Goal: Information Seeking & Learning: Learn about a topic

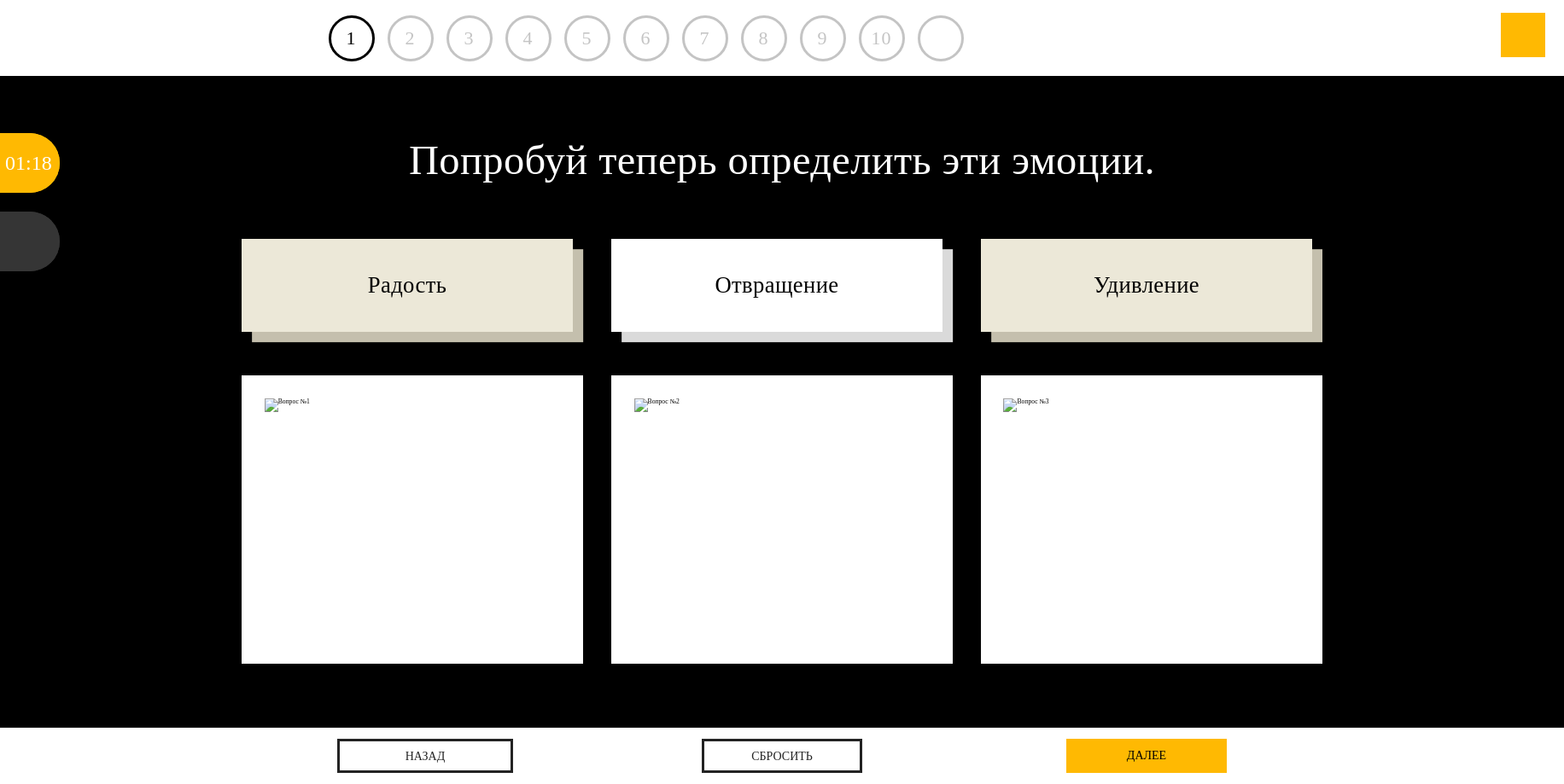
click at [764, 293] on p "Отвращение" at bounding box center [777, 285] width 331 height 93
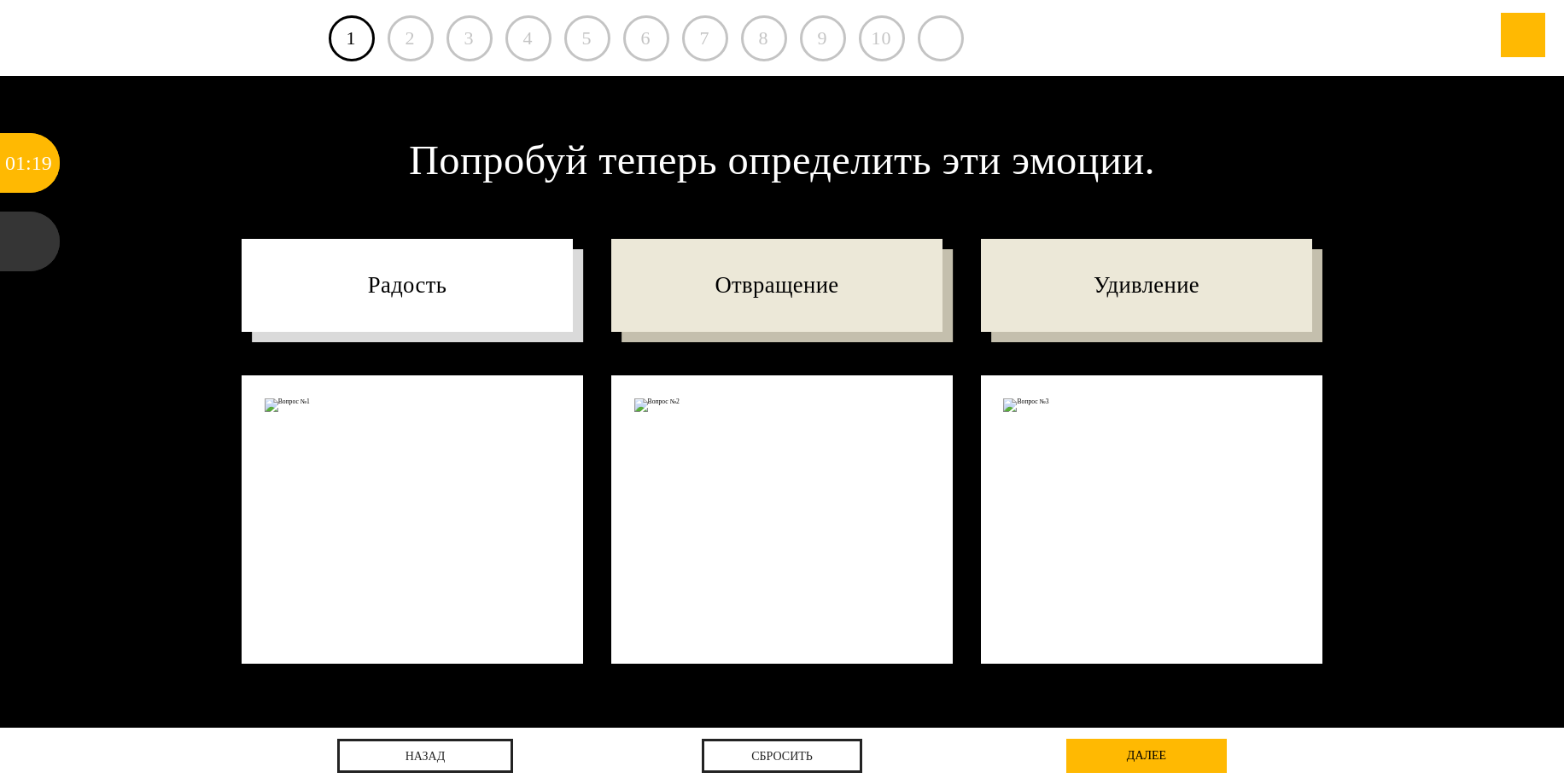
click at [463, 299] on p "Радость" at bounding box center [407, 285] width 331 height 93
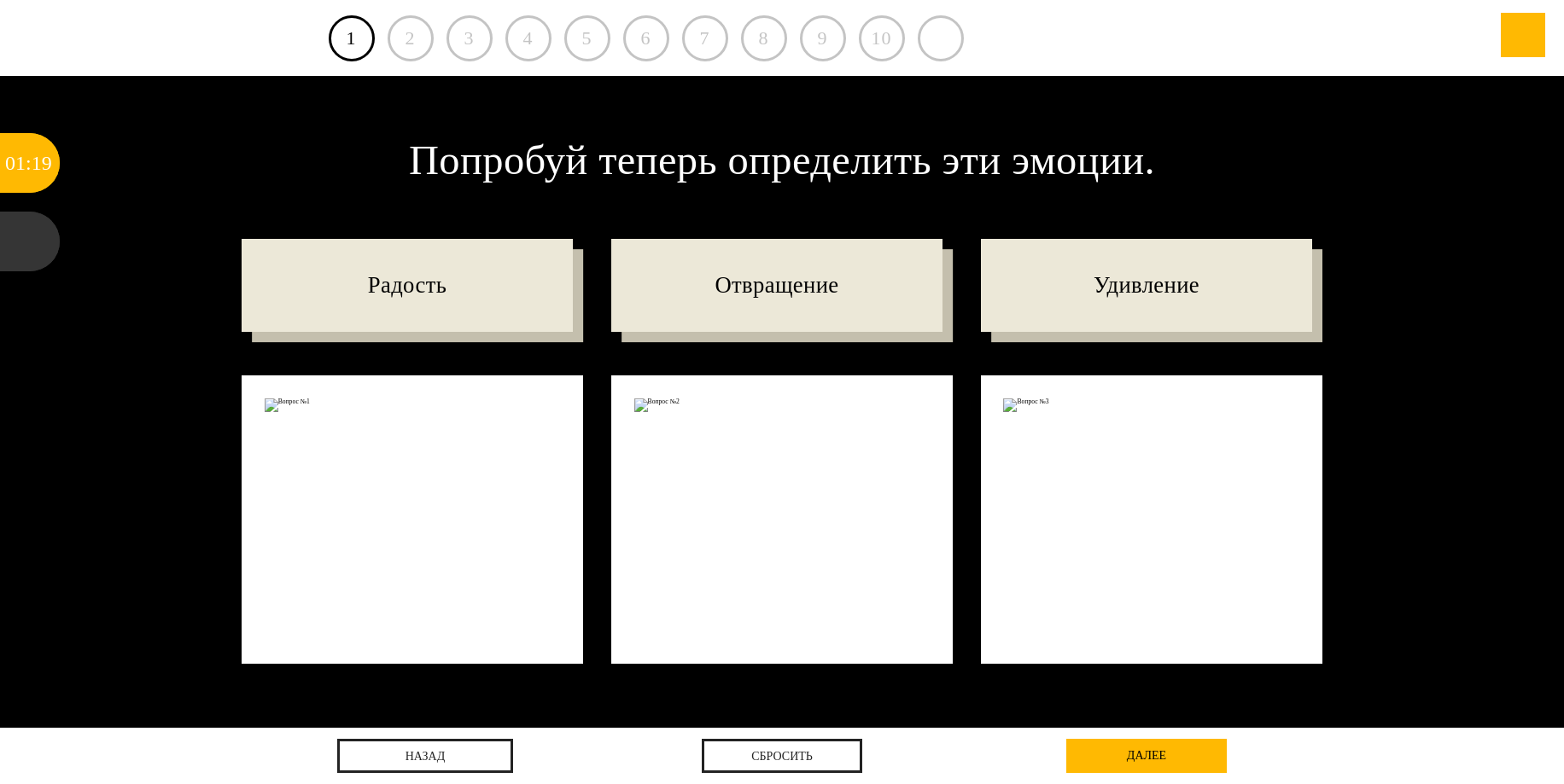
drag, startPoint x: 748, startPoint y: 299, endPoint x: 921, endPoint y: 402, distance: 201.3
click at [769, 305] on p "Отвращение" at bounding box center [777, 285] width 331 height 93
click at [36, 150] on div "26" at bounding box center [41, 163] width 20 height 59
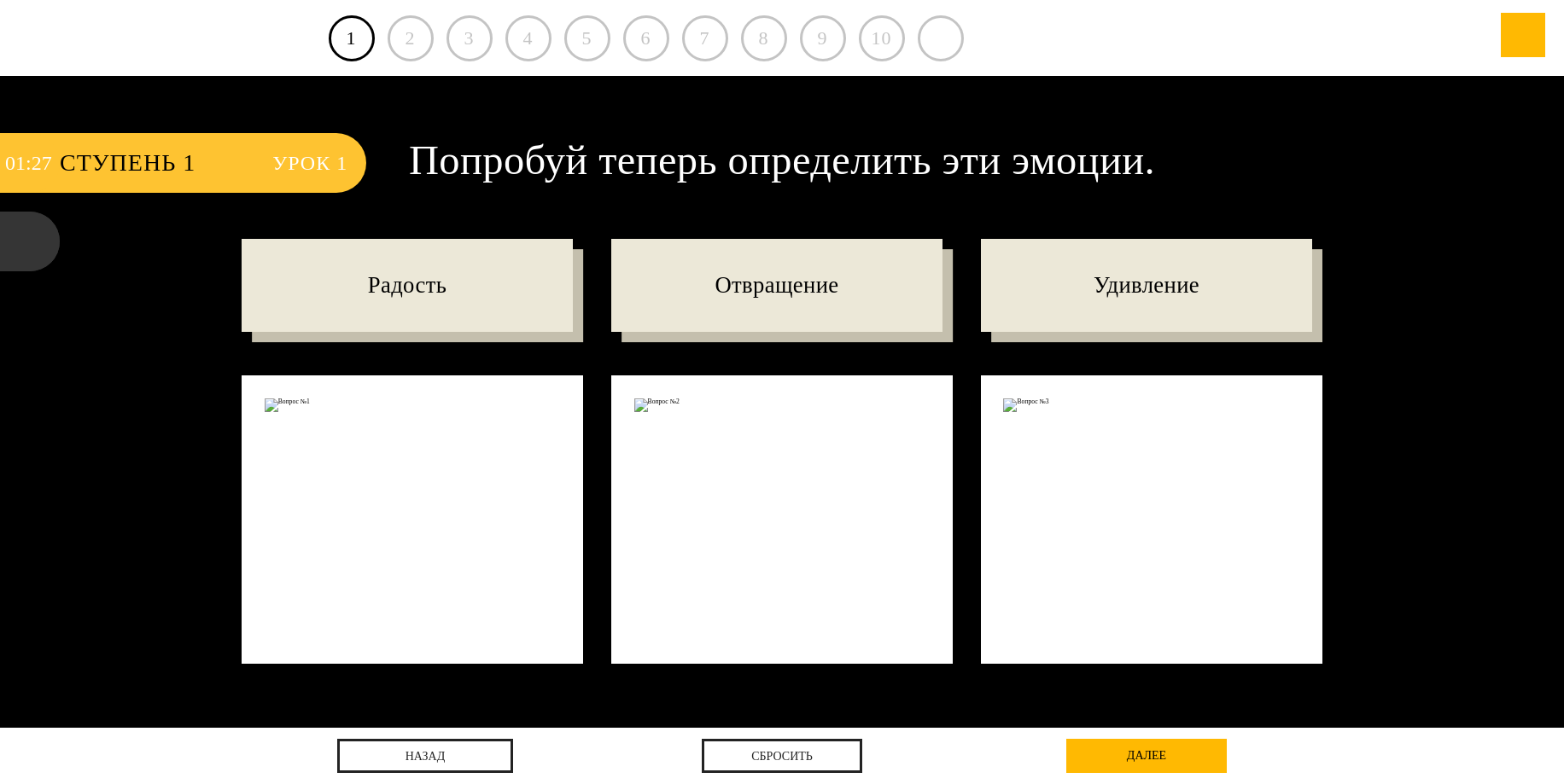
click at [134, 162] on span "Ступень 1" at bounding box center [157, 163] width 196 height 59
click at [305, 166] on span "Урок 1" at bounding box center [310, 163] width 75 height 59
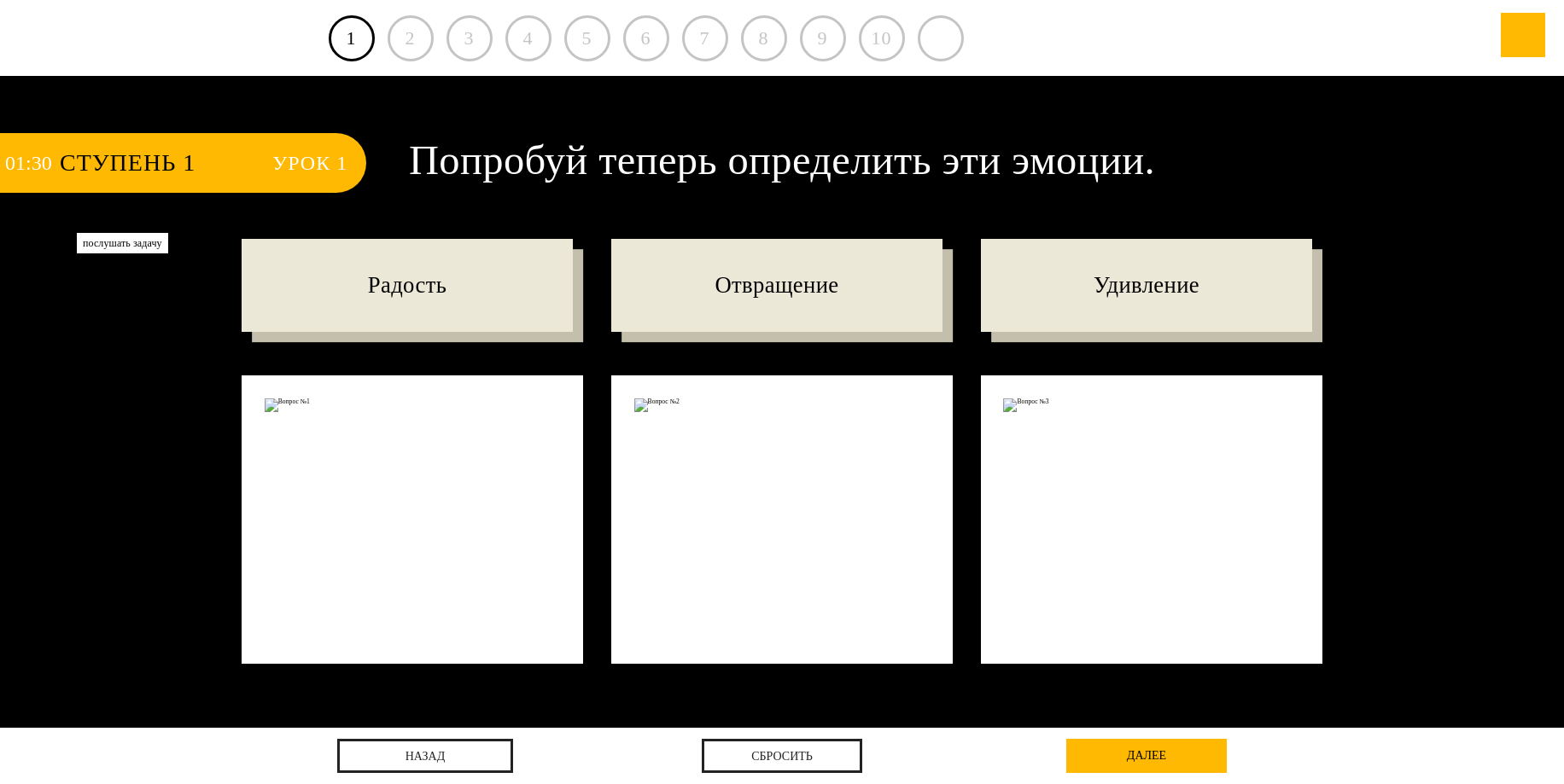
click at [22, 232] on div at bounding box center [30, 242] width 60 height 59
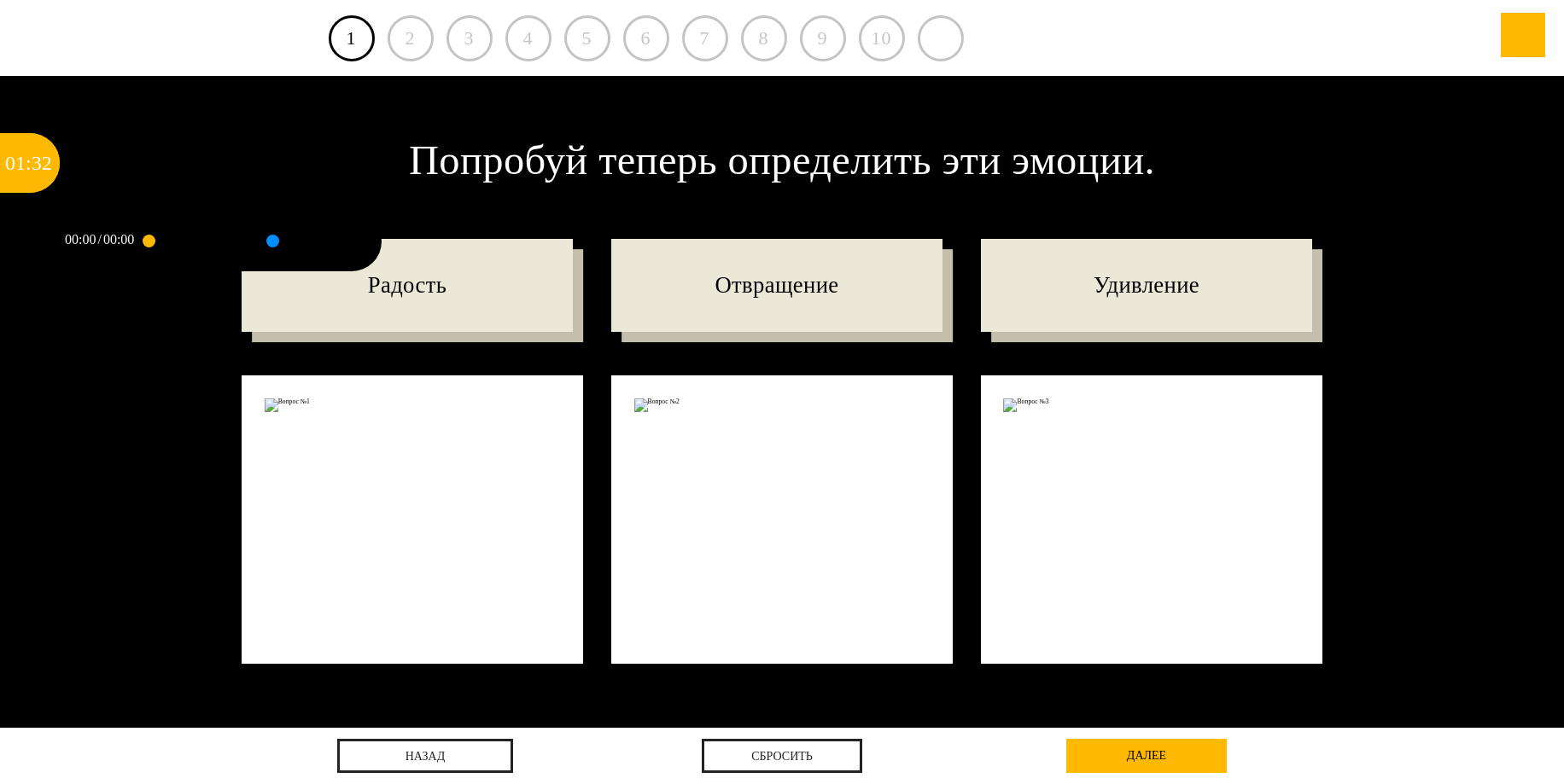
click at [164, 243] on div at bounding box center [189, 242] width 81 height 59
drag, startPoint x: 150, startPoint y: 239, endPoint x: 247, endPoint y: 242, distance: 97.0
click at [247, 242] on div at bounding box center [255, 242] width 214 height 59
click at [291, 243] on div at bounding box center [313, 242] width 81 height 59
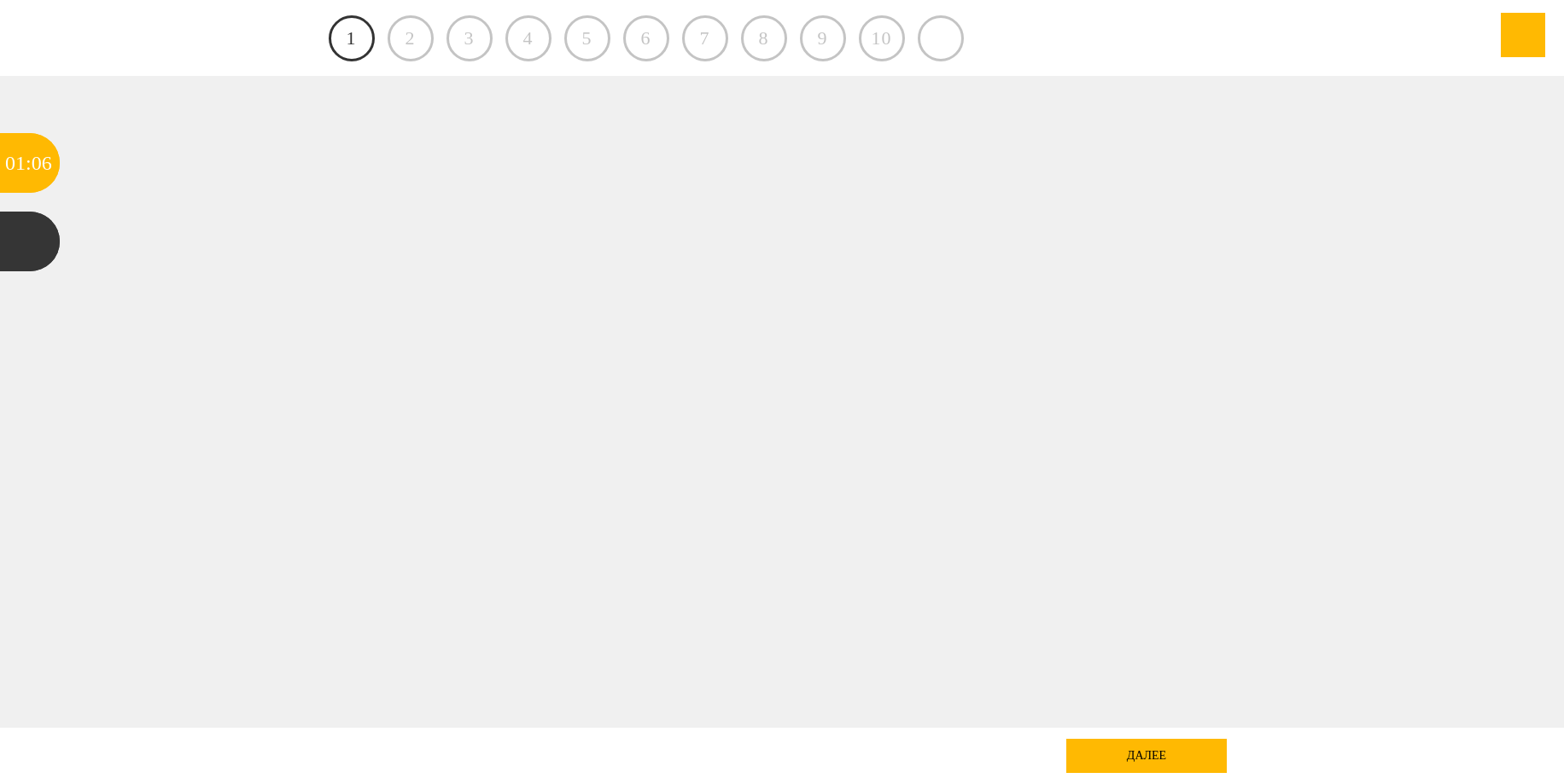
click at [358, 40] on link "1" at bounding box center [351, 38] width 46 height 46
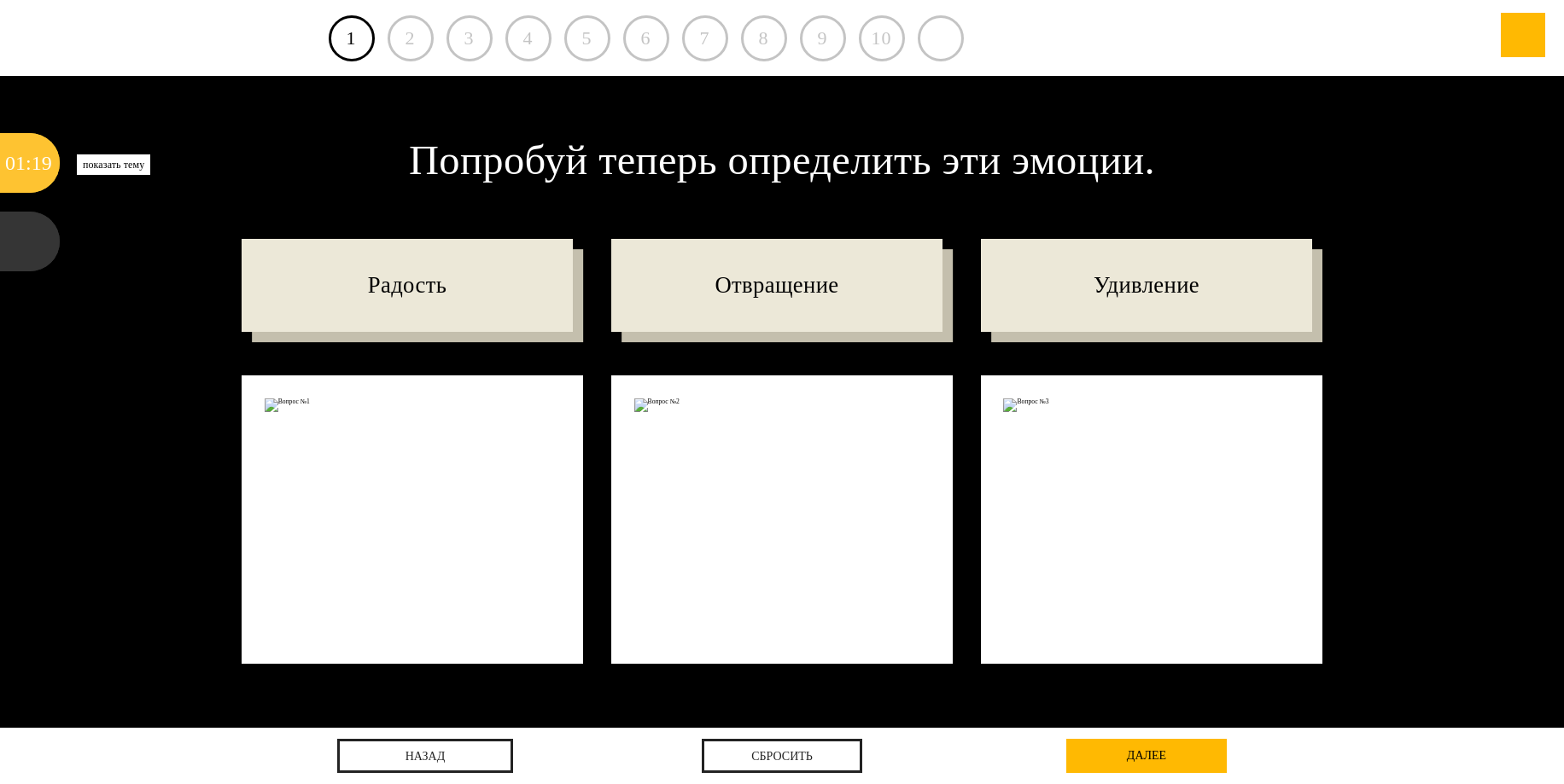
click at [42, 158] on div "19" at bounding box center [41, 163] width 20 height 59
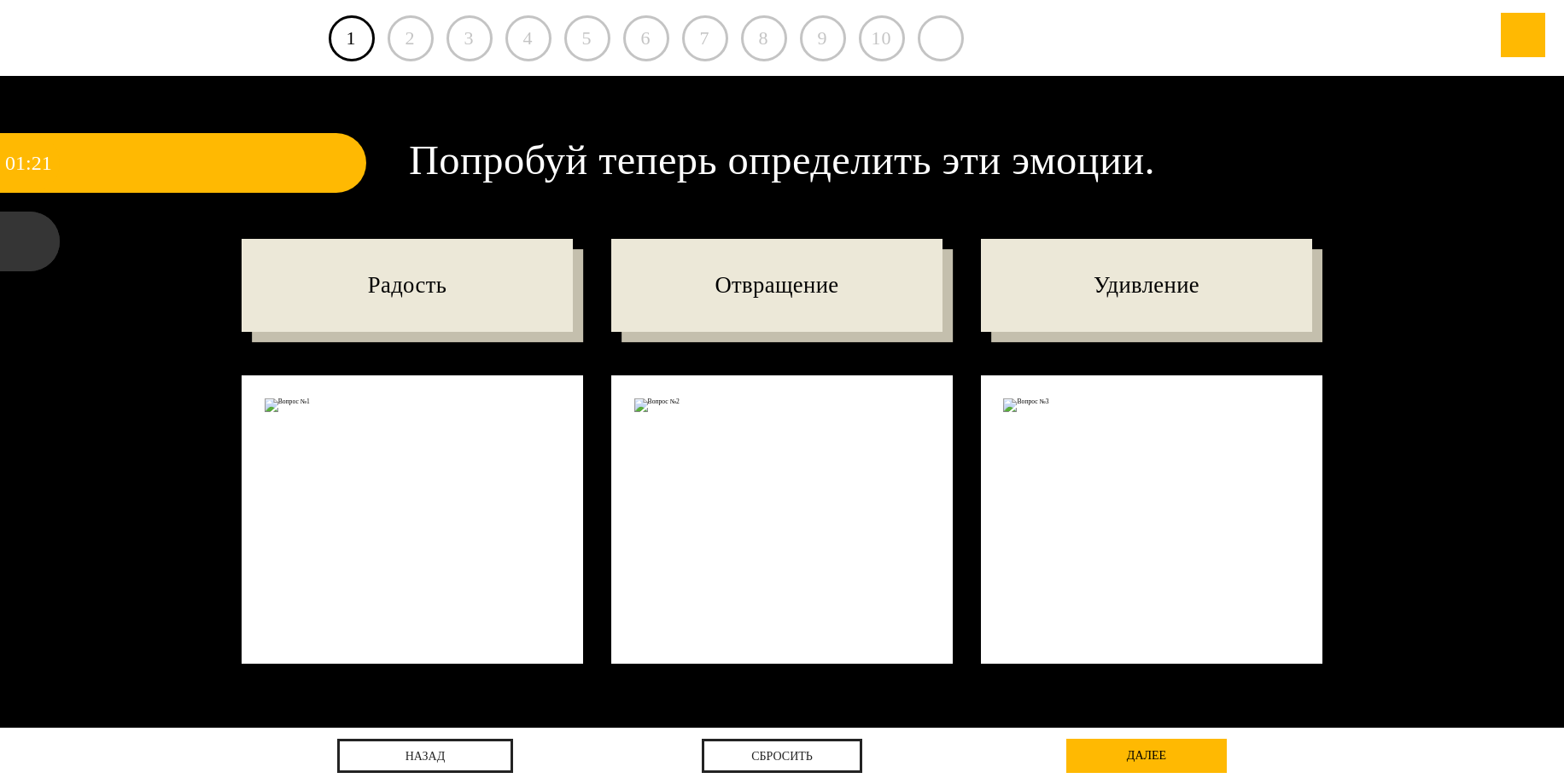
click at [199, 297] on div "Попробуй теперь определить эти эмоции. Радость Отвращение Удивление" at bounding box center [782, 402] width 1564 height 653
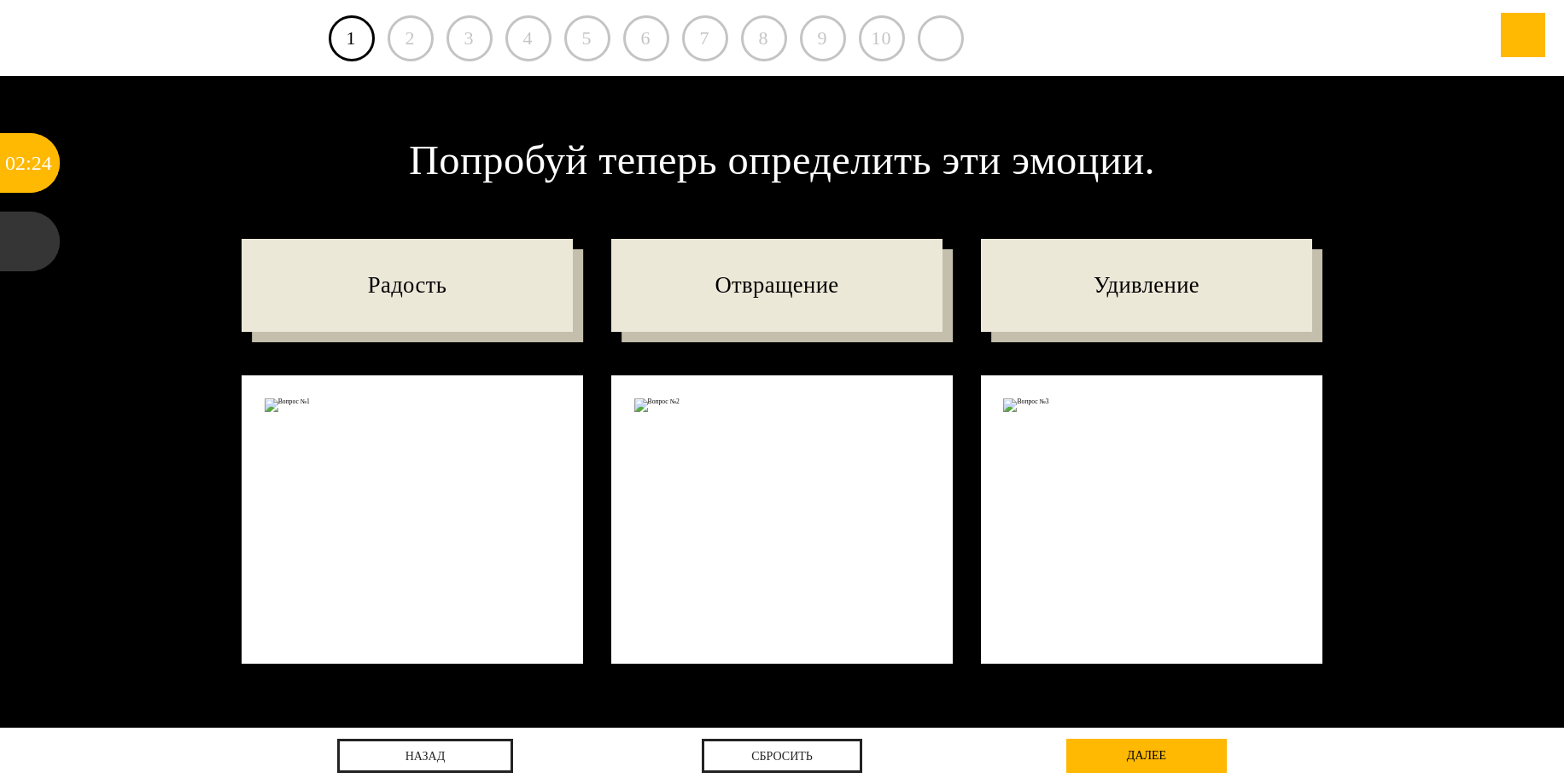
click at [641, 407] on img at bounding box center [782, 405] width 297 height 13
click at [289, 399] on img at bounding box center [413, 405] width 297 height 13
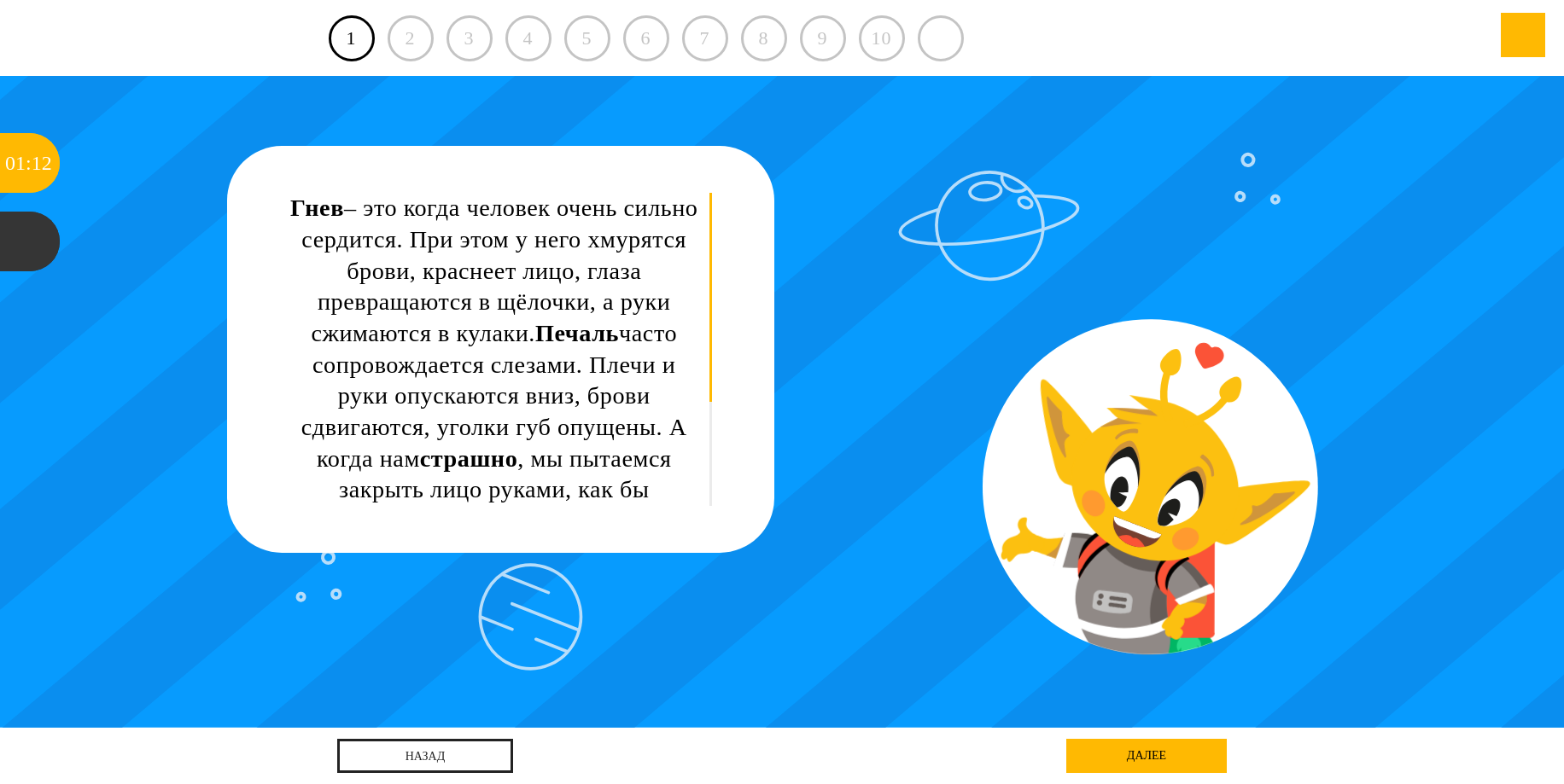
click at [408, 46] on div "2" at bounding box center [411, 38] width 46 height 46
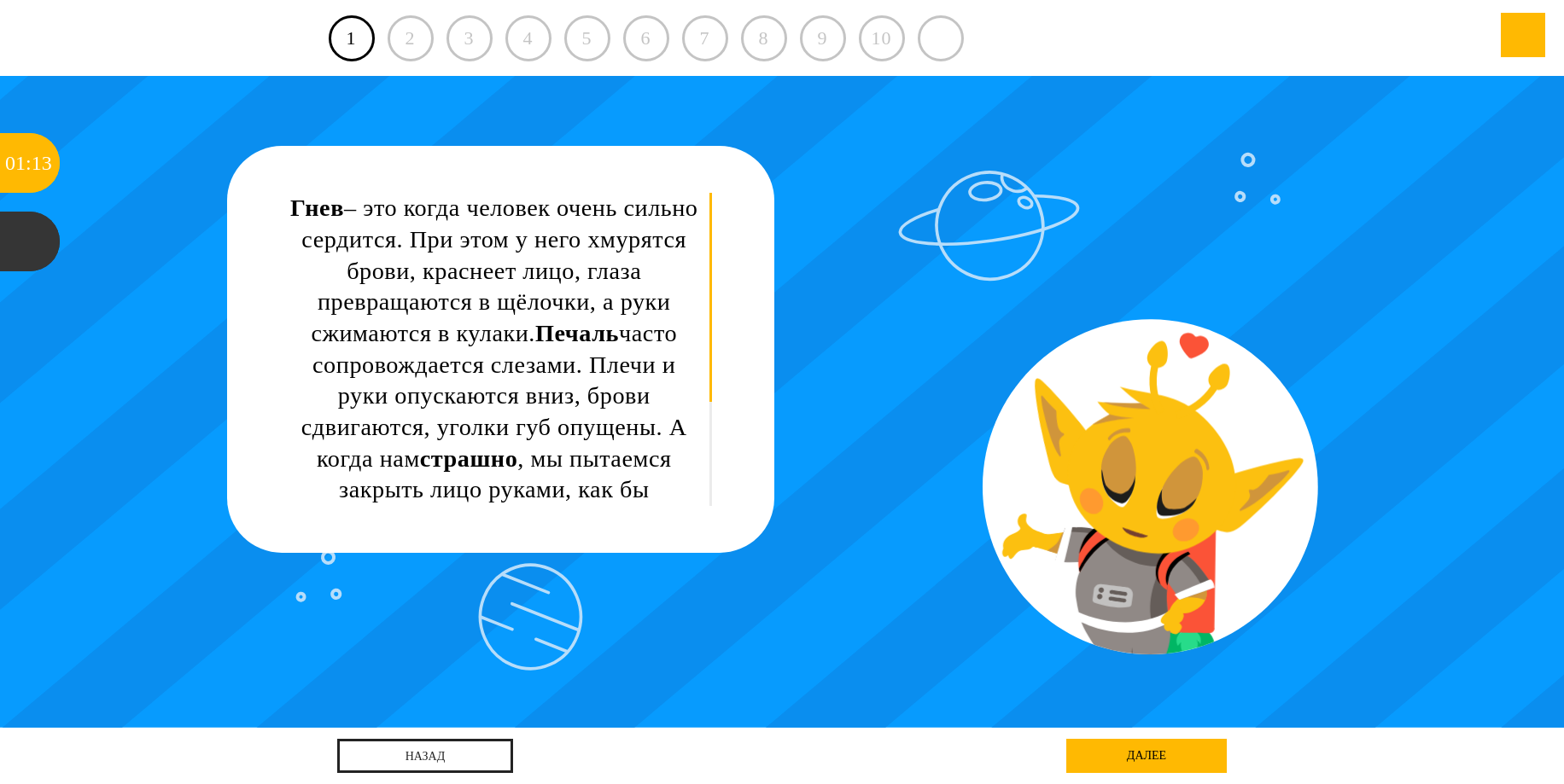
click at [476, 401] on div "Гнев – это когда человек очень сильно сердится. При этом у него хмурятся брови,…" at bounding box center [494, 427] width 410 height 469
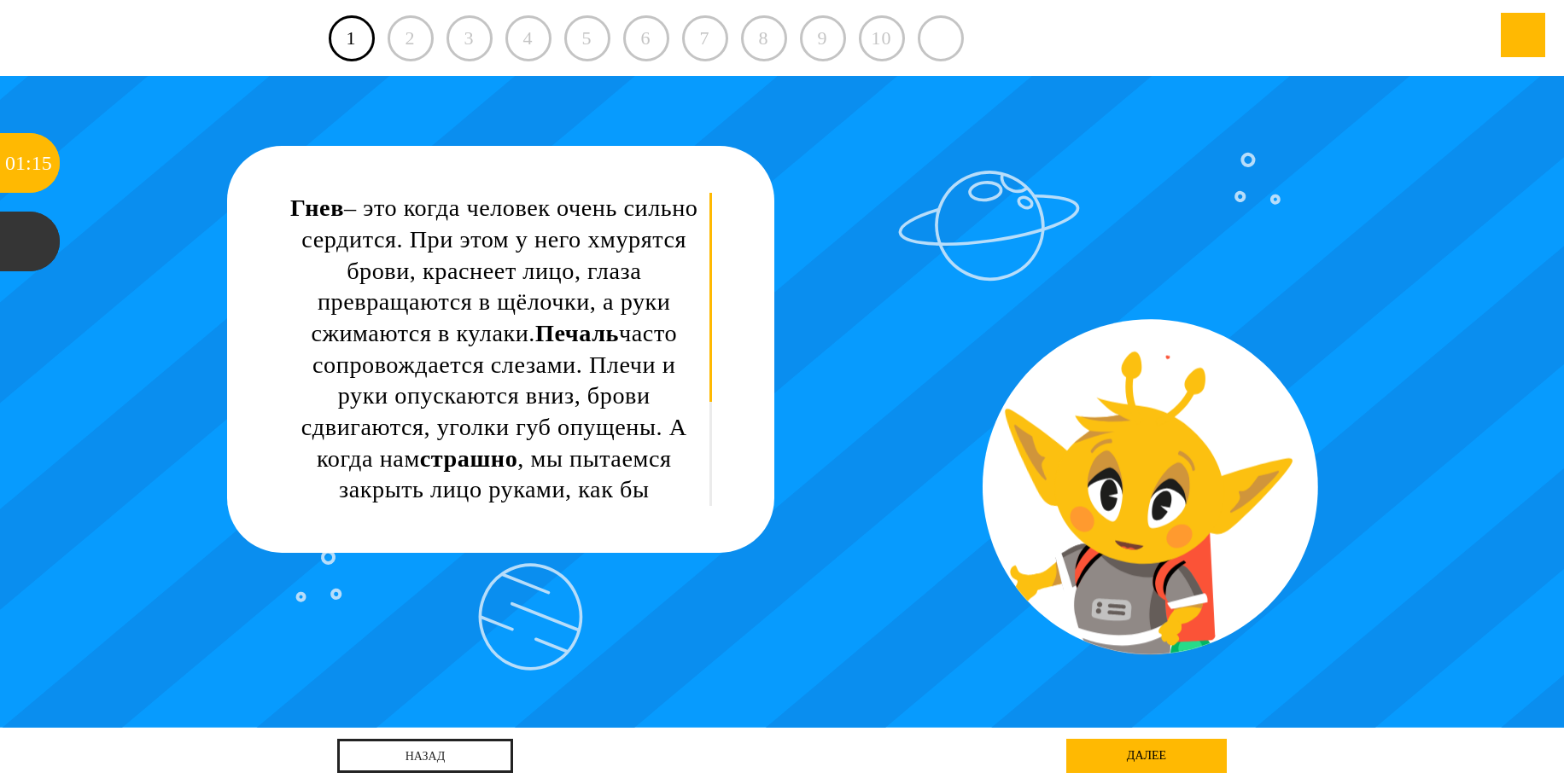
click at [1192, 752] on div "далее" at bounding box center [1146, 756] width 160 height 35
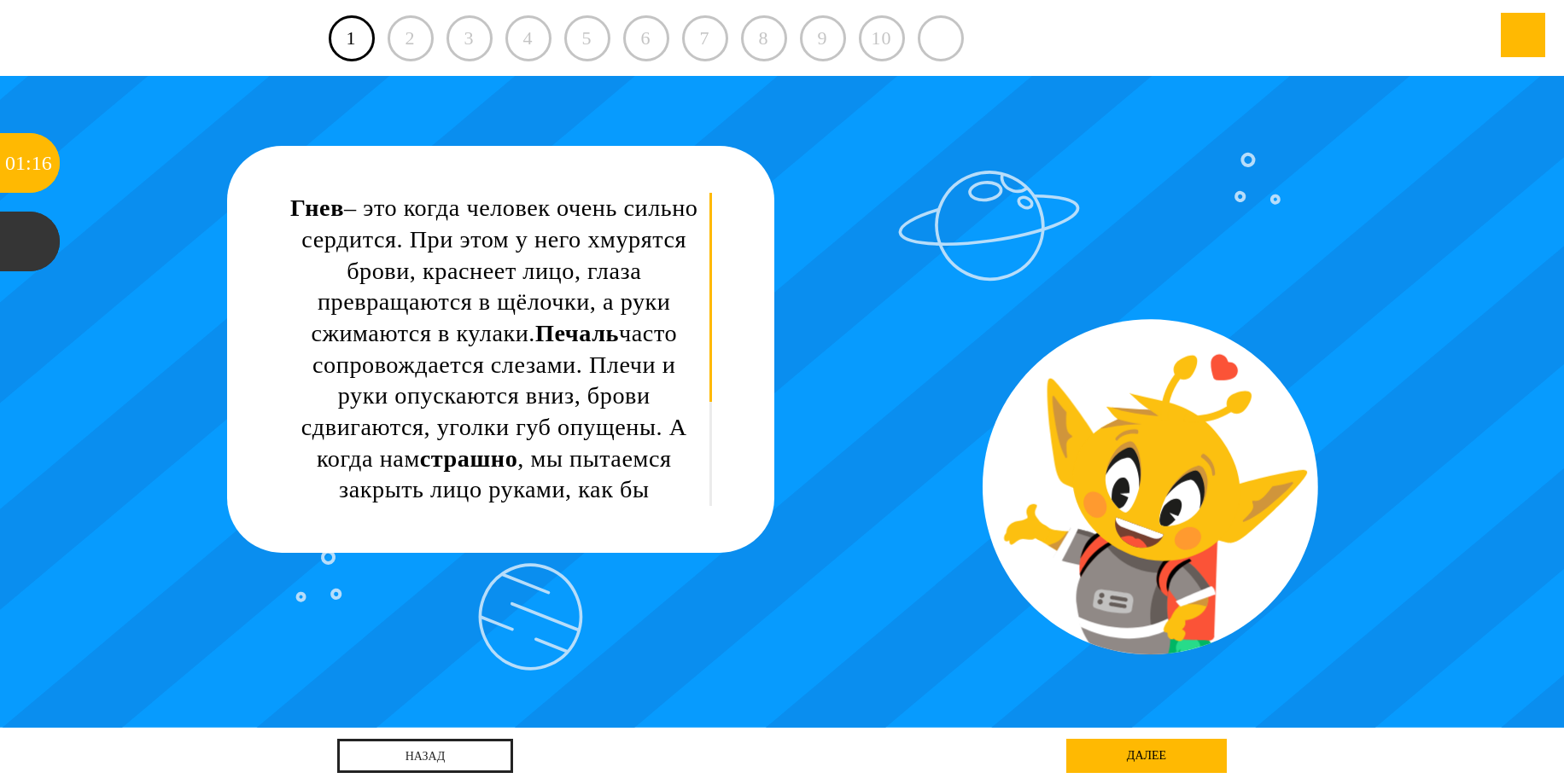
click at [1165, 752] on div "далее" at bounding box center [1146, 756] width 160 height 35
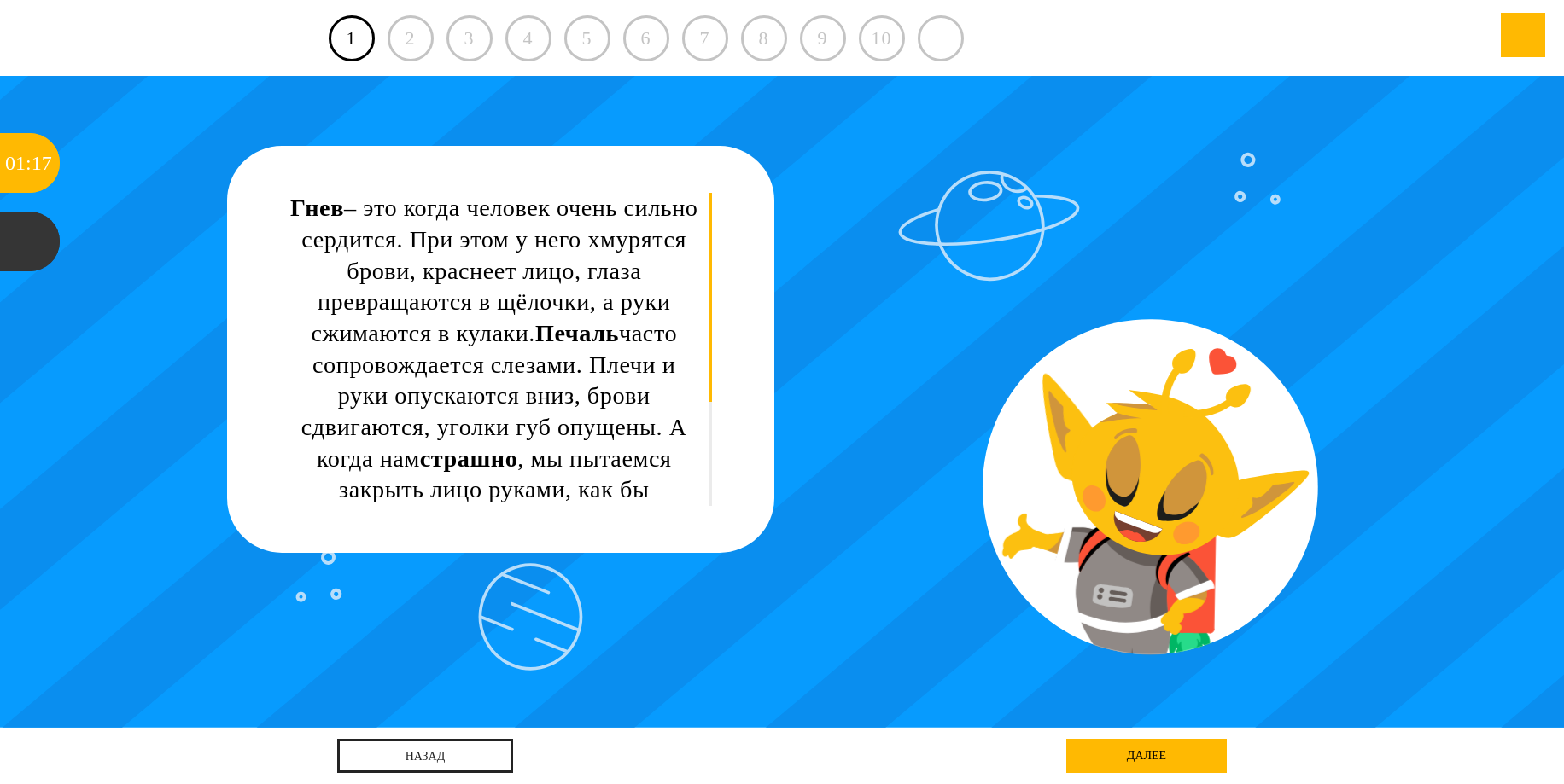
click at [1161, 751] on div "далее" at bounding box center [1146, 756] width 160 height 35
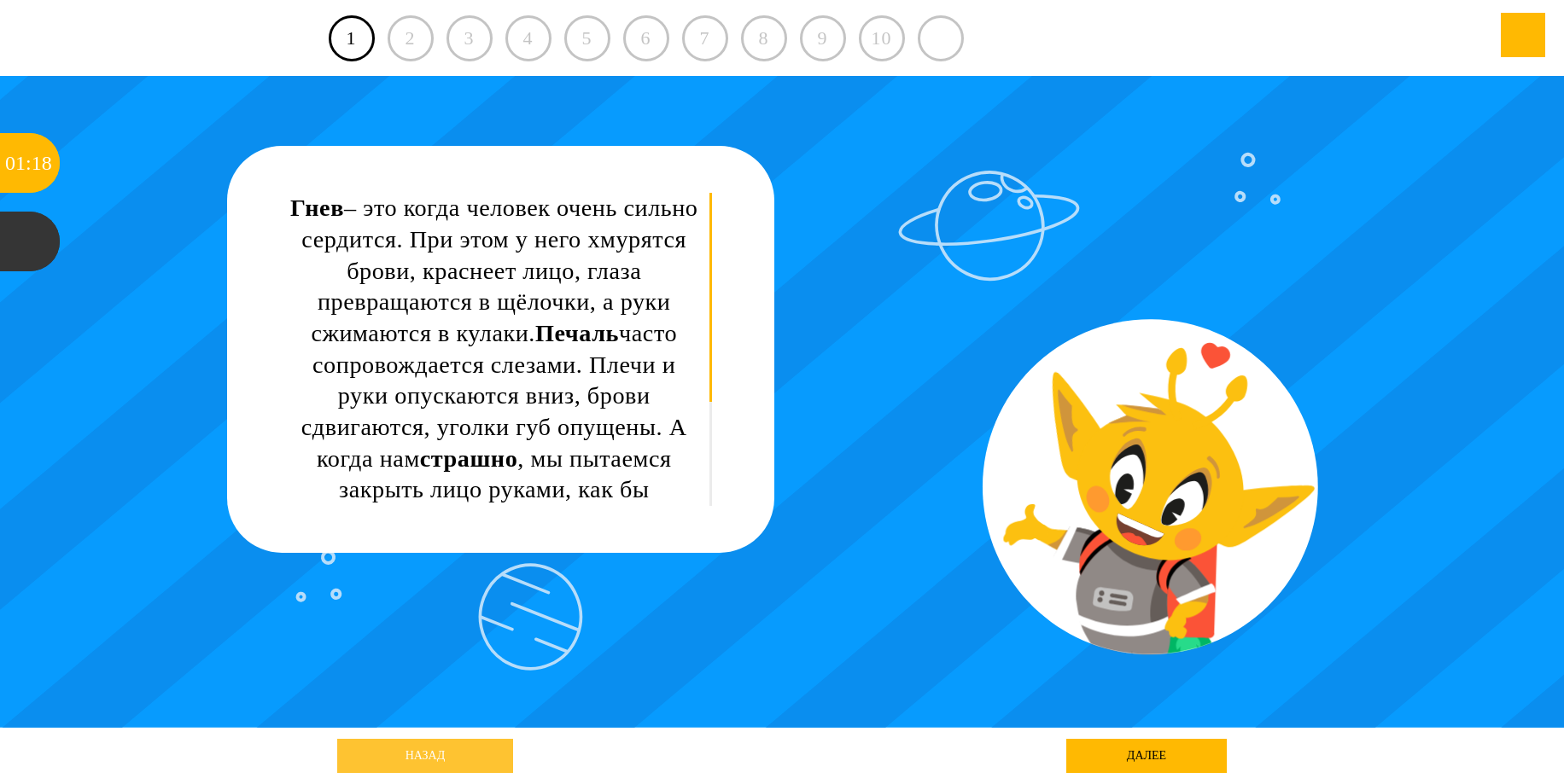
click at [376, 748] on link "назад" at bounding box center [424, 756] width 176 height 35
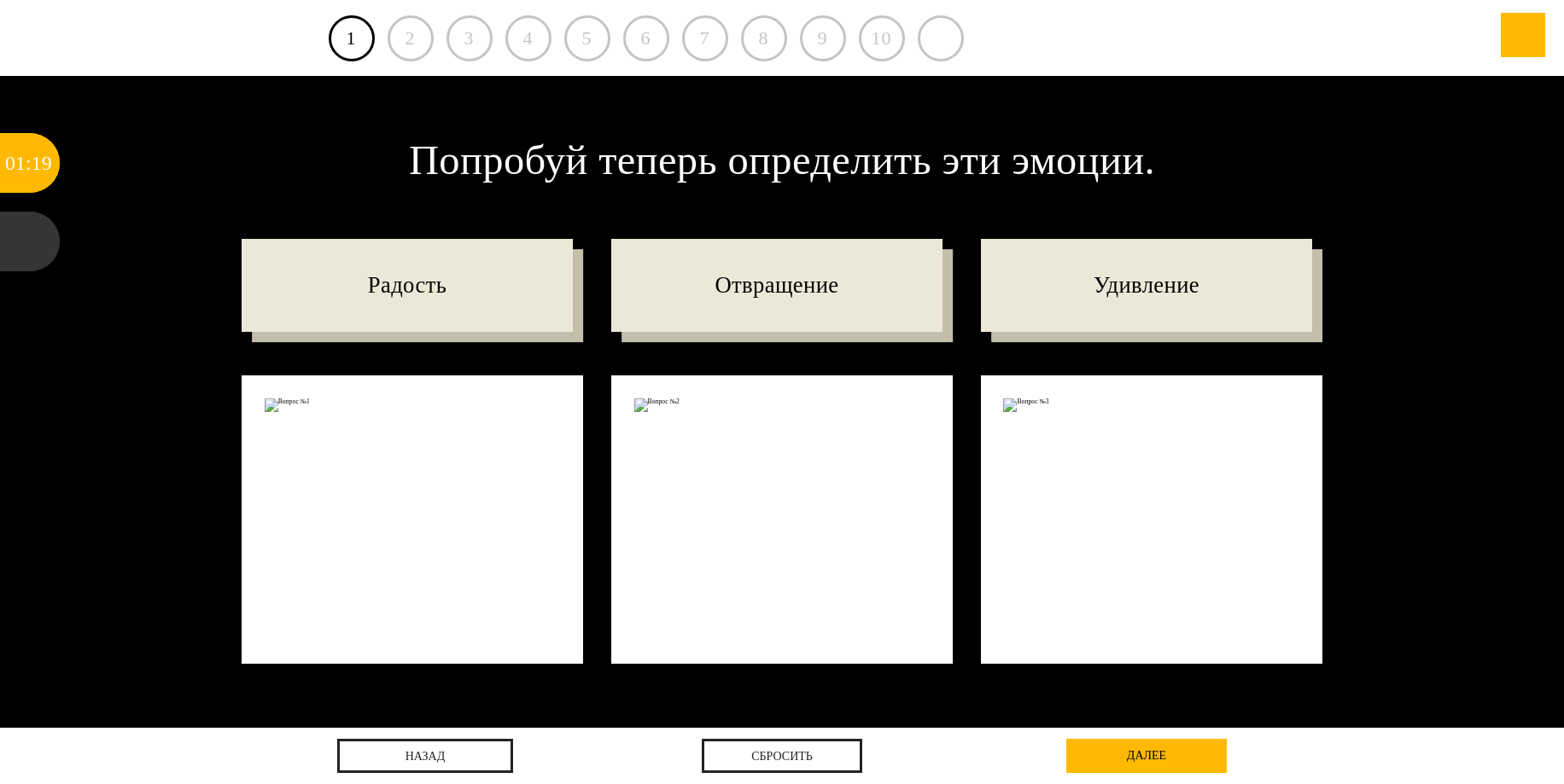
click at [130, 471] on div "Попробуй теперь определить эти эмоции. Радость Отвращение Удивление" at bounding box center [782, 402] width 1564 height 653
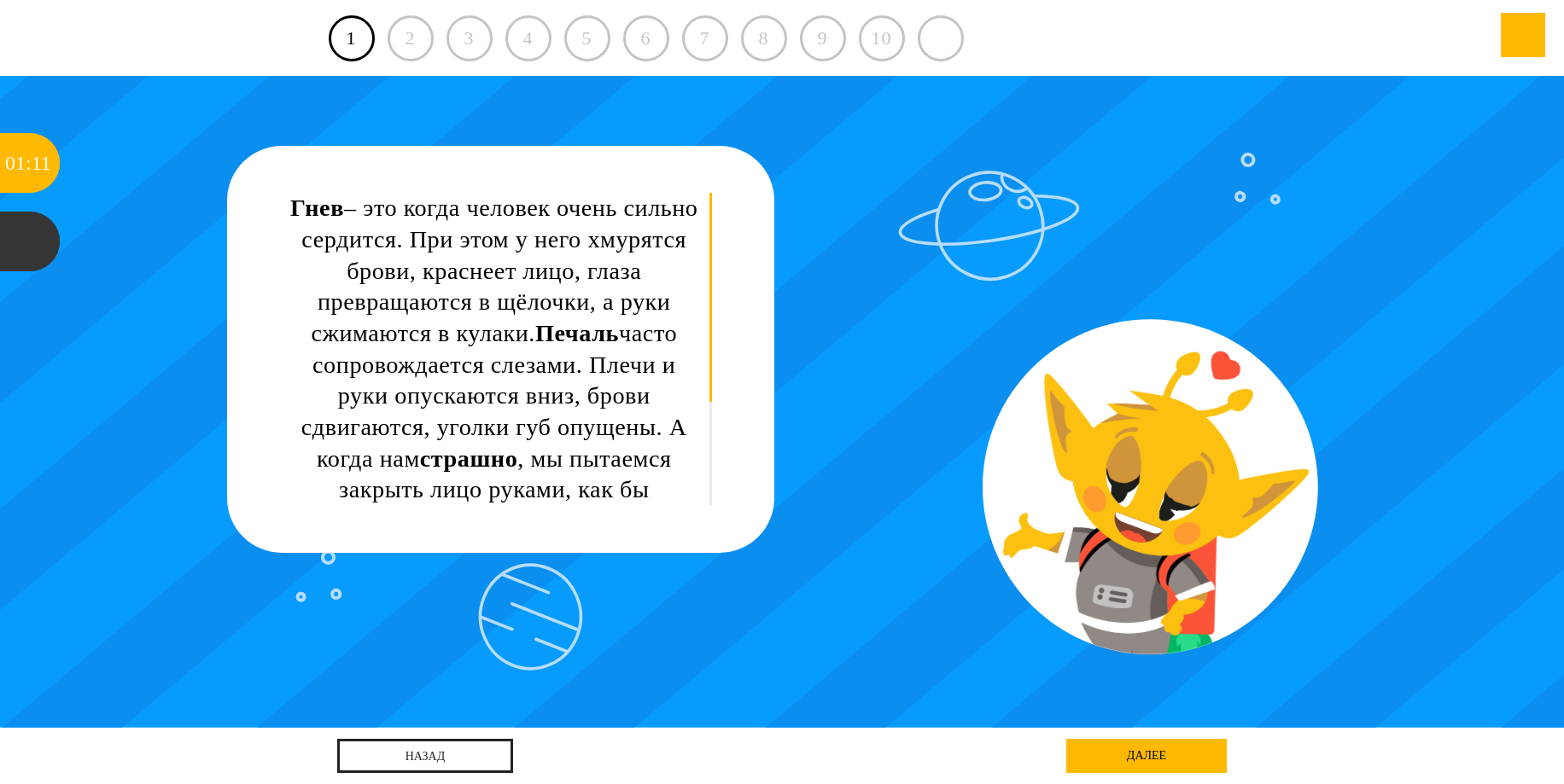
click at [400, 37] on div "2" at bounding box center [411, 38] width 46 height 46
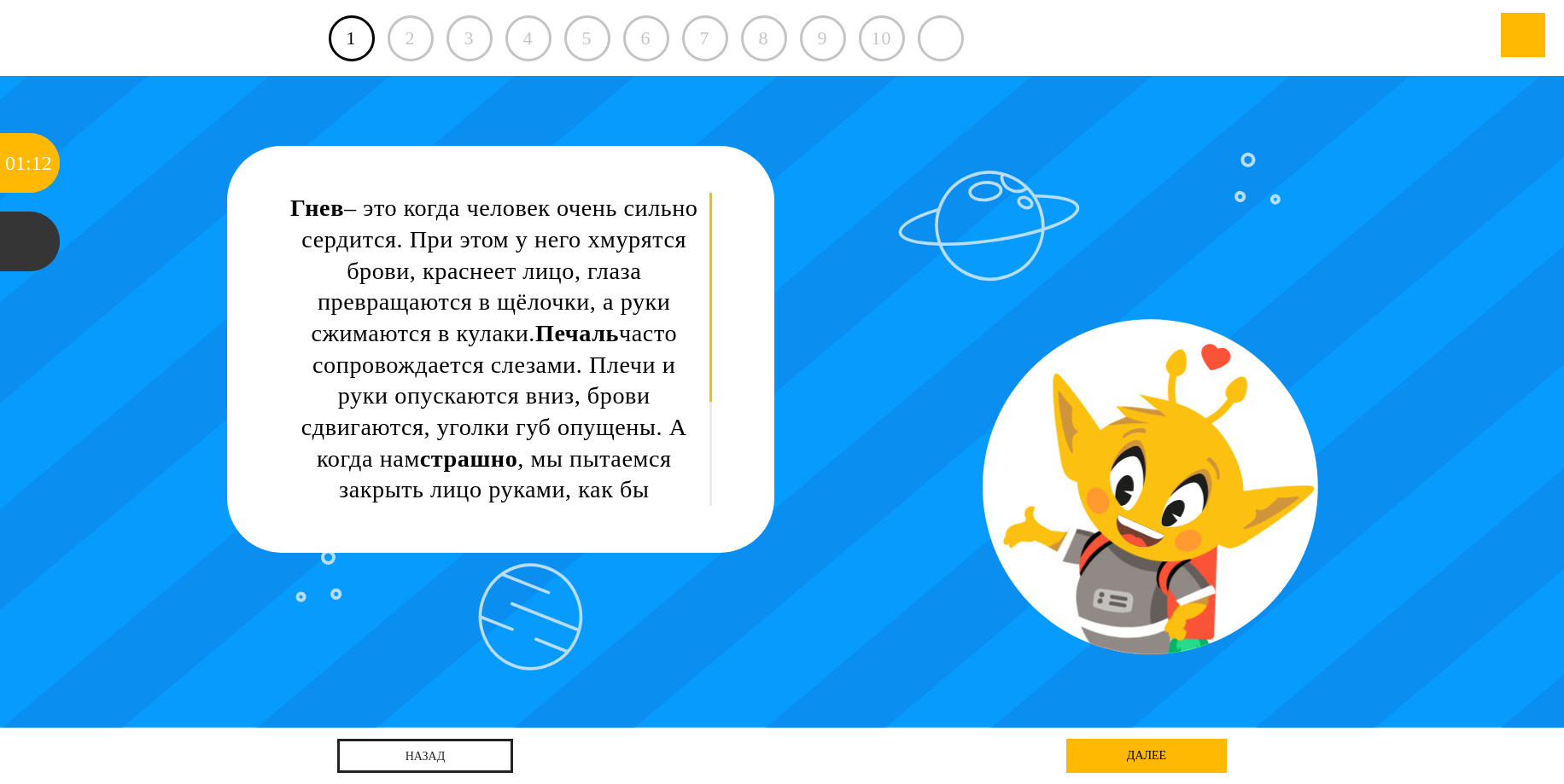
click at [1152, 750] on div "далее" at bounding box center [1146, 756] width 160 height 35
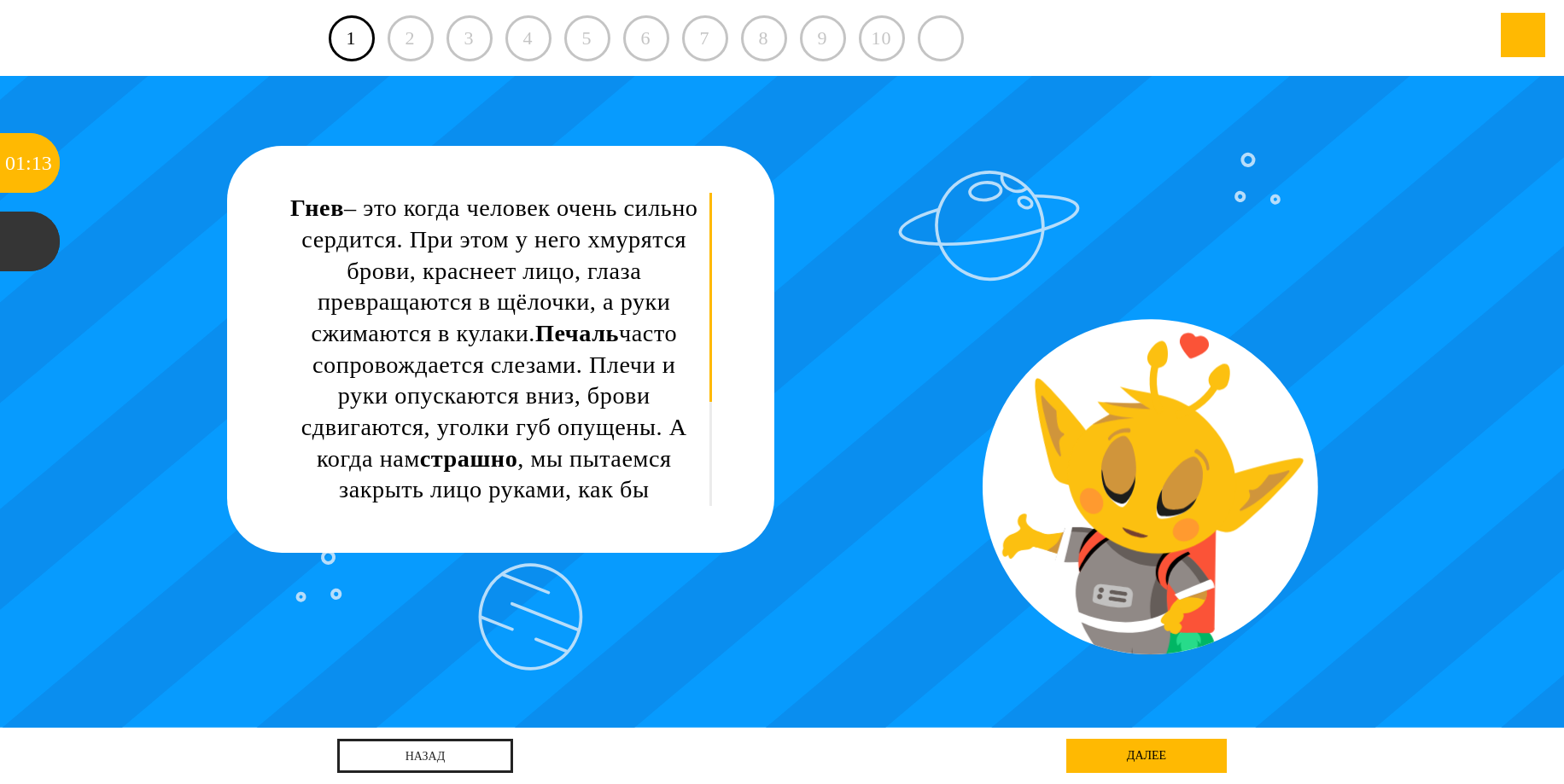
click at [1152, 750] on div "далее" at bounding box center [1146, 756] width 160 height 35
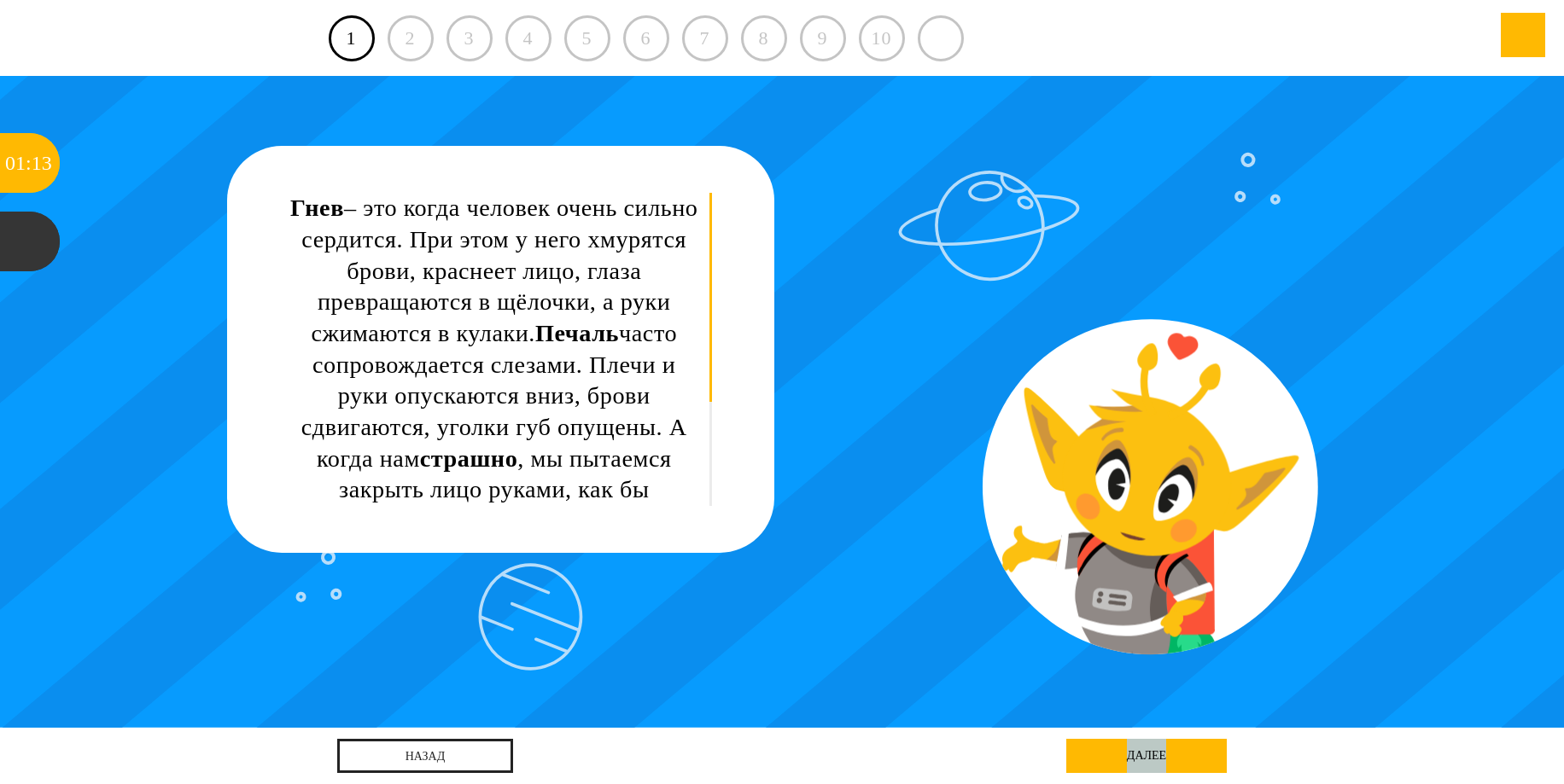
click at [1152, 750] on div "далее" at bounding box center [1146, 756] width 160 height 35
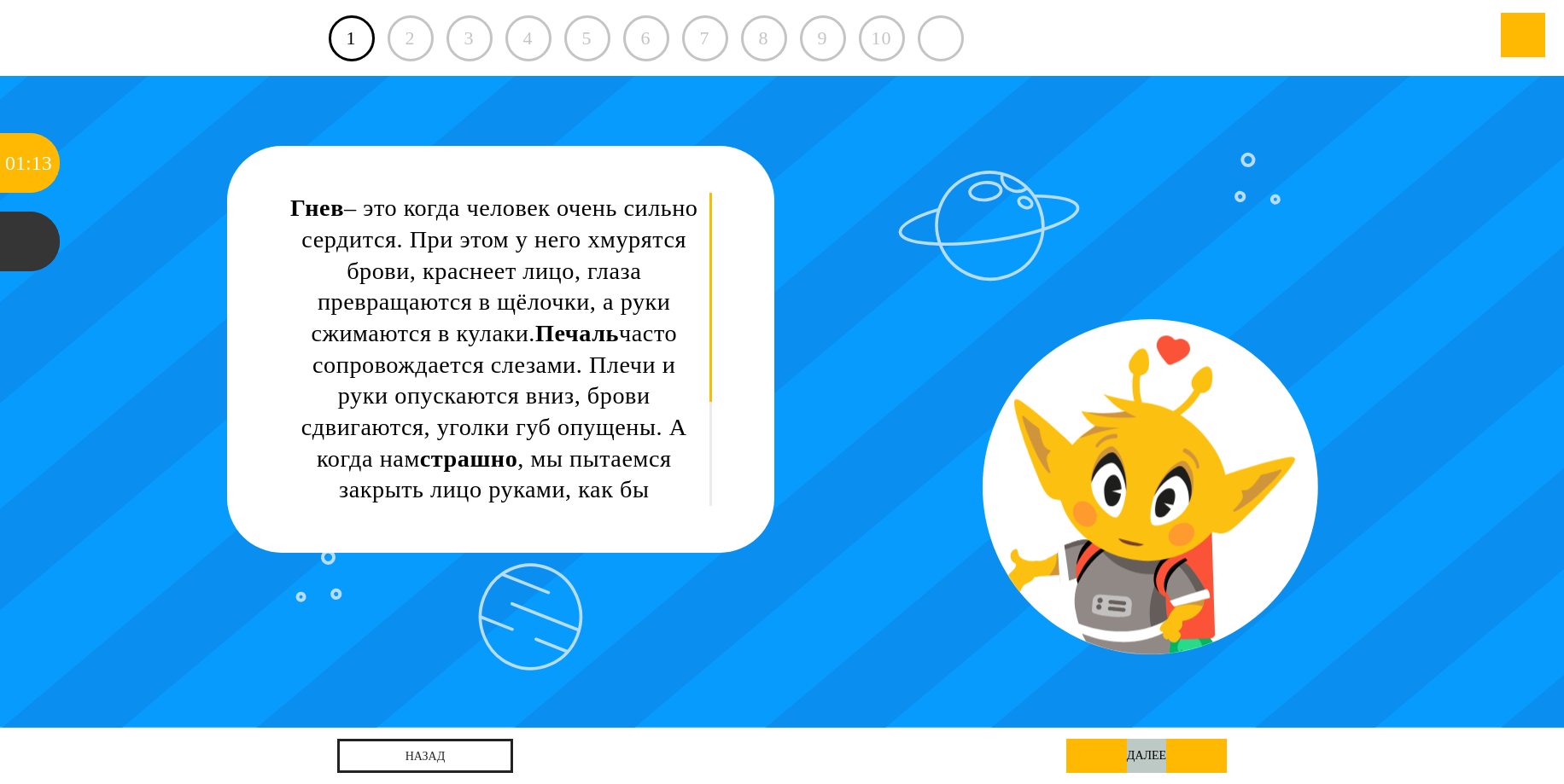
click at [1152, 750] on div "далее" at bounding box center [1146, 756] width 160 height 35
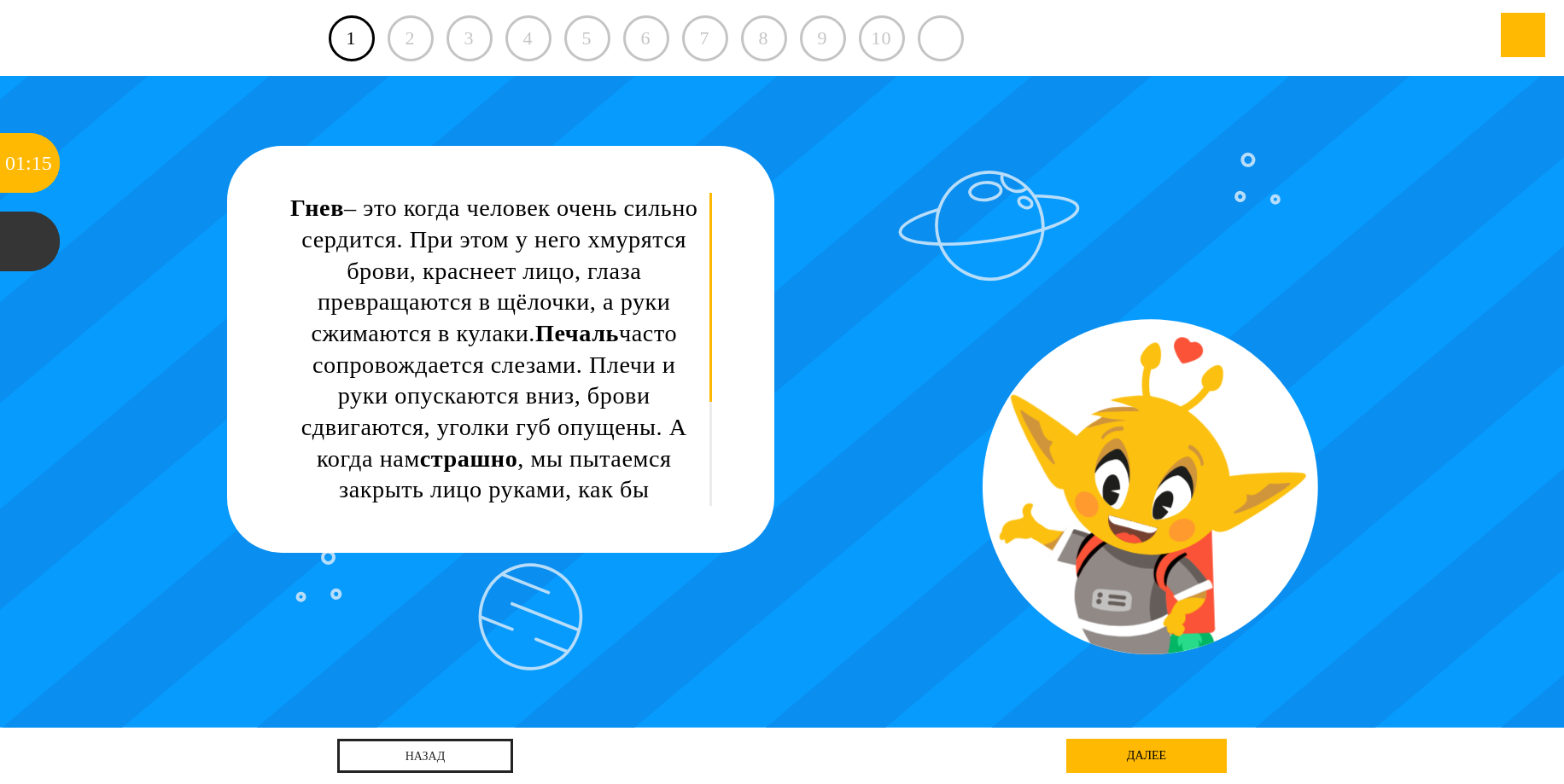
click at [1246, 633] on div "Гнев – это когда человек очень сильно сердится. При этом у него хмурятся брови,…" at bounding box center [782, 402] width 1408 height 653
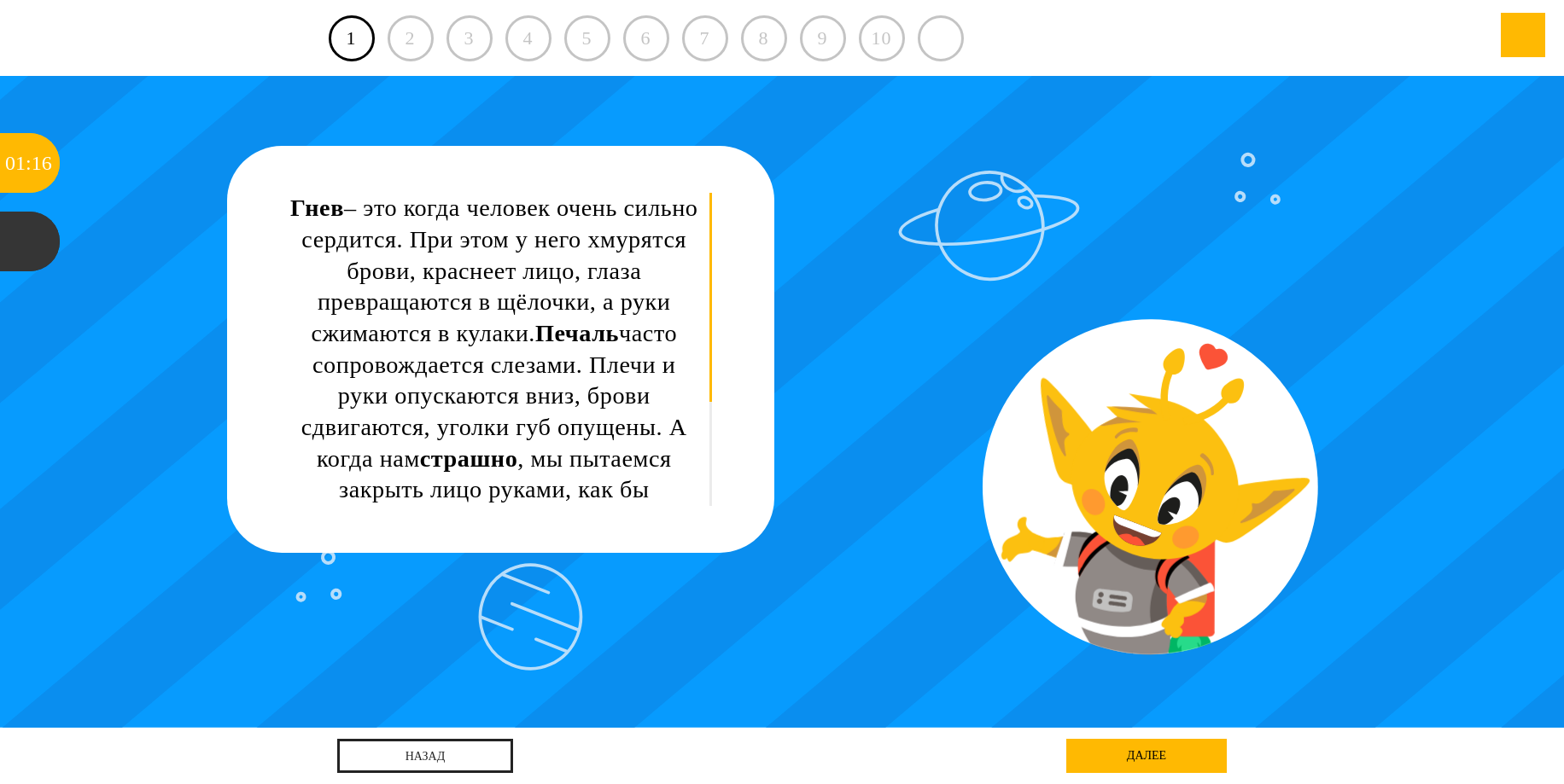
click at [490, 476] on div "Гнев – это когда человек очень сильно сердится. При этом у него хмурятся брови,…" at bounding box center [494, 427] width 410 height 469
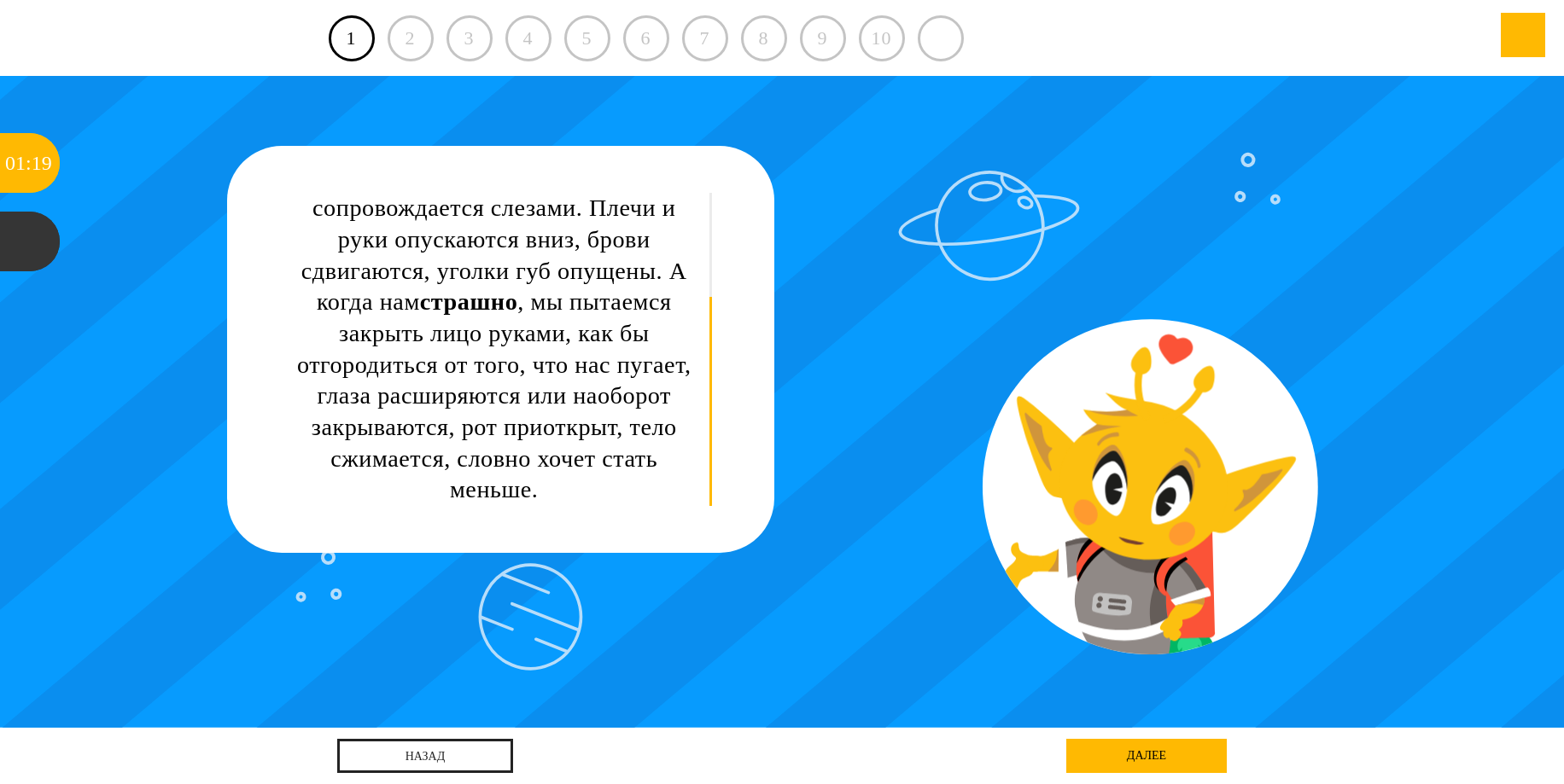
click at [1148, 755] on div "далее" at bounding box center [1146, 756] width 160 height 35
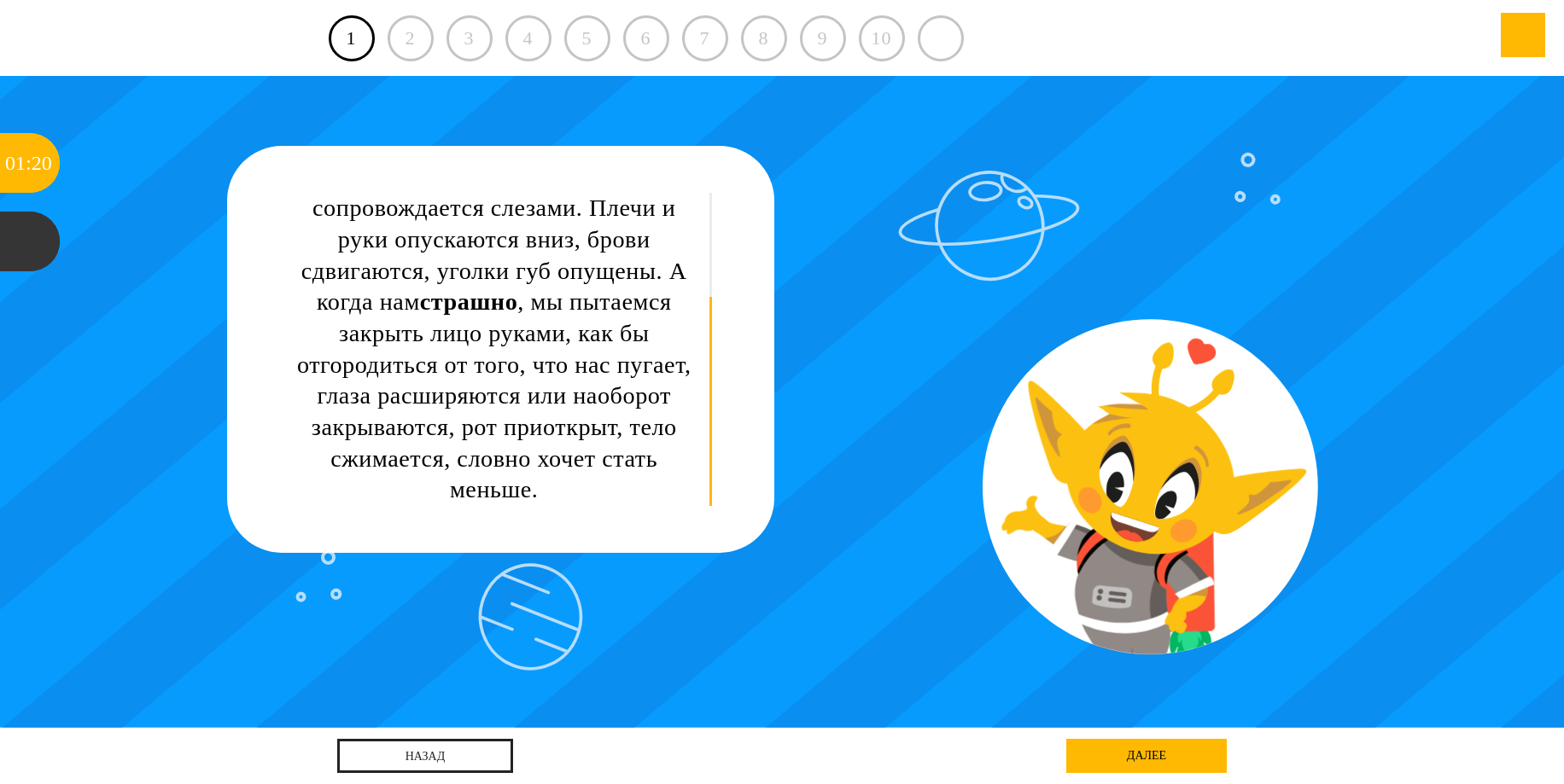
click at [1150, 475] on div "Гнев – это когда человек очень сильно сердится. При этом у него хмурятся брови,…" at bounding box center [782, 402] width 1408 height 653
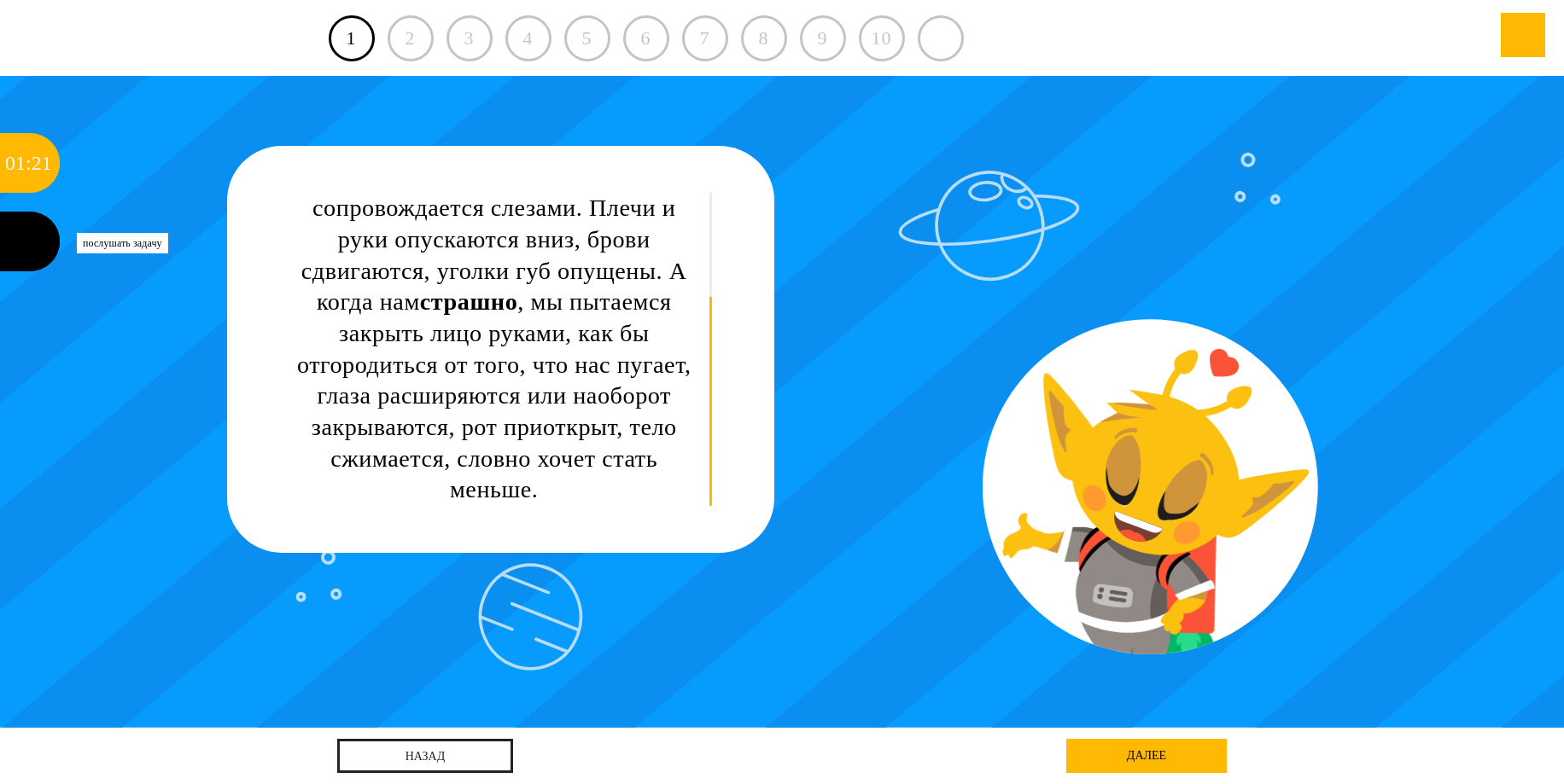
click at [42, 230] on div at bounding box center [30, 242] width 60 height 59
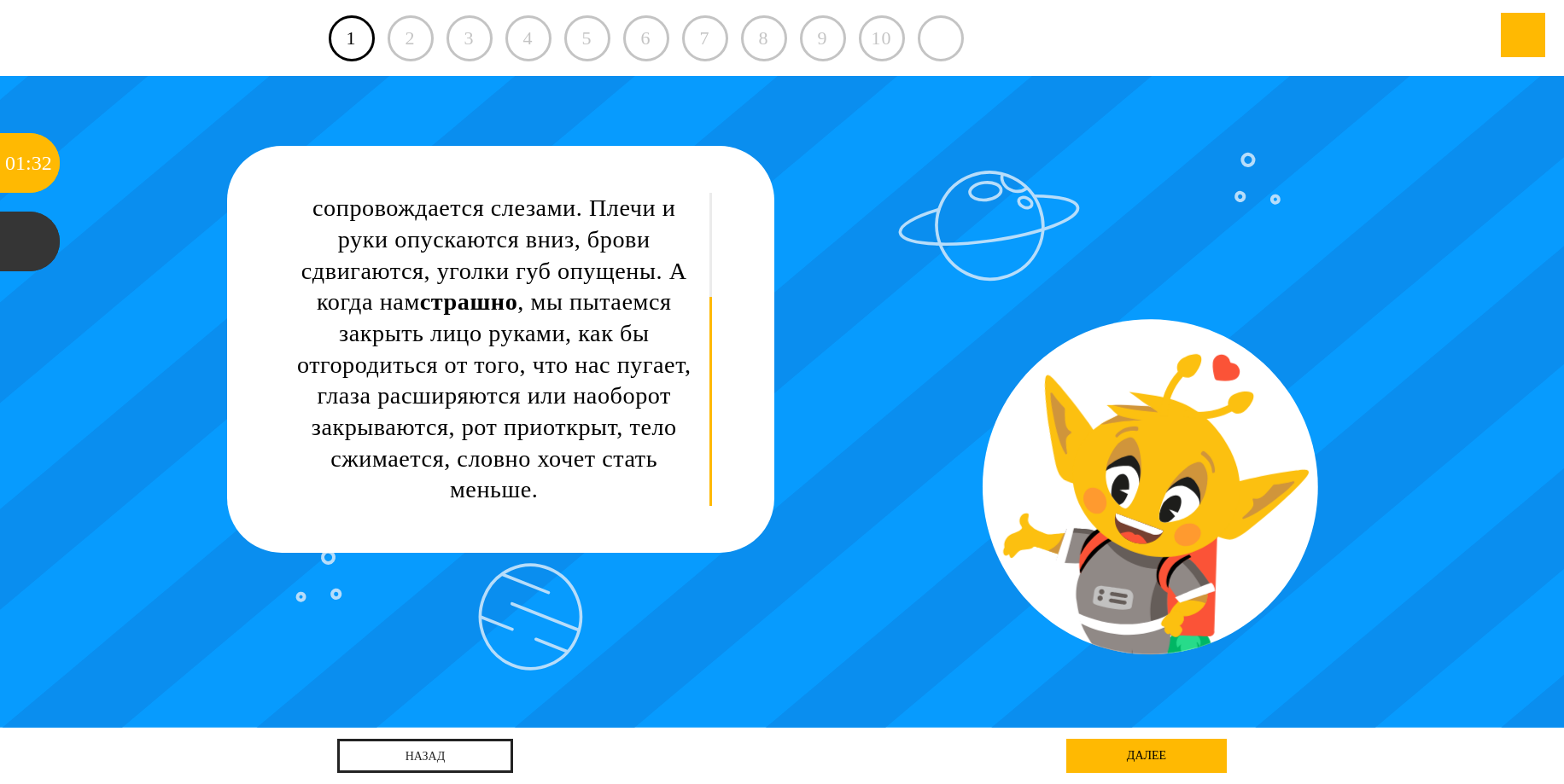
click at [58, 418] on div "Показать тему Ступень 1 Урок 1 01 : 32 Послушать задачу 00:00 / 00:00" at bounding box center [30, 392] width 60 height 784
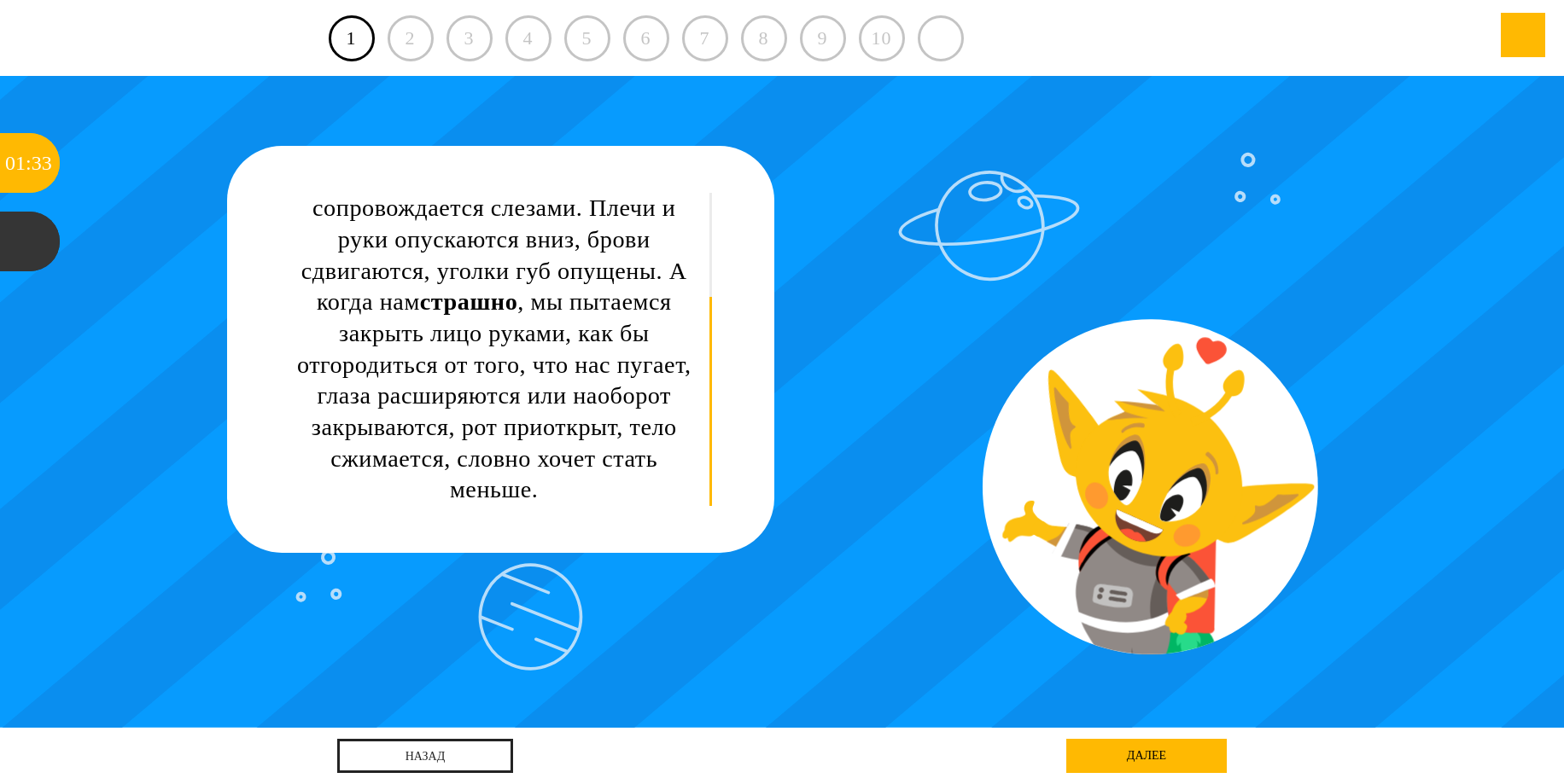
click at [403, 39] on div "2" at bounding box center [411, 38] width 46 height 46
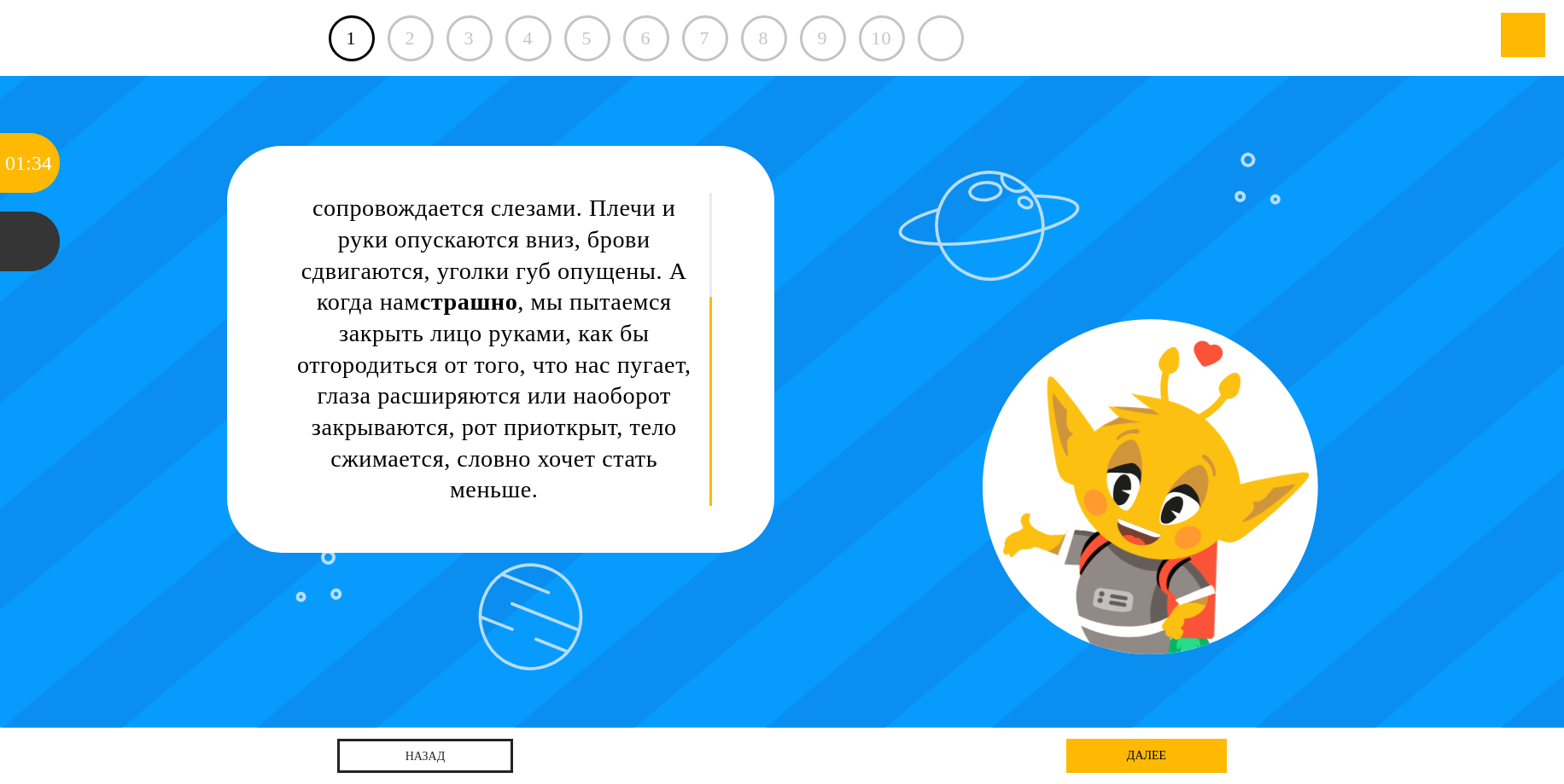
click at [479, 317] on div "Гнев – это когда человек очень сильно сердится. При этом у него хмурятся брови,…" at bounding box center [494, 271] width 410 height 469
click at [483, 320] on div "Гнев – это когда человек очень сильно сердится. При этом у него хмурятся брови,…" at bounding box center [494, 271] width 410 height 469
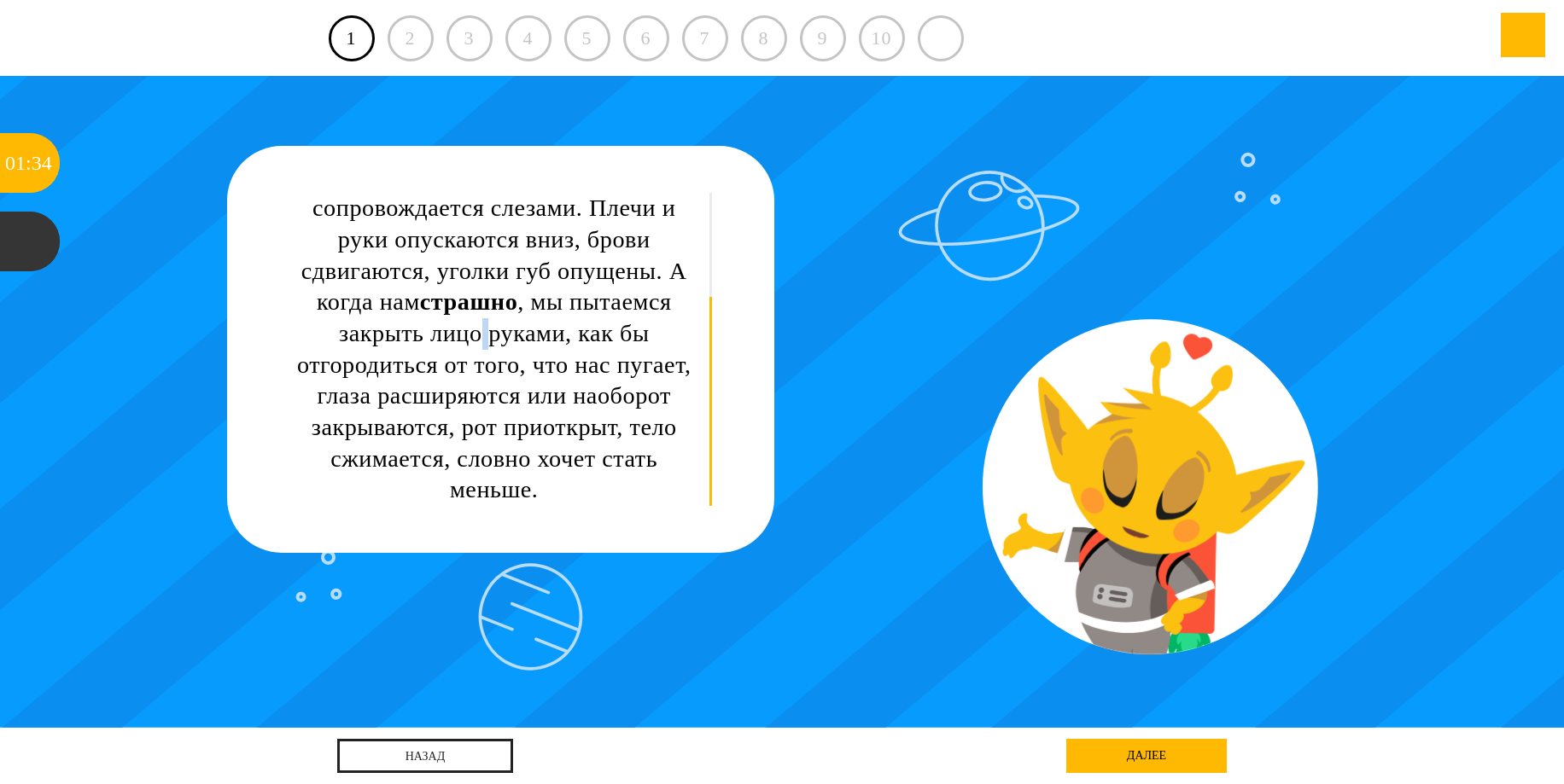
click at [484, 321] on div "Гнев – это когда человек очень сильно сердится. При этом у него хмурятся брови,…" at bounding box center [494, 271] width 410 height 469
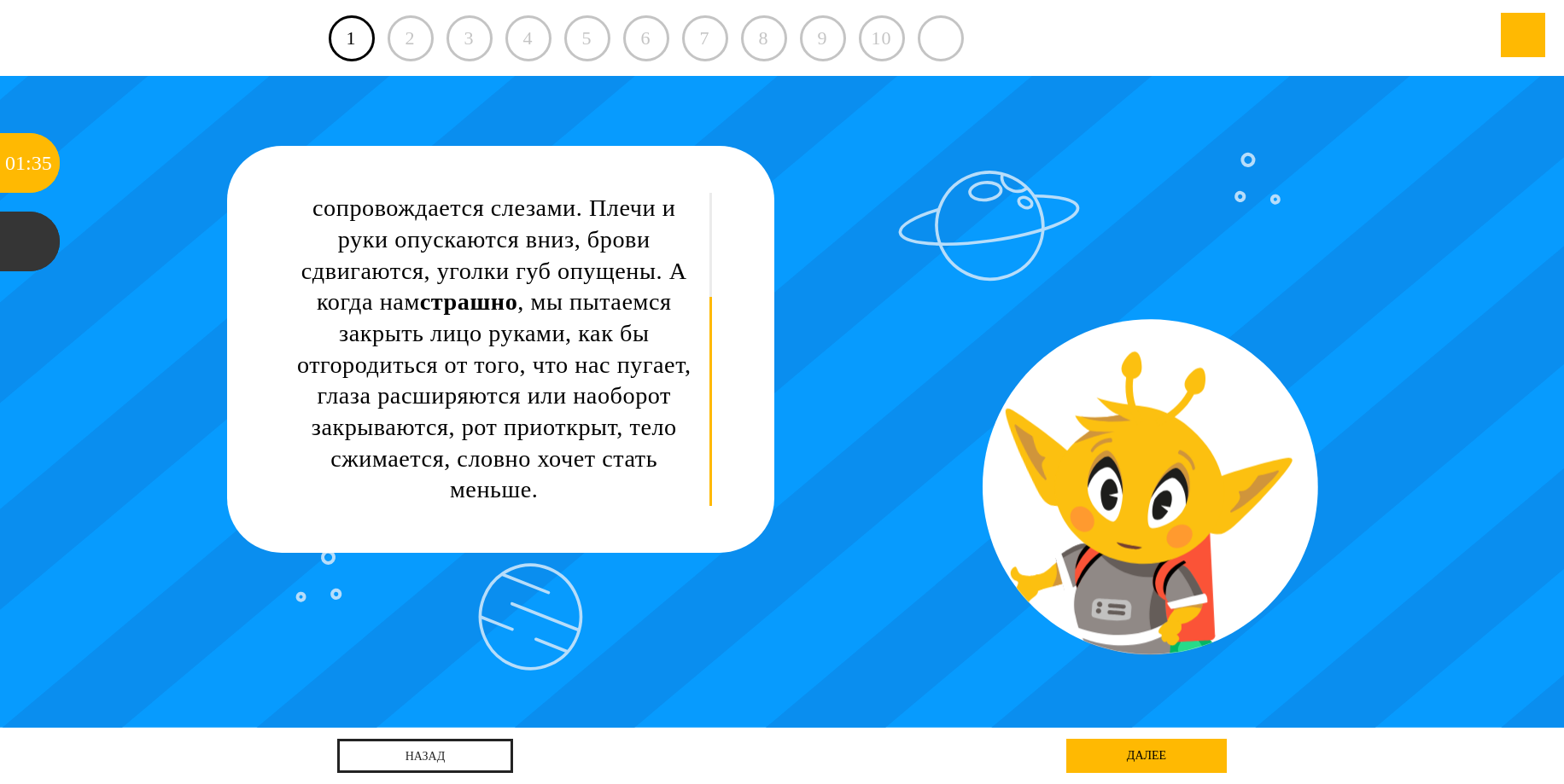
drag, startPoint x: 675, startPoint y: 493, endPoint x: 644, endPoint y: 381, distance: 116.2
click at [674, 483] on div "Гнев – это когда человек очень сильно сердится. При этом у него хмурятся брови,…" at bounding box center [494, 271] width 410 height 469
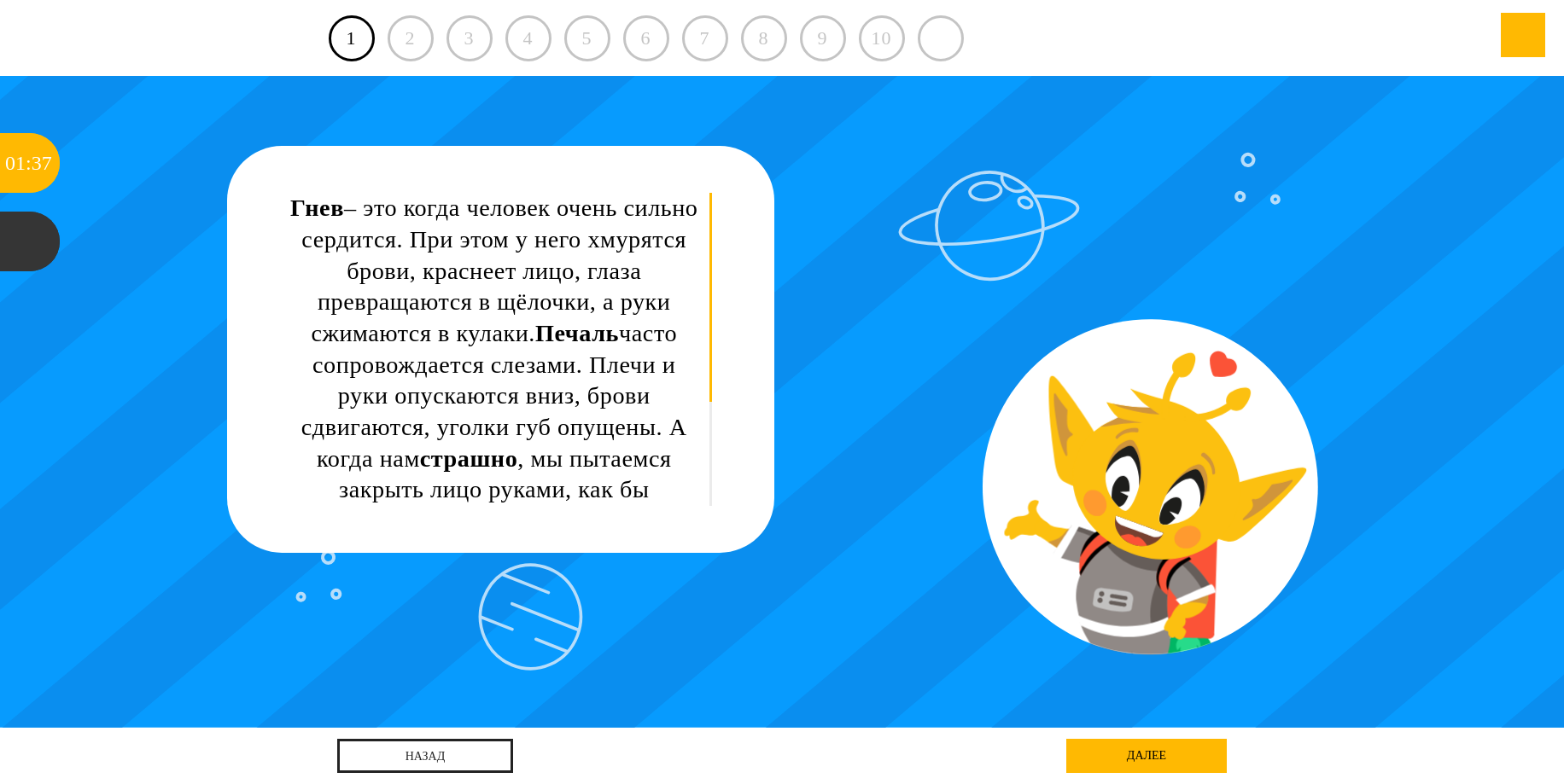
click at [1479, 493] on div "Гнев – это когда человек очень сильно сердится. При этом у него хмурятся брови,…" at bounding box center [782, 402] width 1408 height 653
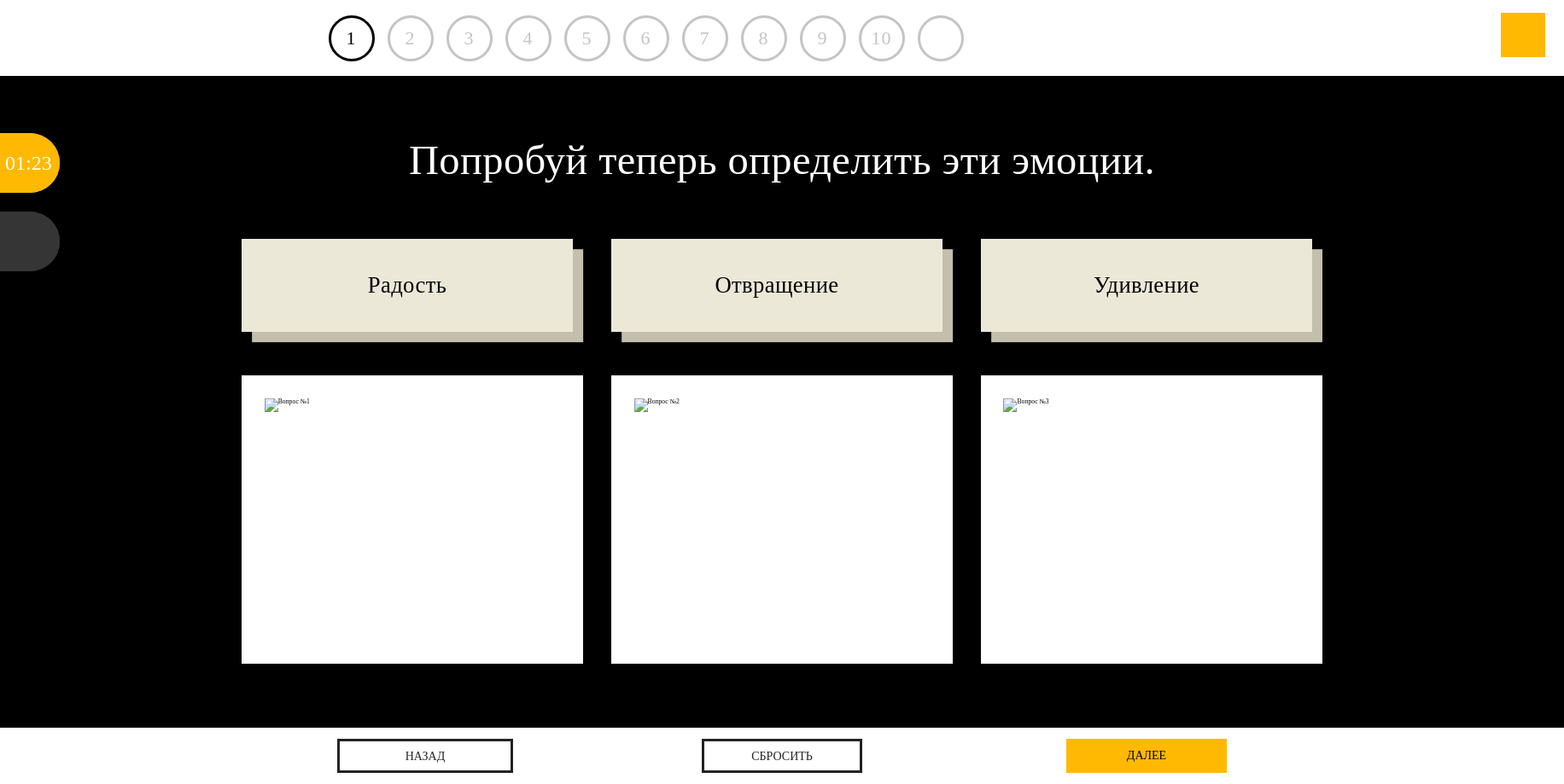
click at [443, 657] on div at bounding box center [413, 519] width 342 height 289
click at [473, 746] on link "назад" at bounding box center [424, 756] width 176 height 35
click at [1116, 761] on div "далее" at bounding box center [1146, 756] width 160 height 35
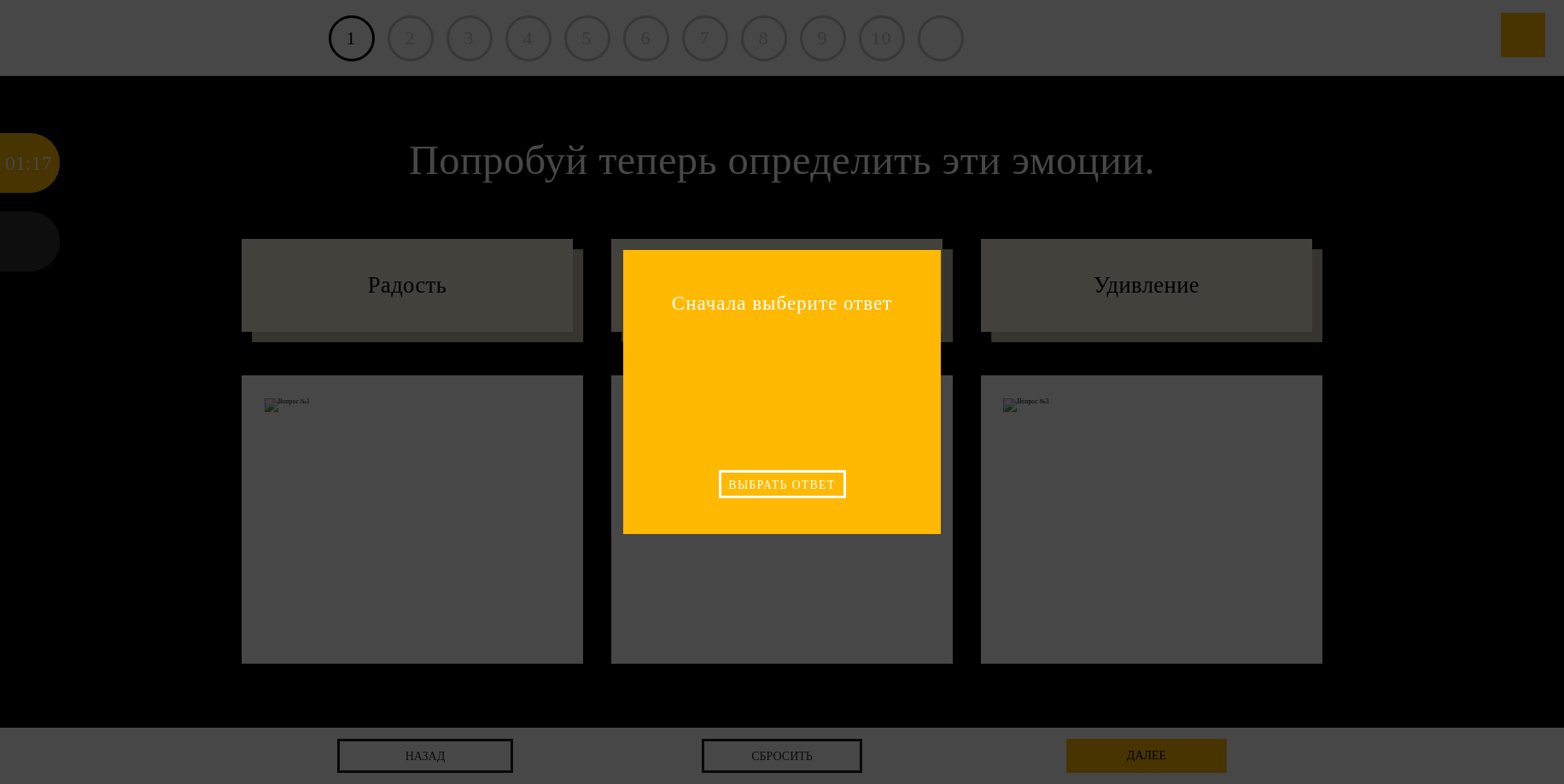
click at [813, 485] on div "Выбрать ответ" at bounding box center [782, 484] width 128 height 28
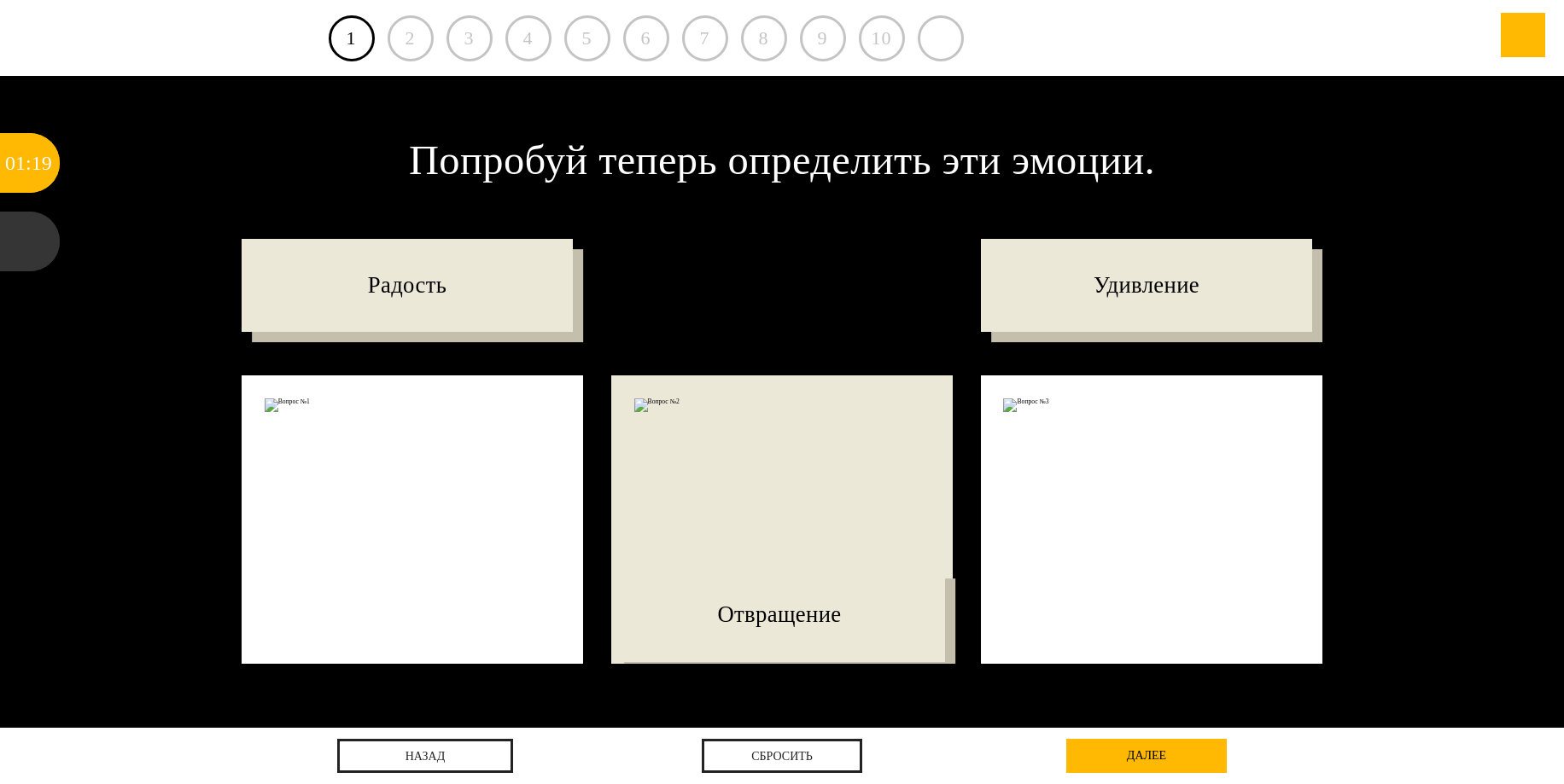
drag, startPoint x: 768, startPoint y: 276, endPoint x: 778, endPoint y: 691, distance: 415.1
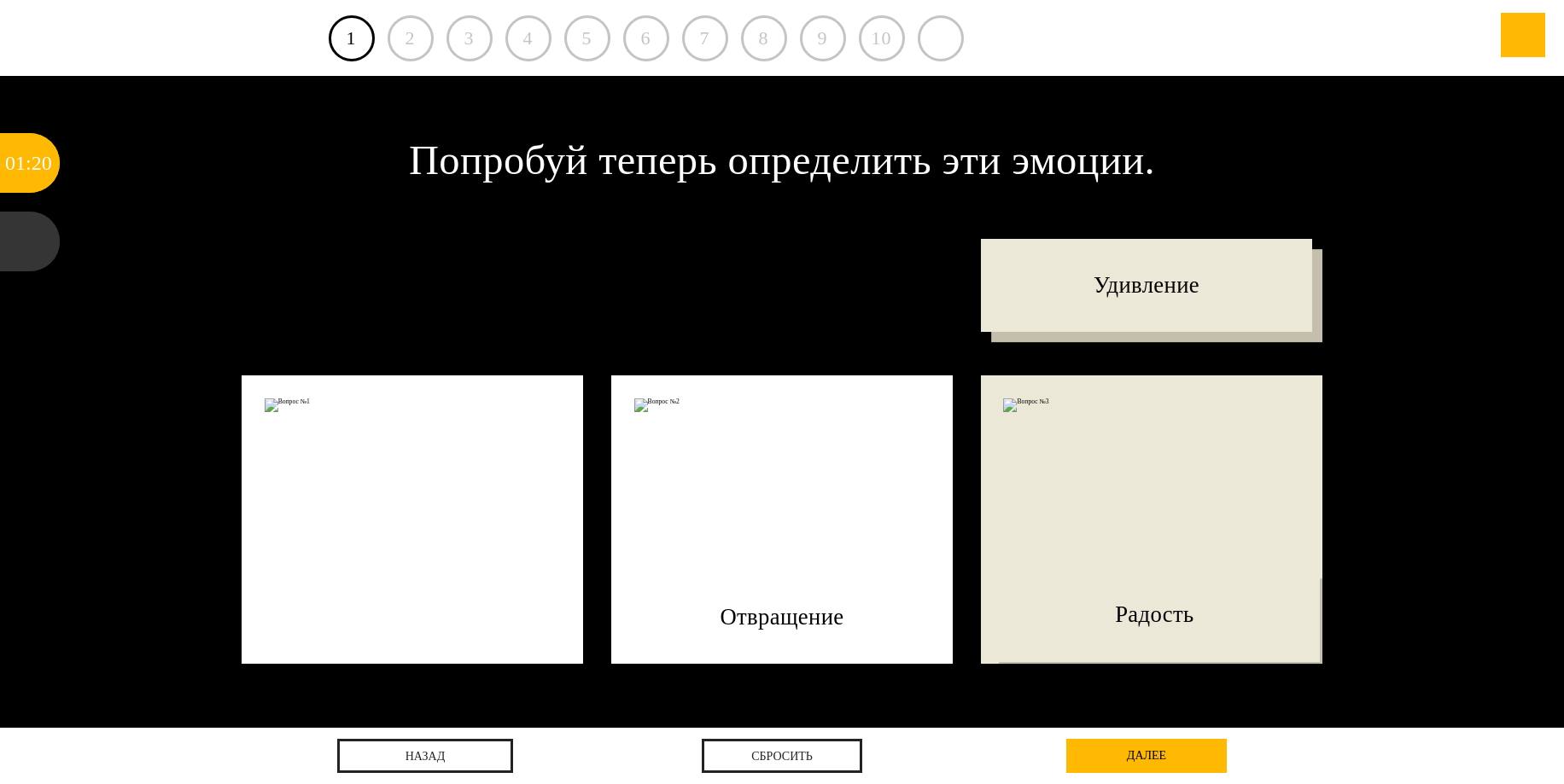
drag, startPoint x: 327, startPoint y: 288, endPoint x: 1186, endPoint y: 772, distance: 986.0
click at [1183, 753] on div "Выход 1 2 3 4 5 6 7 8 9 10 Показать тему Ступень 1 Урок 1 01 : 20 /" at bounding box center [782, 376] width 1564 height 753
click at [1209, 696] on div "Попробуй теперь определить эти эмоции. Радость Отвращение Удивление" at bounding box center [782, 402] width 1564 height 653
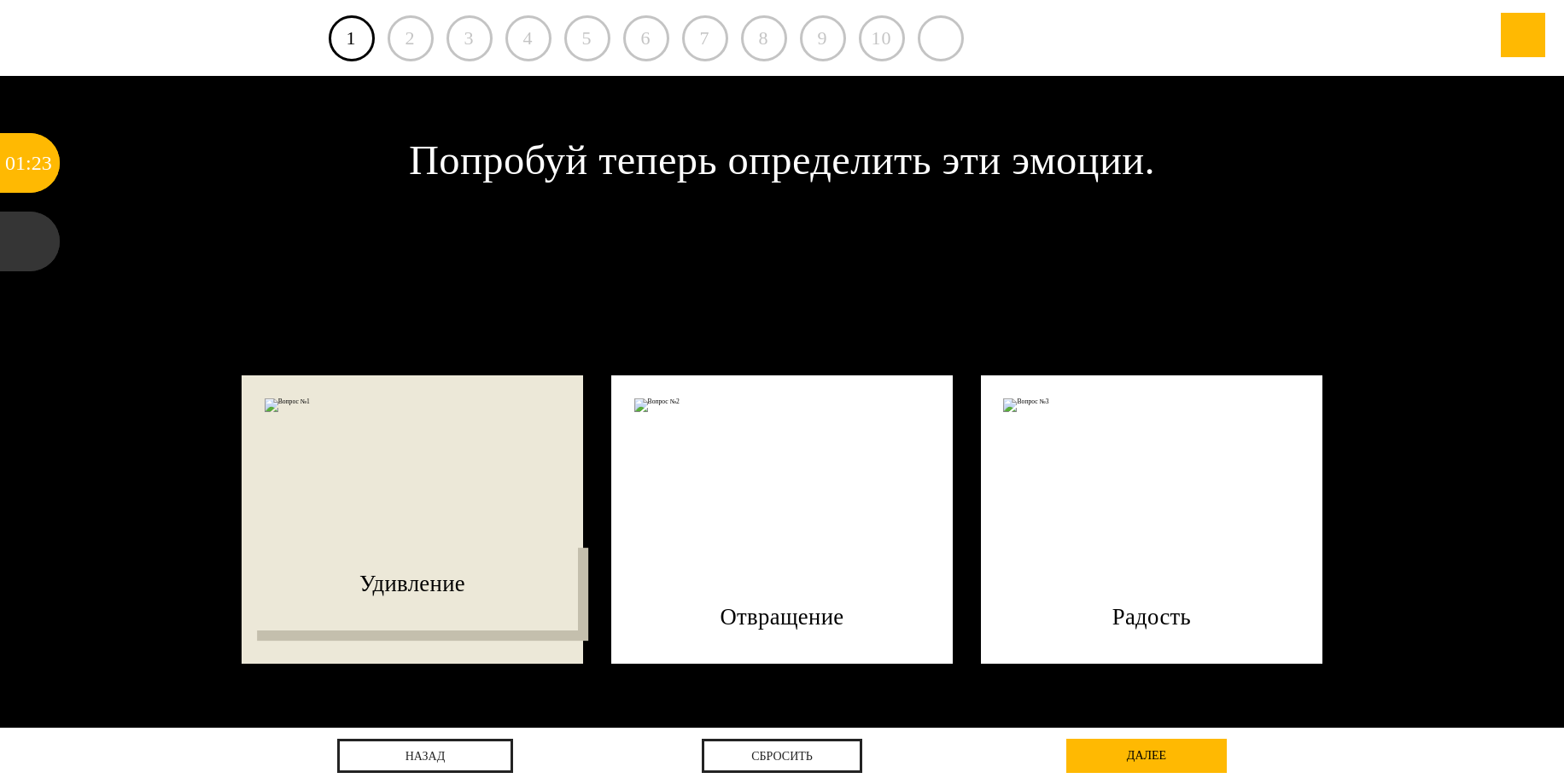
drag, startPoint x: 853, startPoint y: 402, endPoint x: 249, endPoint y: 616, distance: 640.8
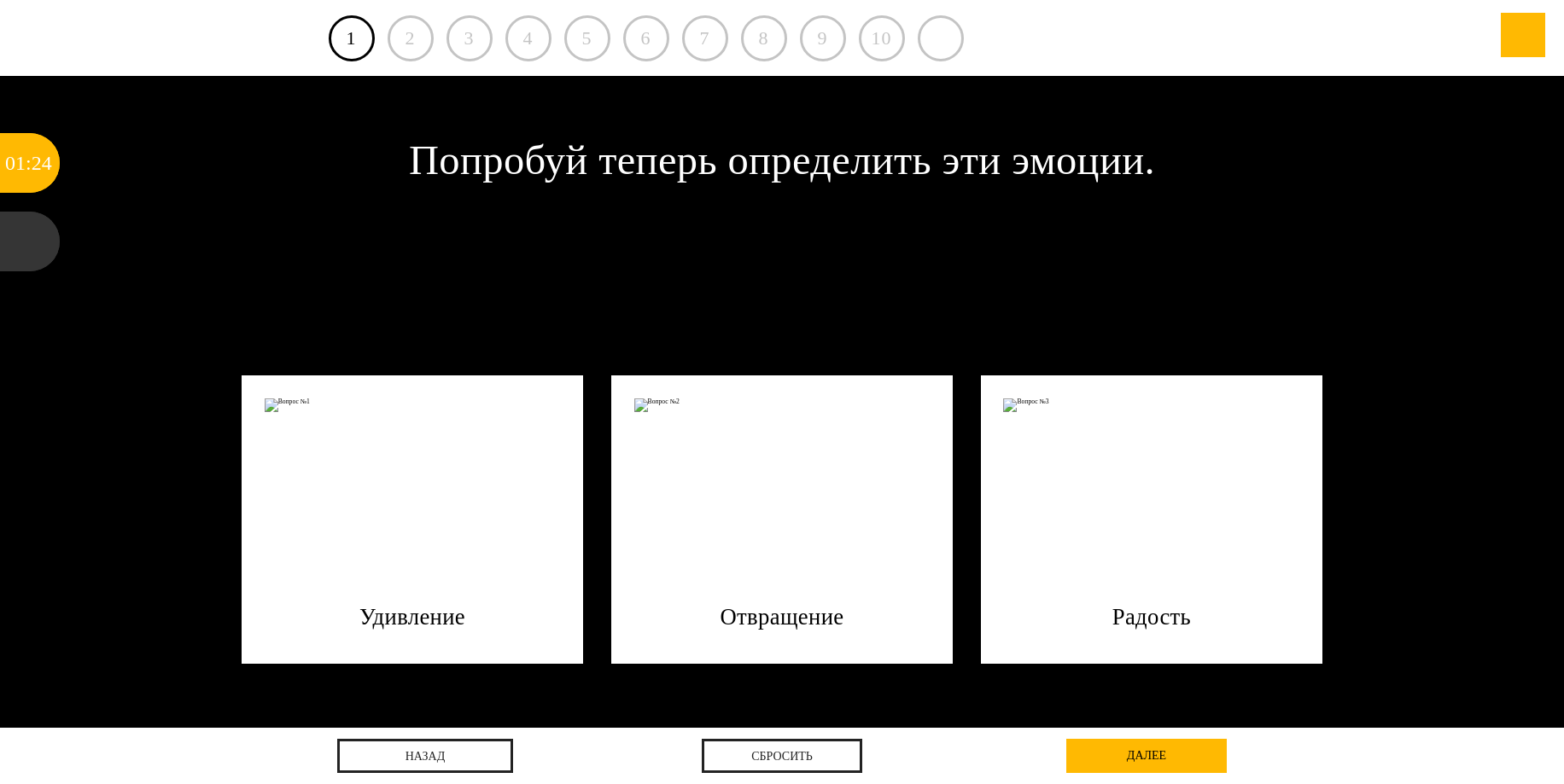
click at [1148, 753] on div "далее" at bounding box center [1146, 756] width 160 height 35
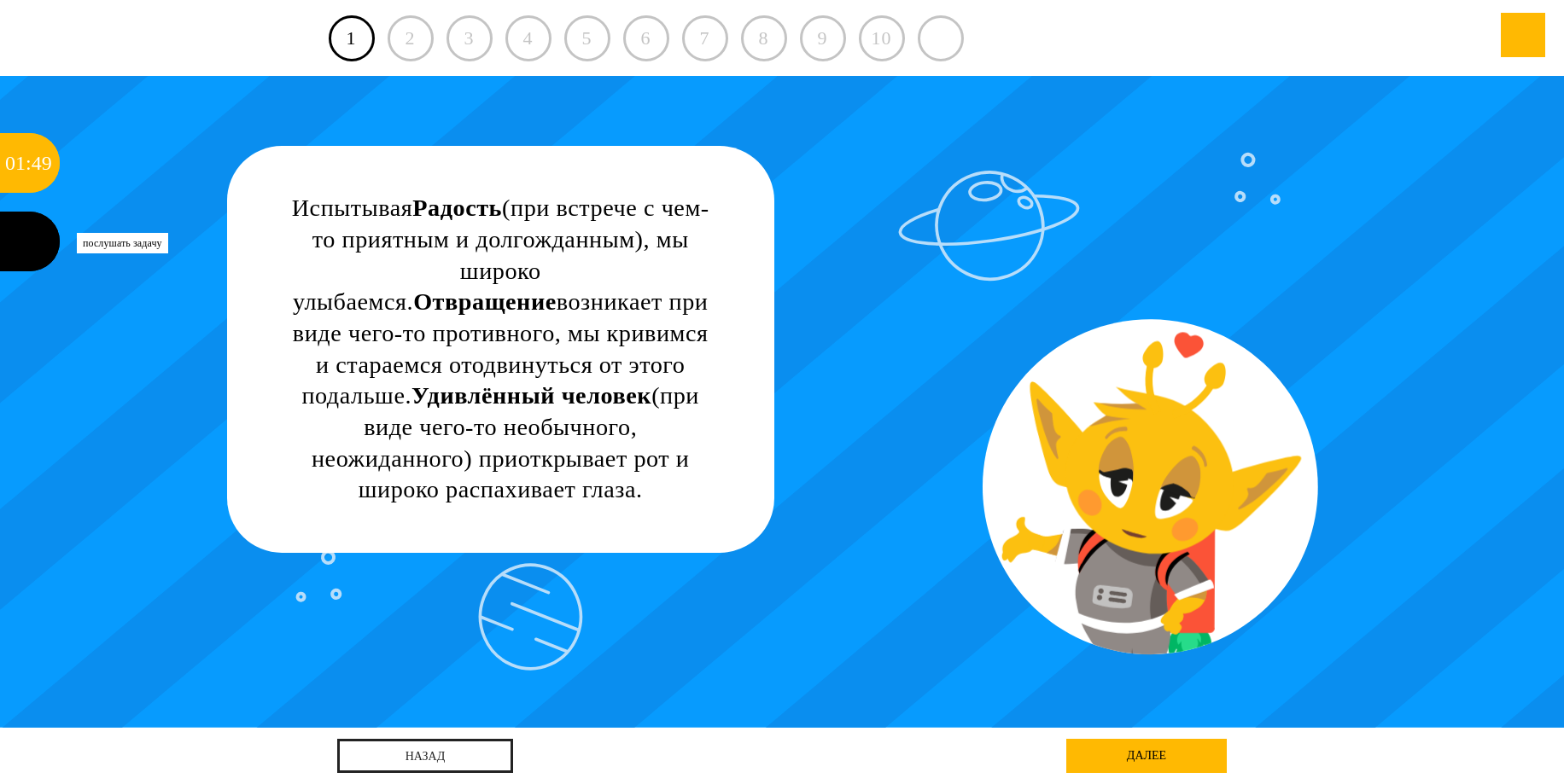
click at [25, 232] on div at bounding box center [30, 242] width 60 height 59
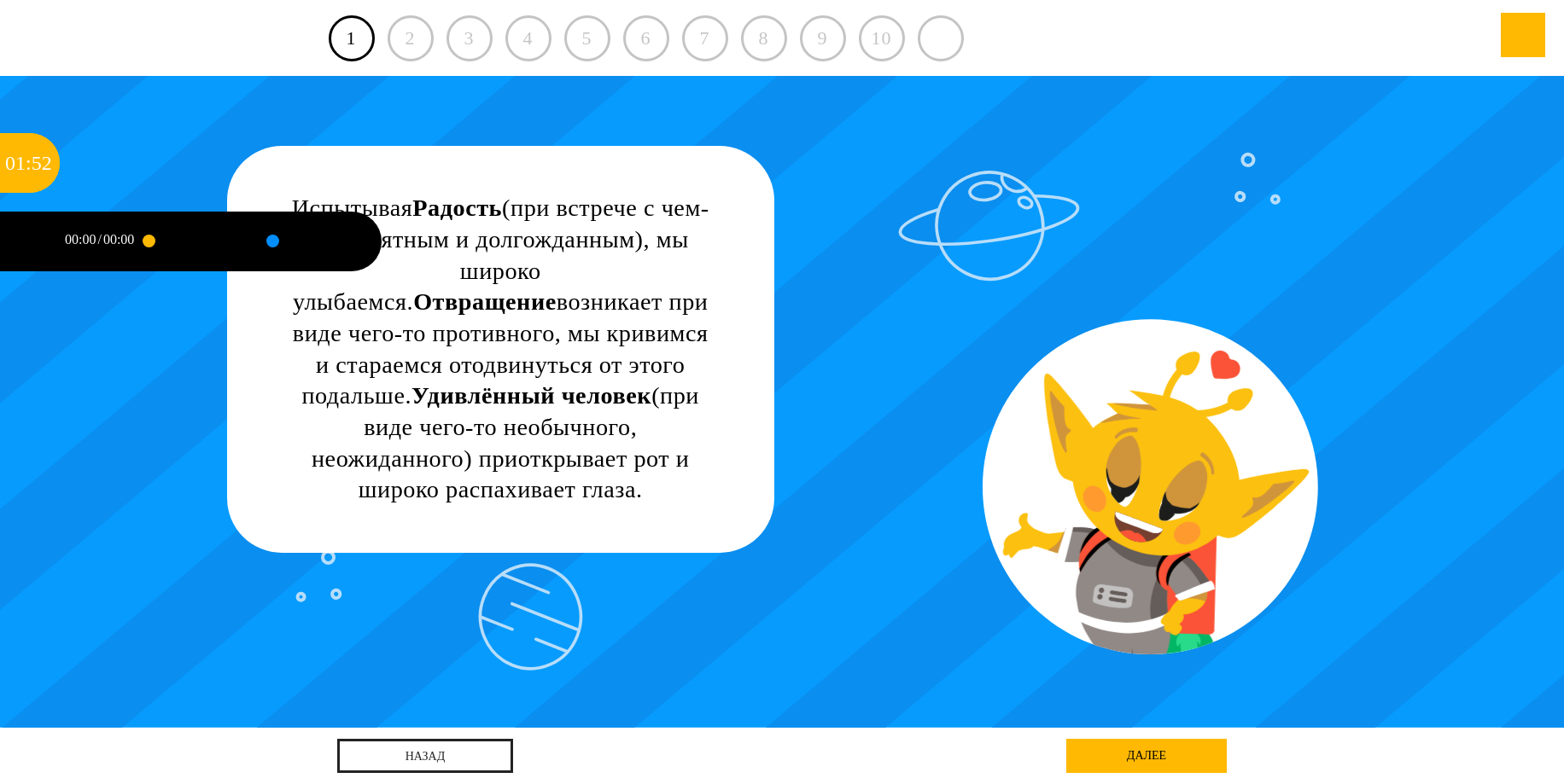
click at [184, 243] on div at bounding box center [189, 242] width 81 height 59
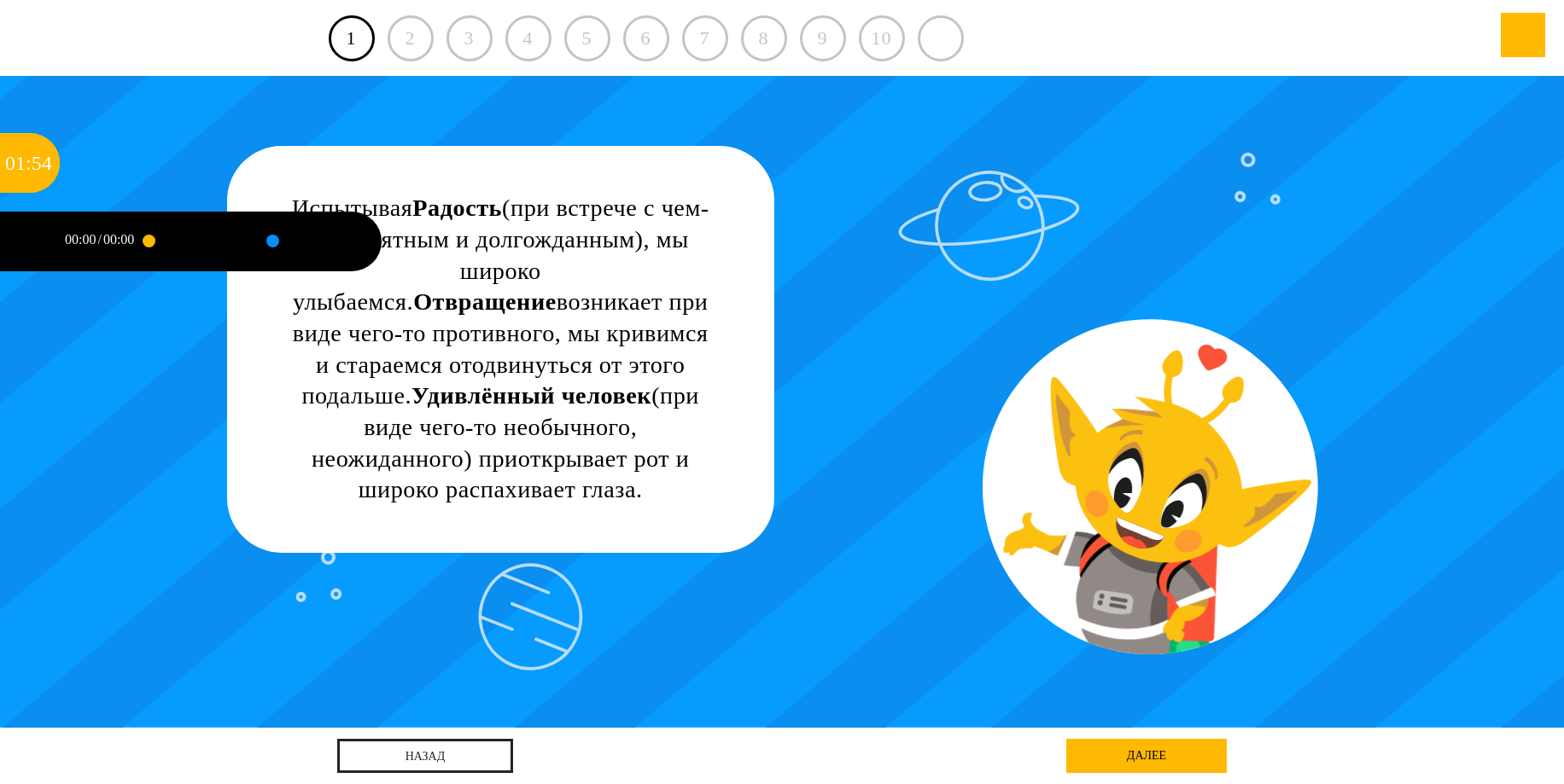
drag, startPoint x: 153, startPoint y: 242, endPoint x: 169, endPoint y: 242, distance: 16.0
click at [169, 242] on div at bounding box center [189, 242] width 81 height 59
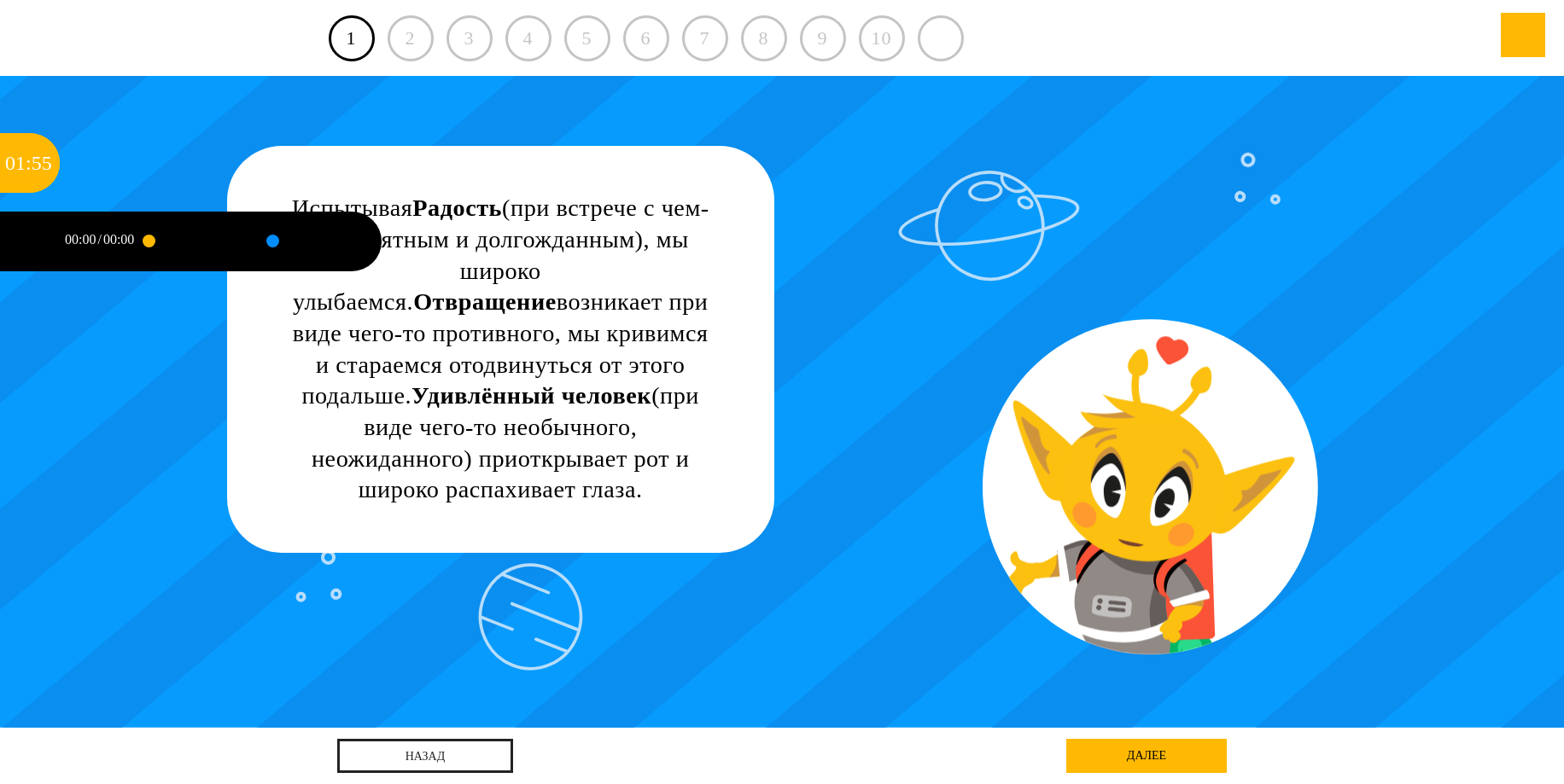
click at [223, 337] on div "Испытывая Радость (при встрече с чем-то приятным и долгожданным), мы широко улы…" at bounding box center [782, 402] width 1408 height 653
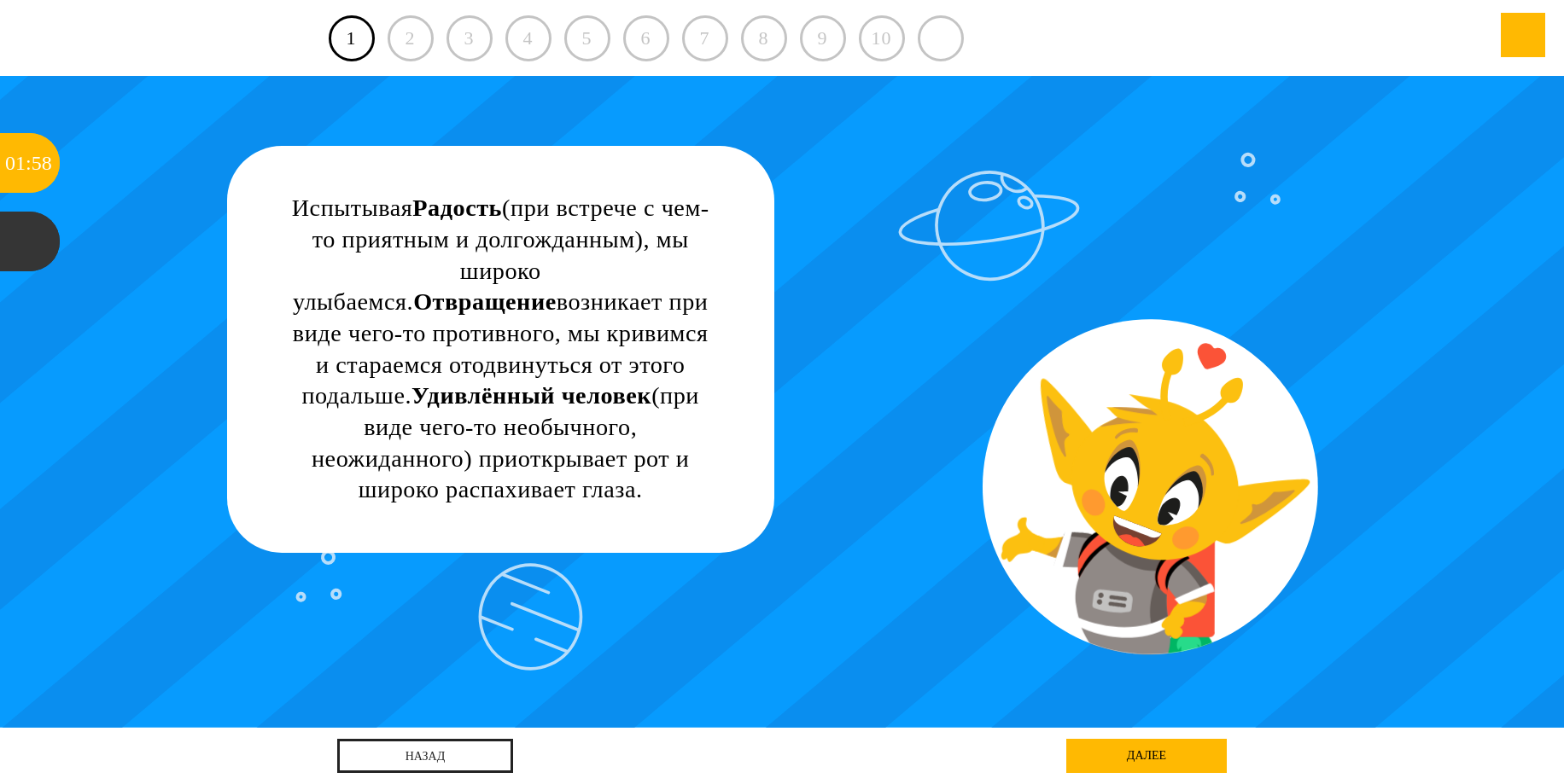
click at [1158, 750] on div "далее" at bounding box center [1146, 756] width 160 height 35
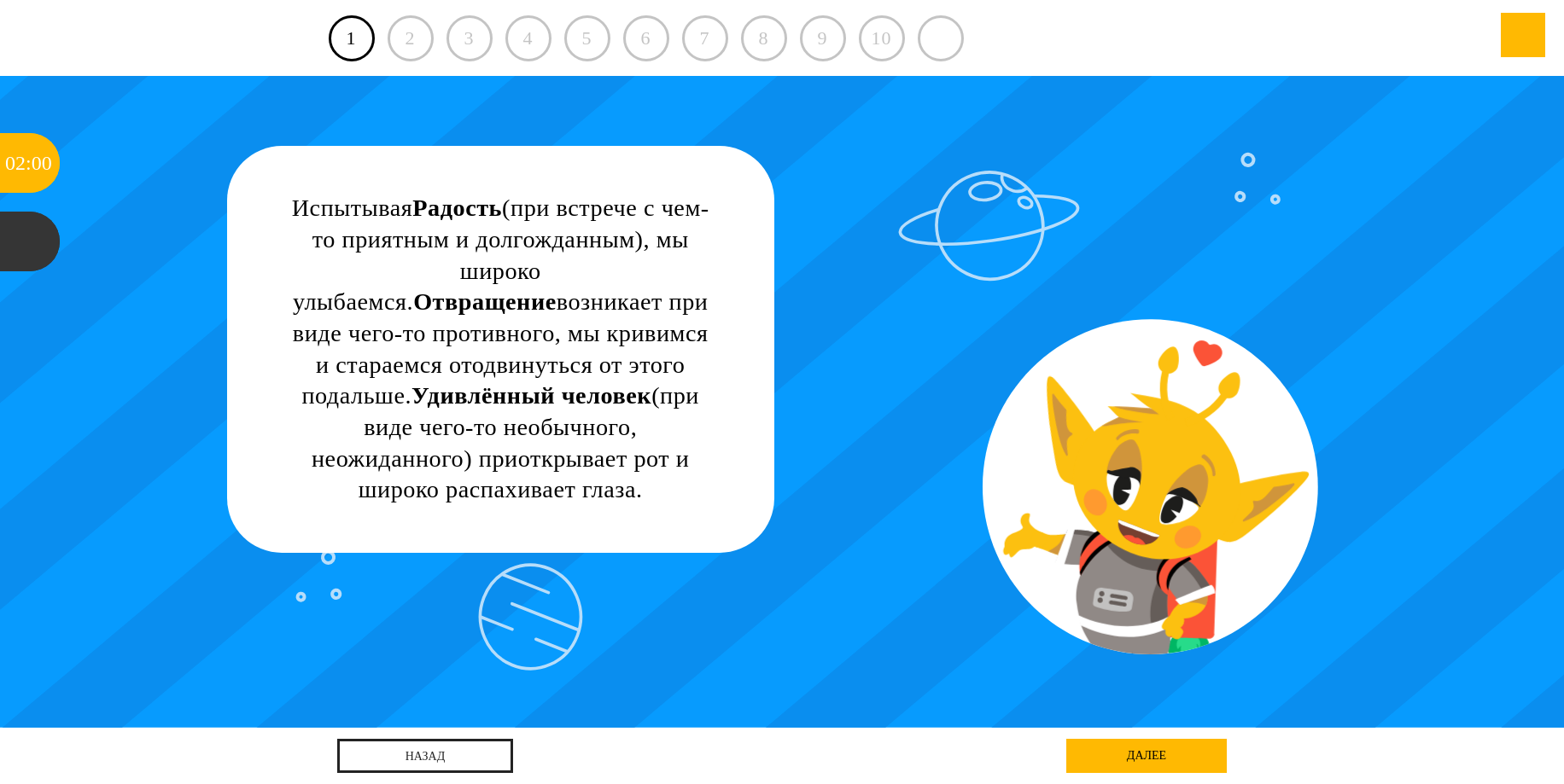
click at [1158, 750] on div "далее" at bounding box center [1146, 756] width 160 height 35
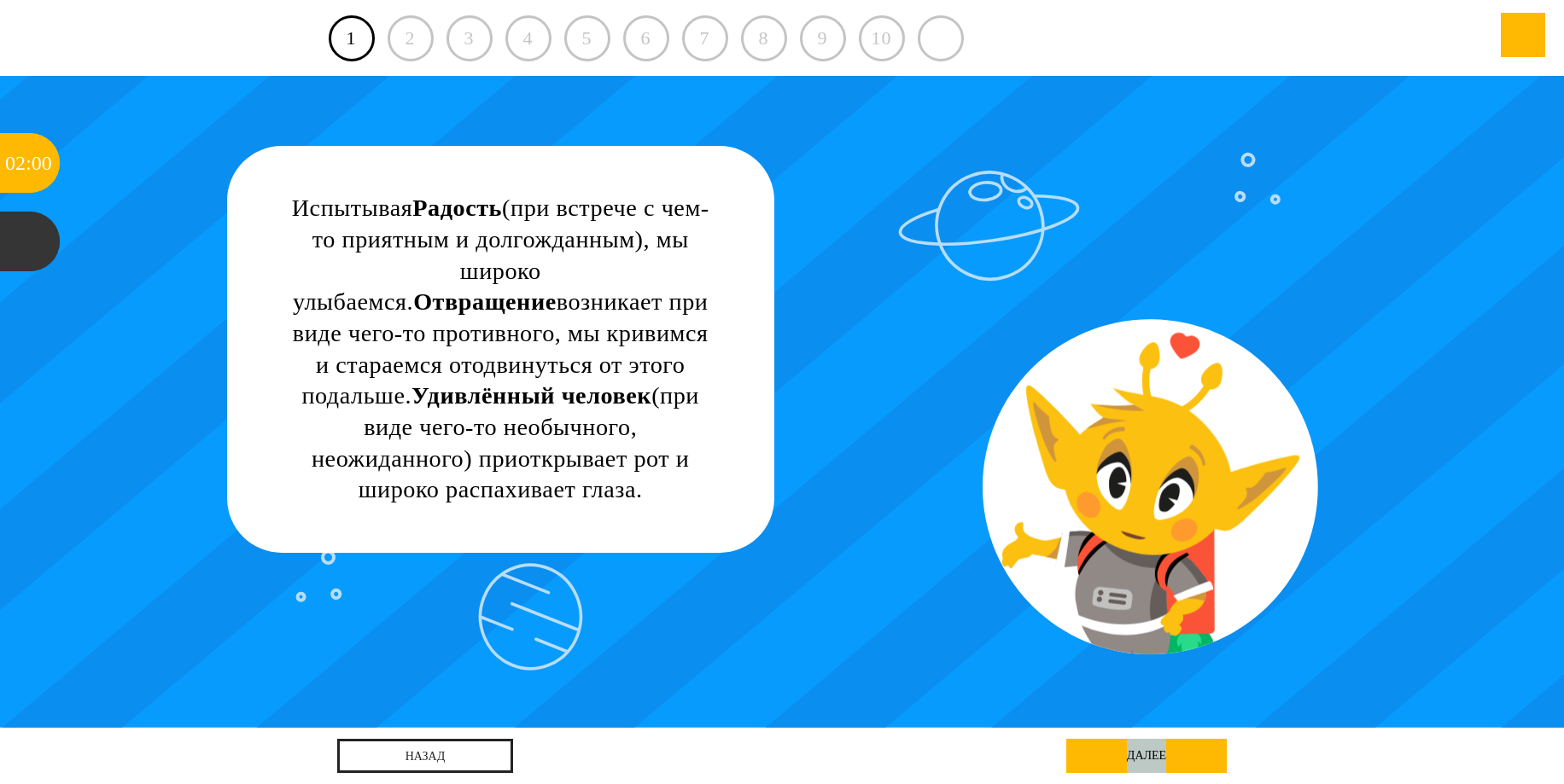
click at [1158, 750] on div "далее" at bounding box center [1146, 756] width 160 height 35
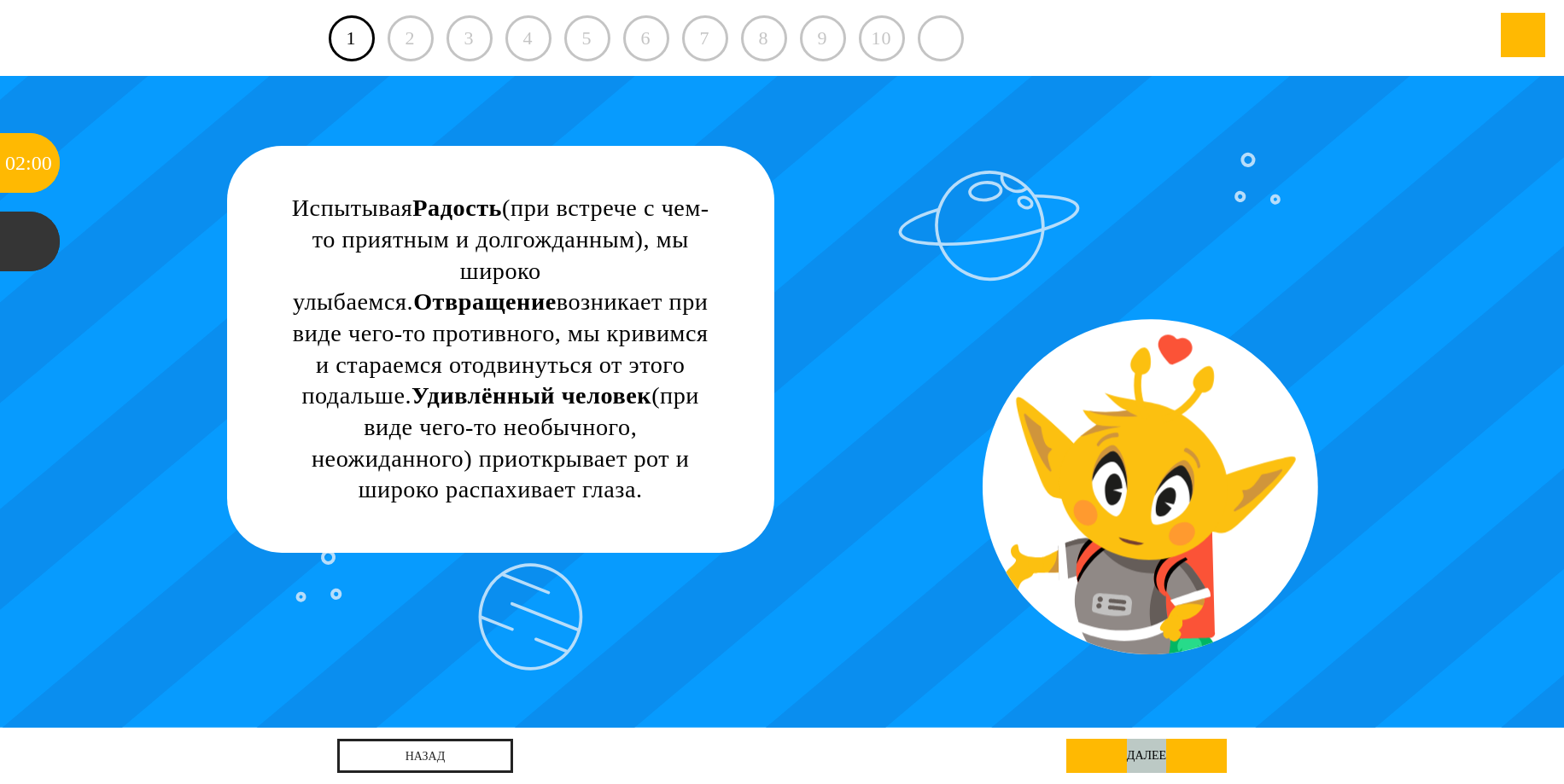
click at [1158, 750] on div "далее" at bounding box center [1146, 756] width 160 height 35
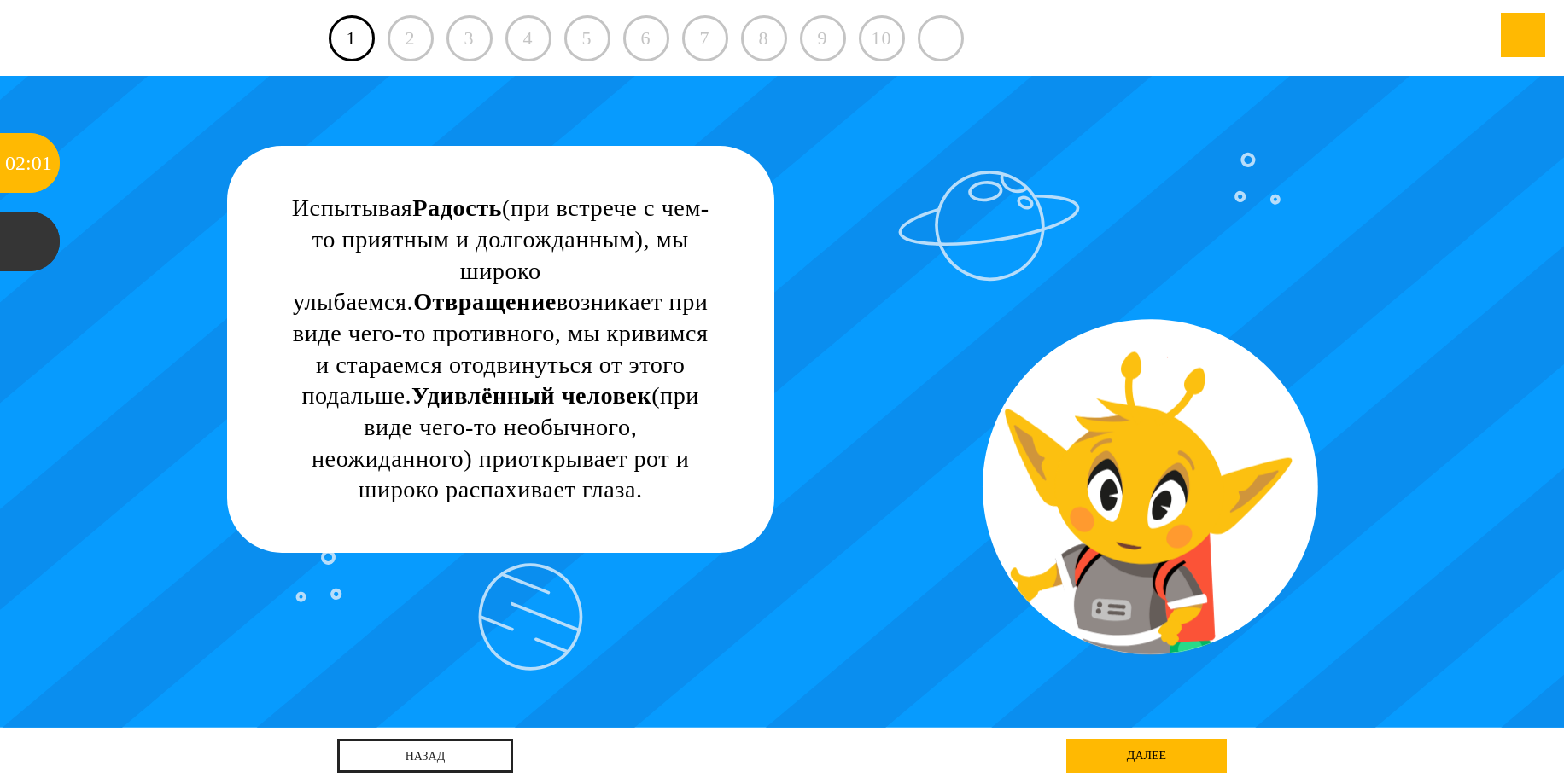
click at [854, 728] on div "назад далее далее" at bounding box center [782, 756] width 890 height 57
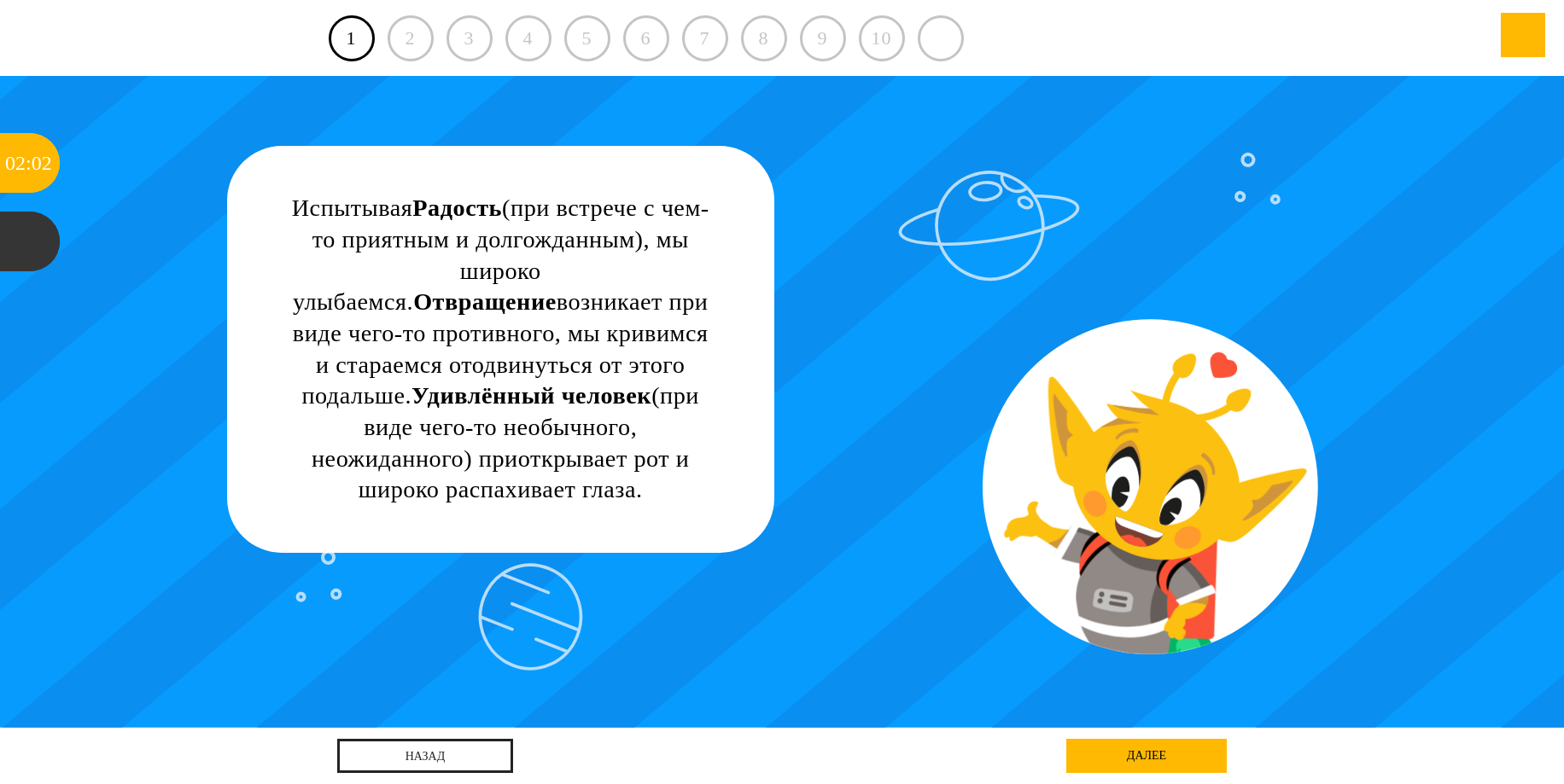
click at [1134, 754] on div "далее" at bounding box center [1146, 756] width 160 height 35
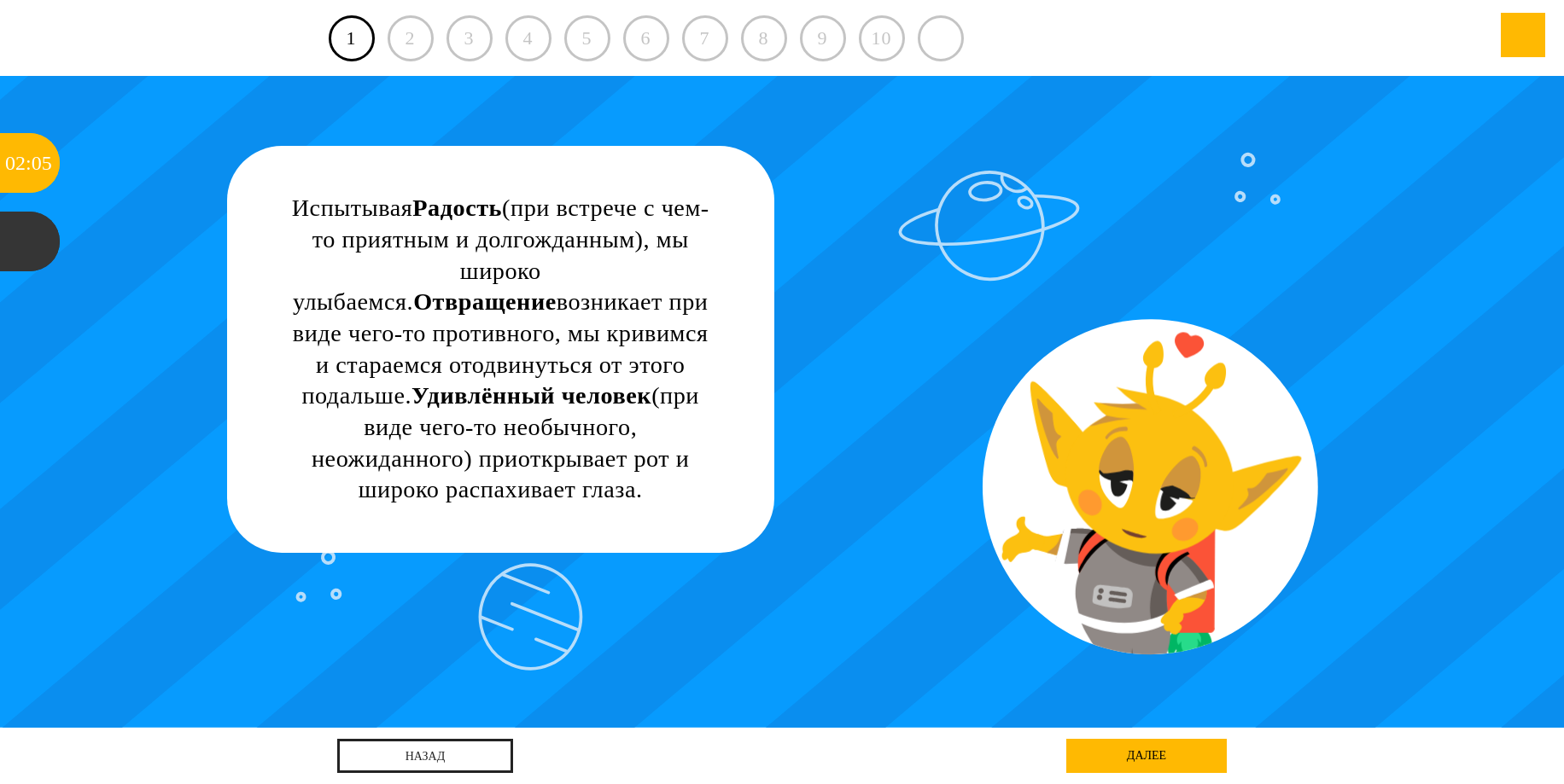
click at [1162, 749] on div "далее" at bounding box center [1146, 756] width 160 height 35
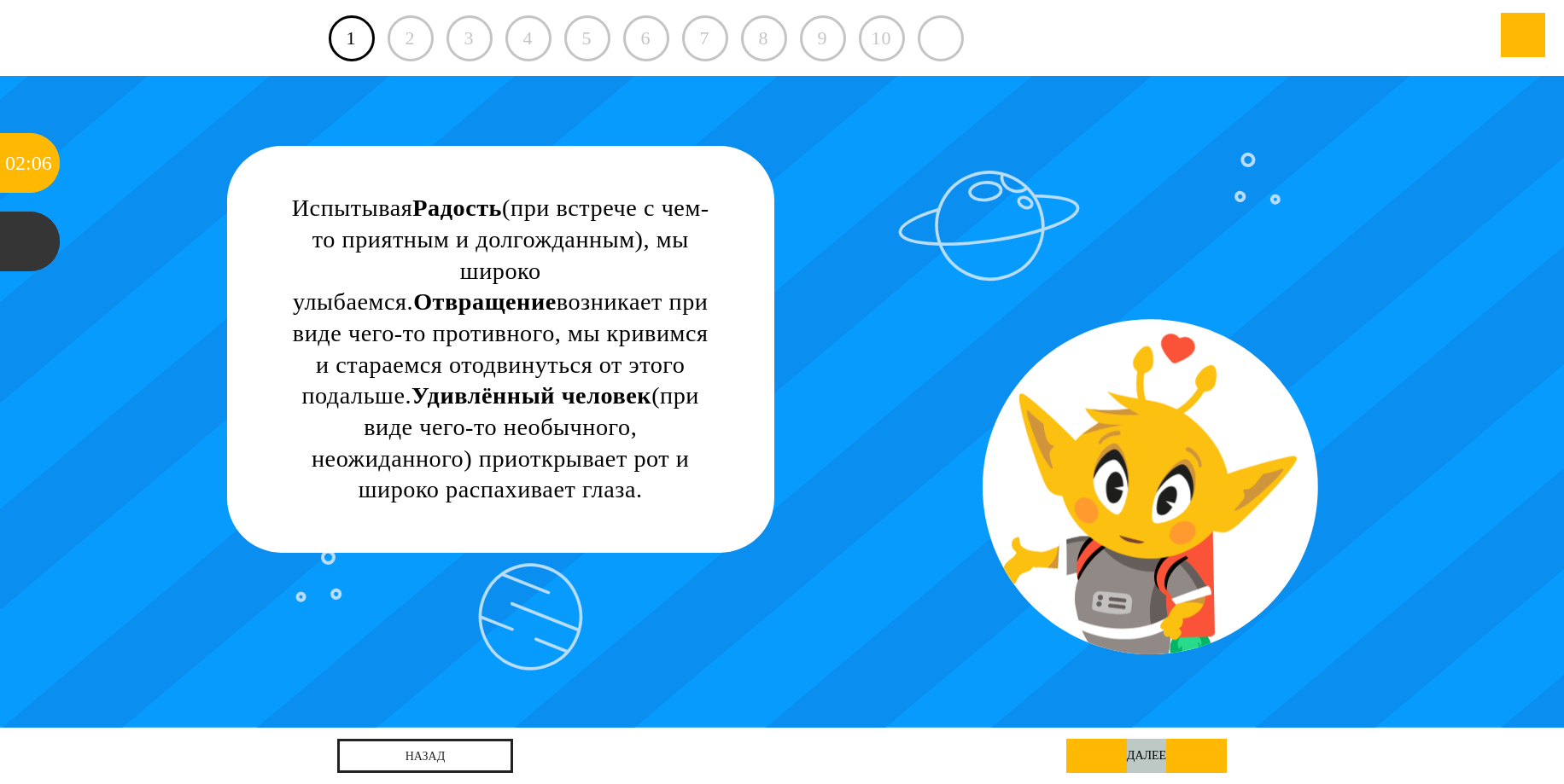
click at [1162, 749] on div "далее" at bounding box center [1146, 756] width 160 height 35
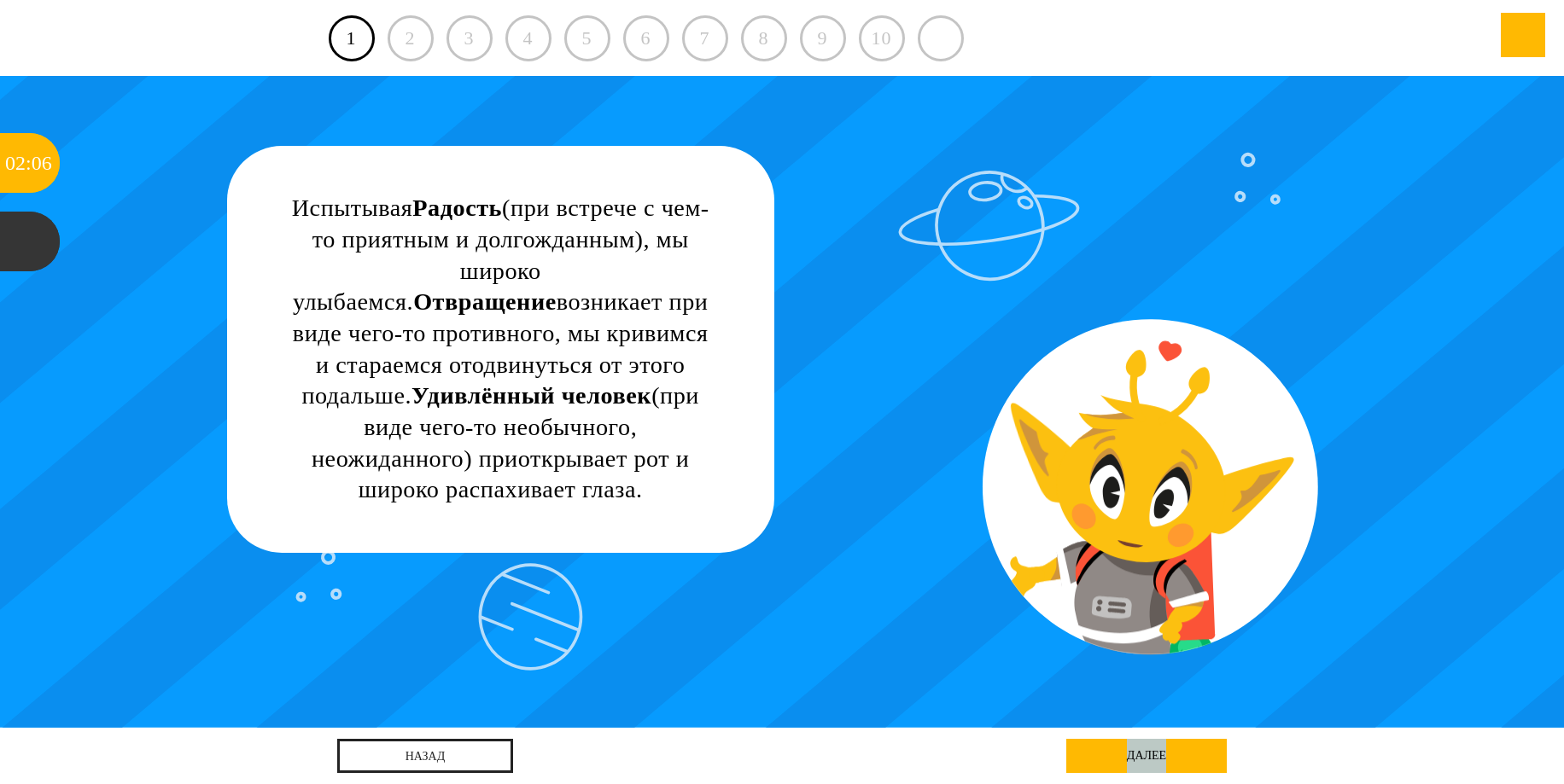
click at [1159, 752] on div "далее" at bounding box center [1146, 756] width 160 height 35
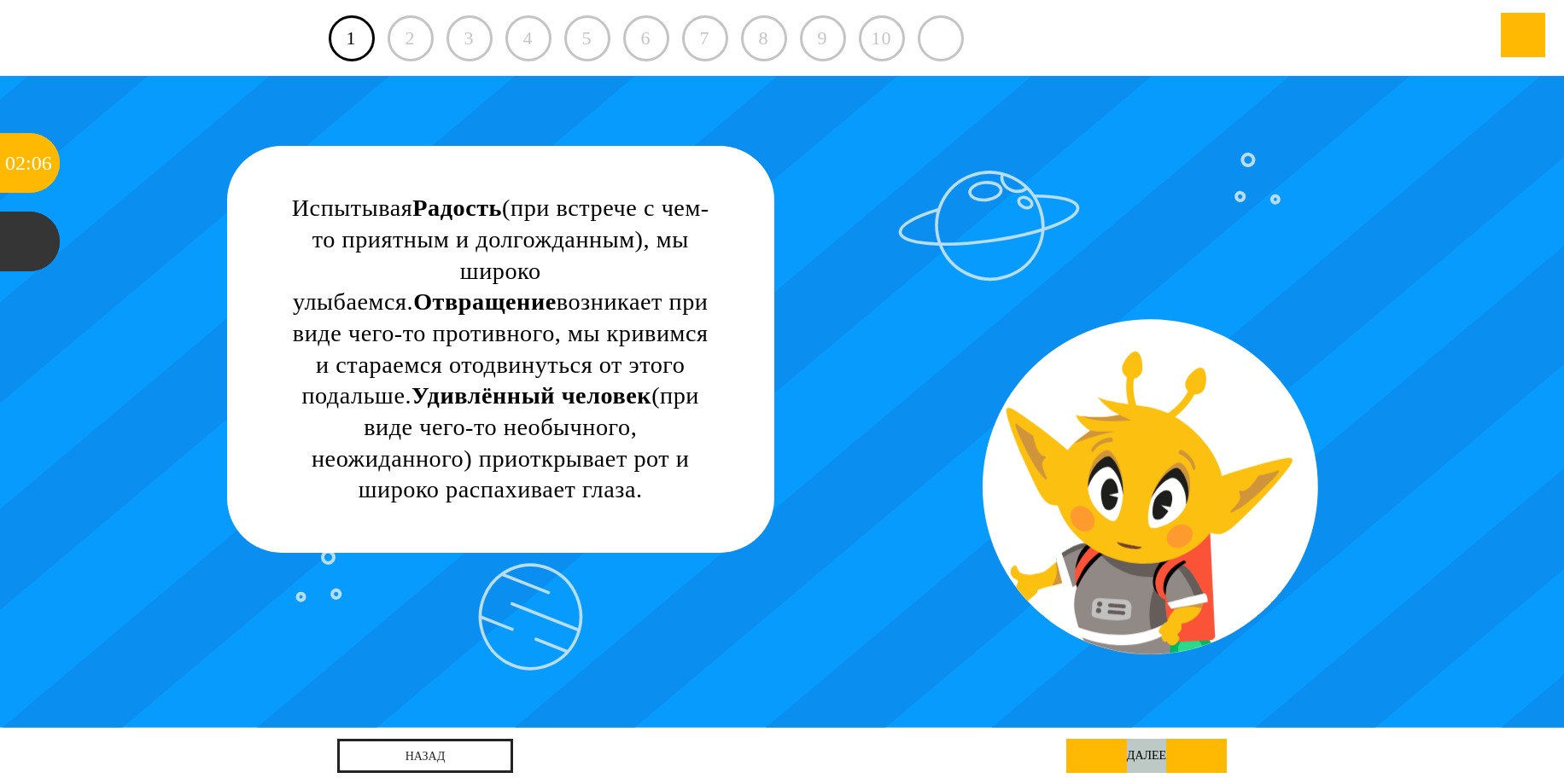
click at [1159, 752] on div "далее" at bounding box center [1146, 756] width 160 height 35
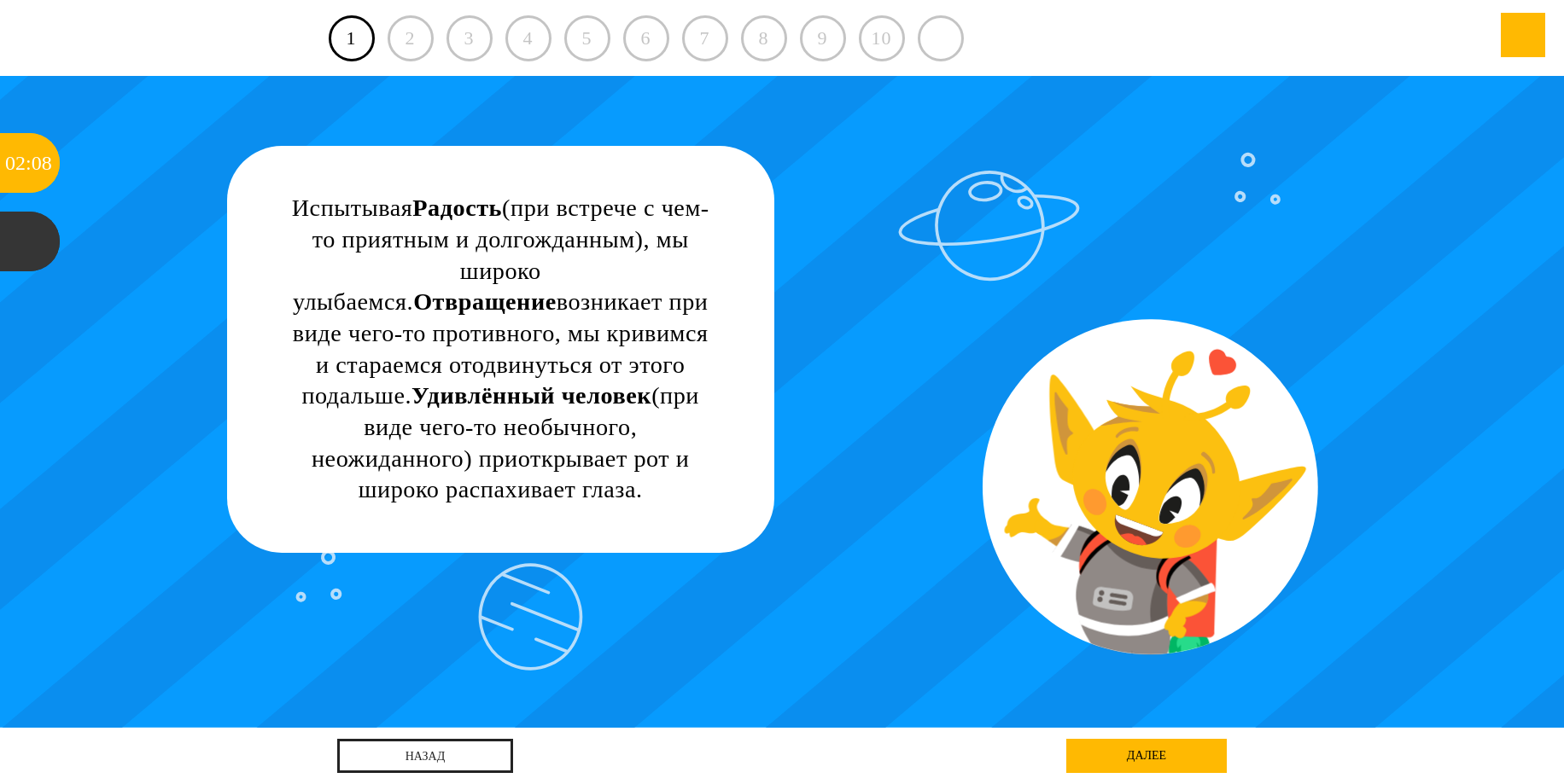
drag, startPoint x: 1198, startPoint y: 460, endPoint x: 1177, endPoint y: 477, distance: 27.0
click at [1186, 465] on div "Испытывая Радость (при встрече с чем-то приятным и долгожданным), мы широко улы…" at bounding box center [782, 402] width 1408 height 653
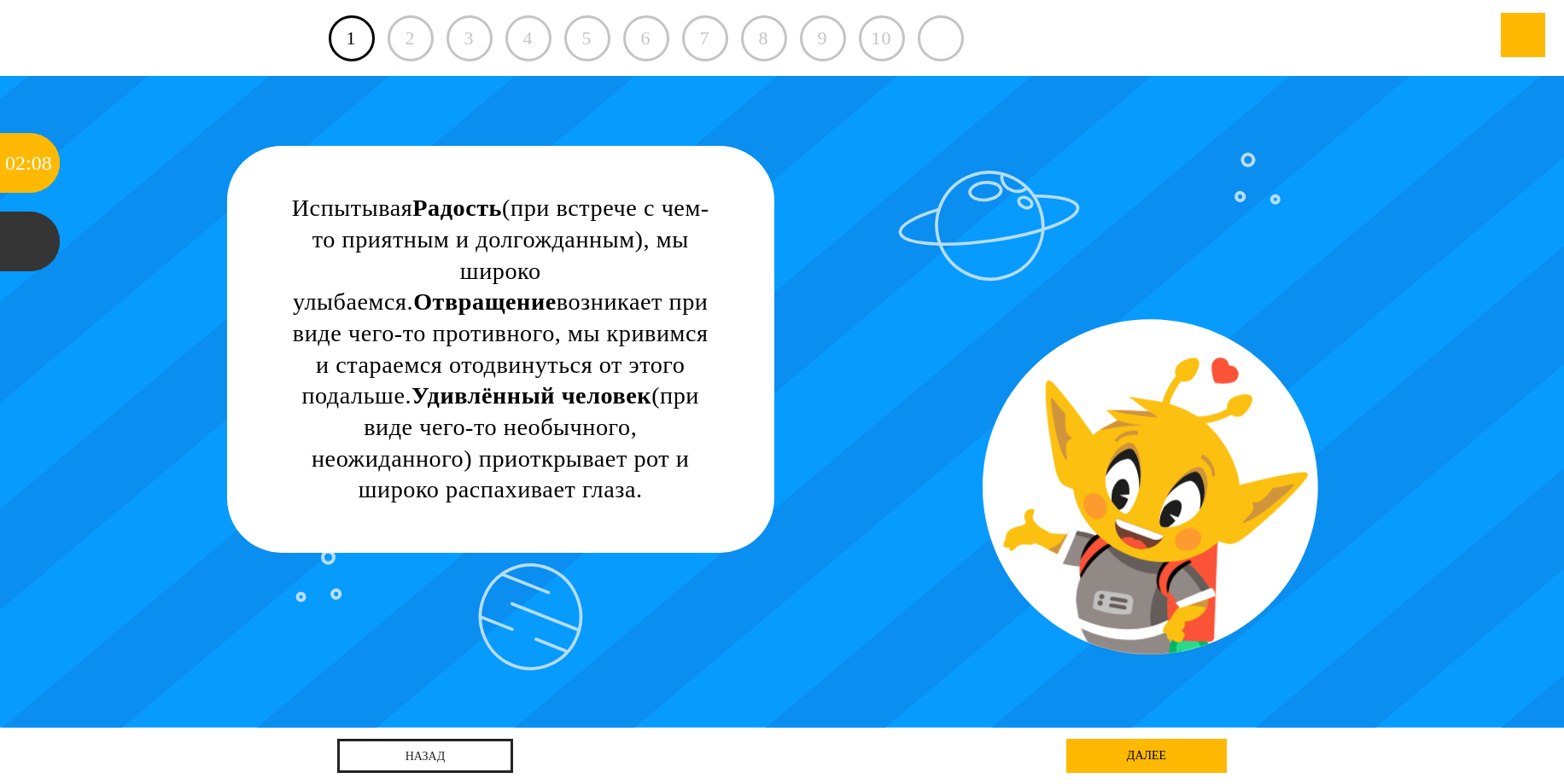
click at [1108, 512] on div "Испытывая Радость (при встрече с чем-то приятным и долгожданным), мы широко улы…" at bounding box center [782, 402] width 1408 height 653
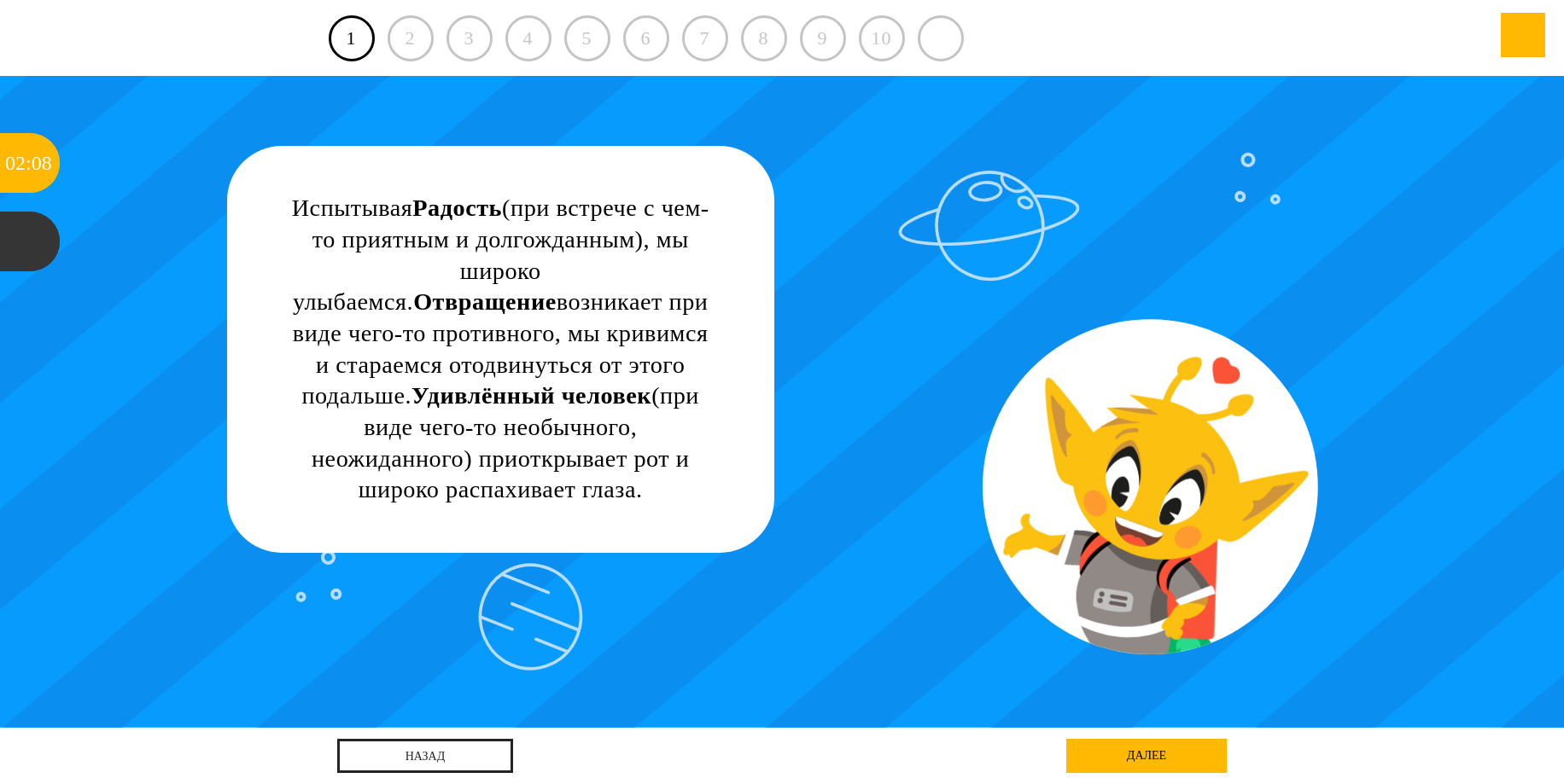
click at [1108, 512] on div "Испытывая Радость (при встрече с чем-то приятным и долгожданным), мы широко улы…" at bounding box center [782, 402] width 1408 height 653
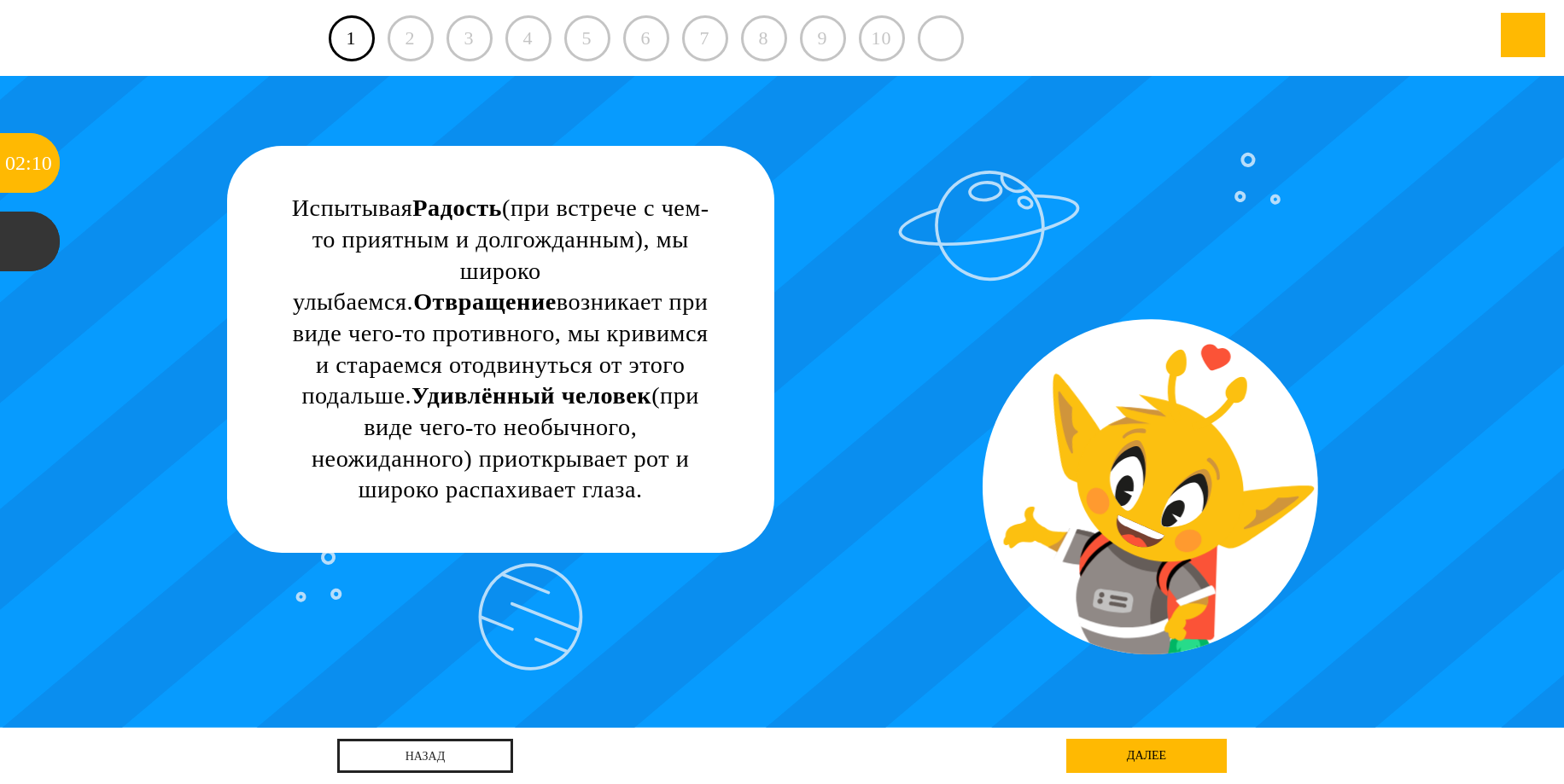
click at [615, 378] on div "Испытывая Радость (при встрече с чем-то приятным и долгожданным), мы широко улы…" at bounding box center [501, 349] width 422 height 313
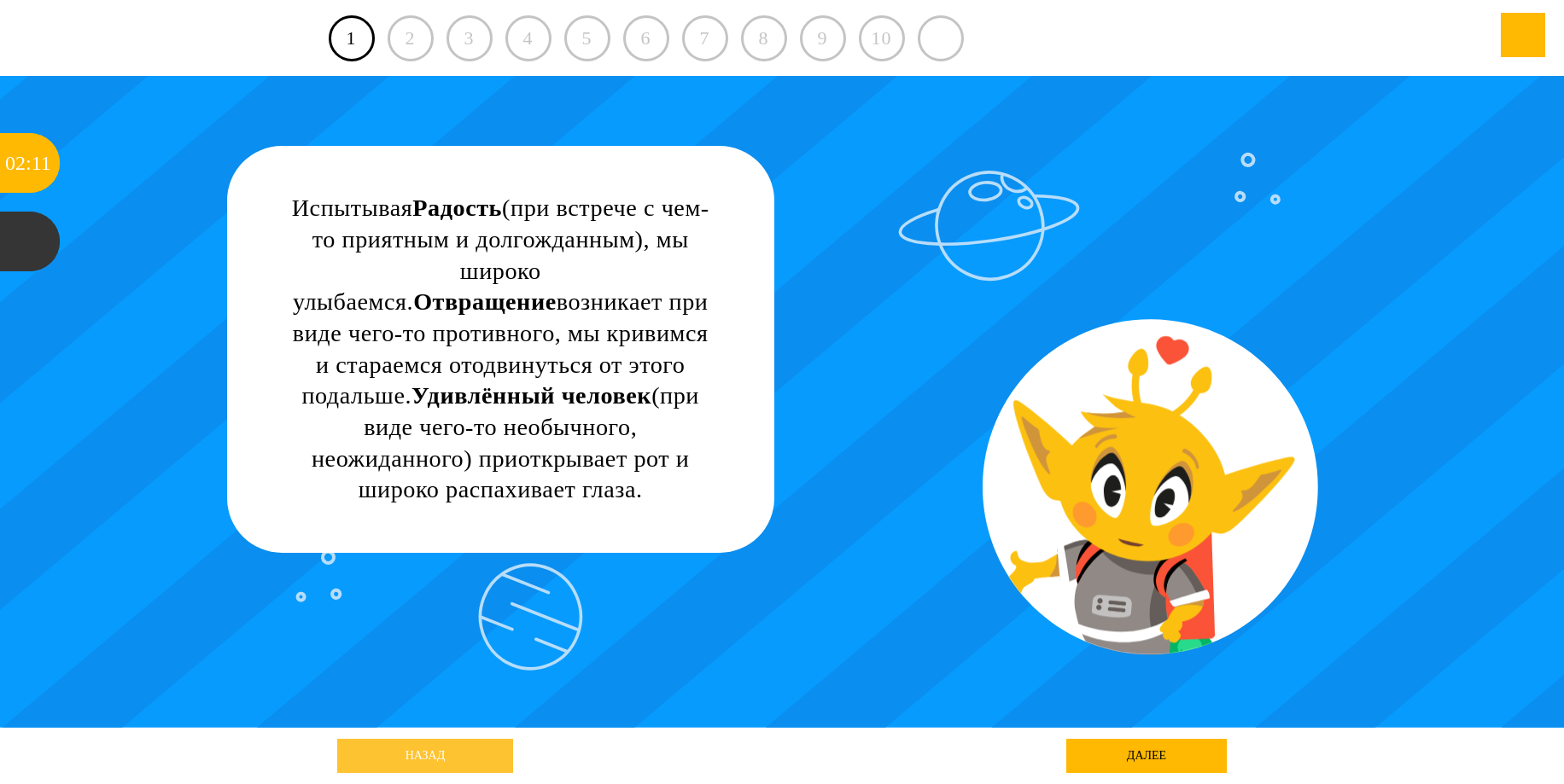
click at [427, 752] on link "назад" at bounding box center [424, 756] width 176 height 35
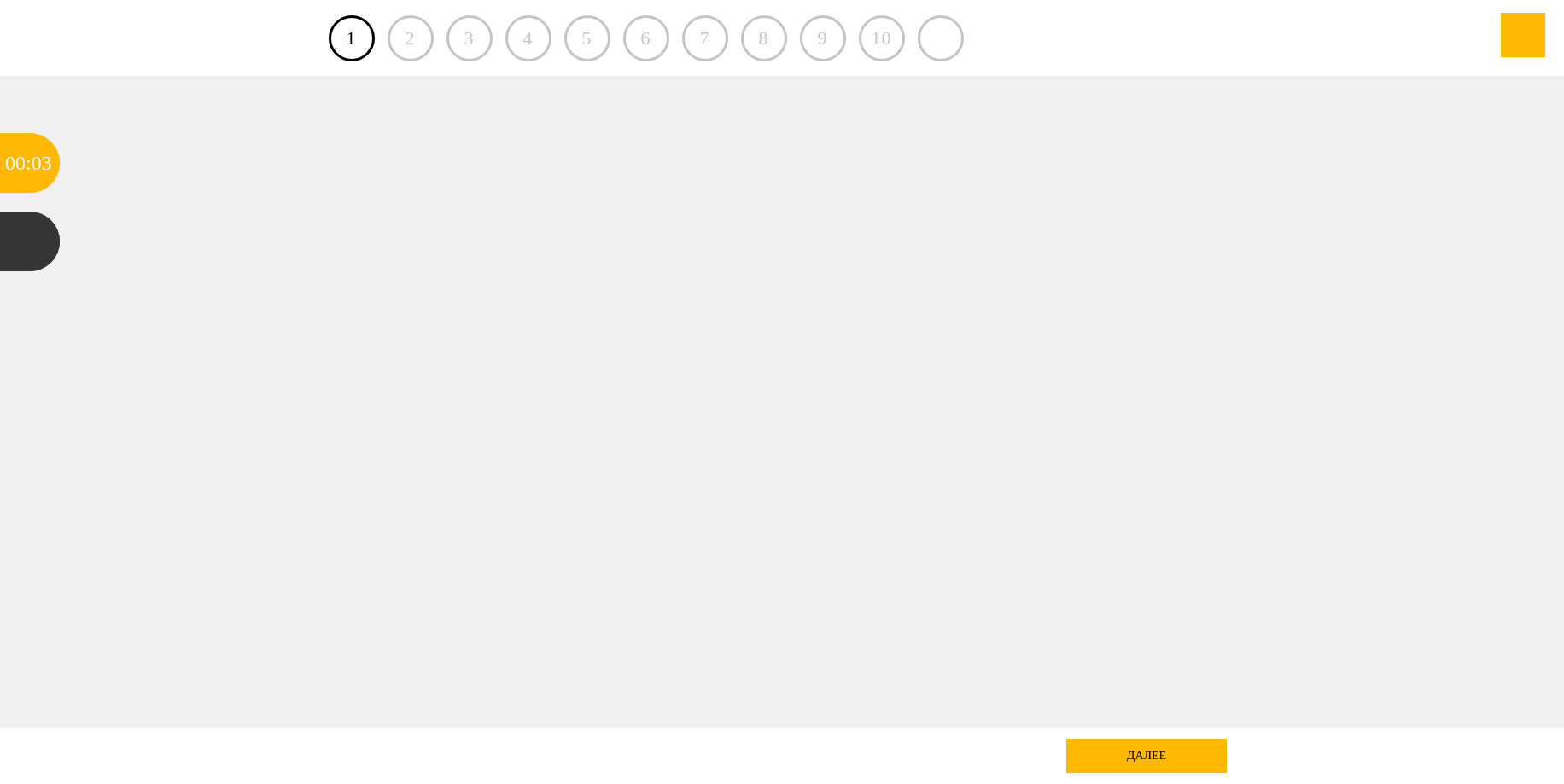
click at [596, 389] on div at bounding box center [782, 402] width 1408 height 653
click at [781, 502] on div at bounding box center [782, 402] width 1408 height 653
click at [1124, 759] on div "далее" at bounding box center [1146, 756] width 160 height 35
click at [1158, 745] on div "далее" at bounding box center [1146, 756] width 160 height 35
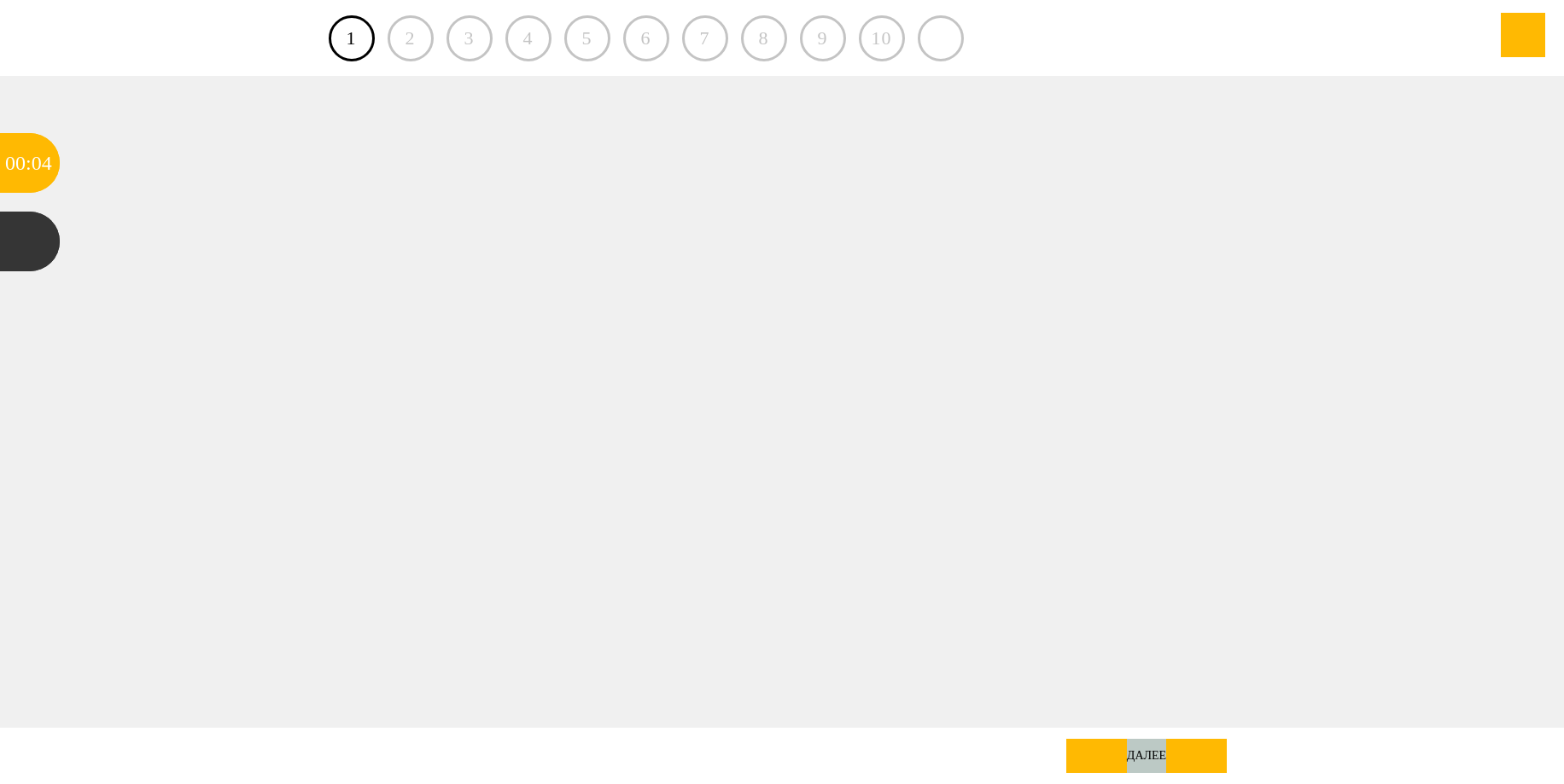
drag, startPoint x: 1158, startPoint y: 745, endPoint x: 860, endPoint y: 637, distance: 317.0
click at [1150, 745] on div "далее" at bounding box center [1146, 756] width 160 height 35
click at [39, 239] on div at bounding box center [30, 242] width 60 height 59
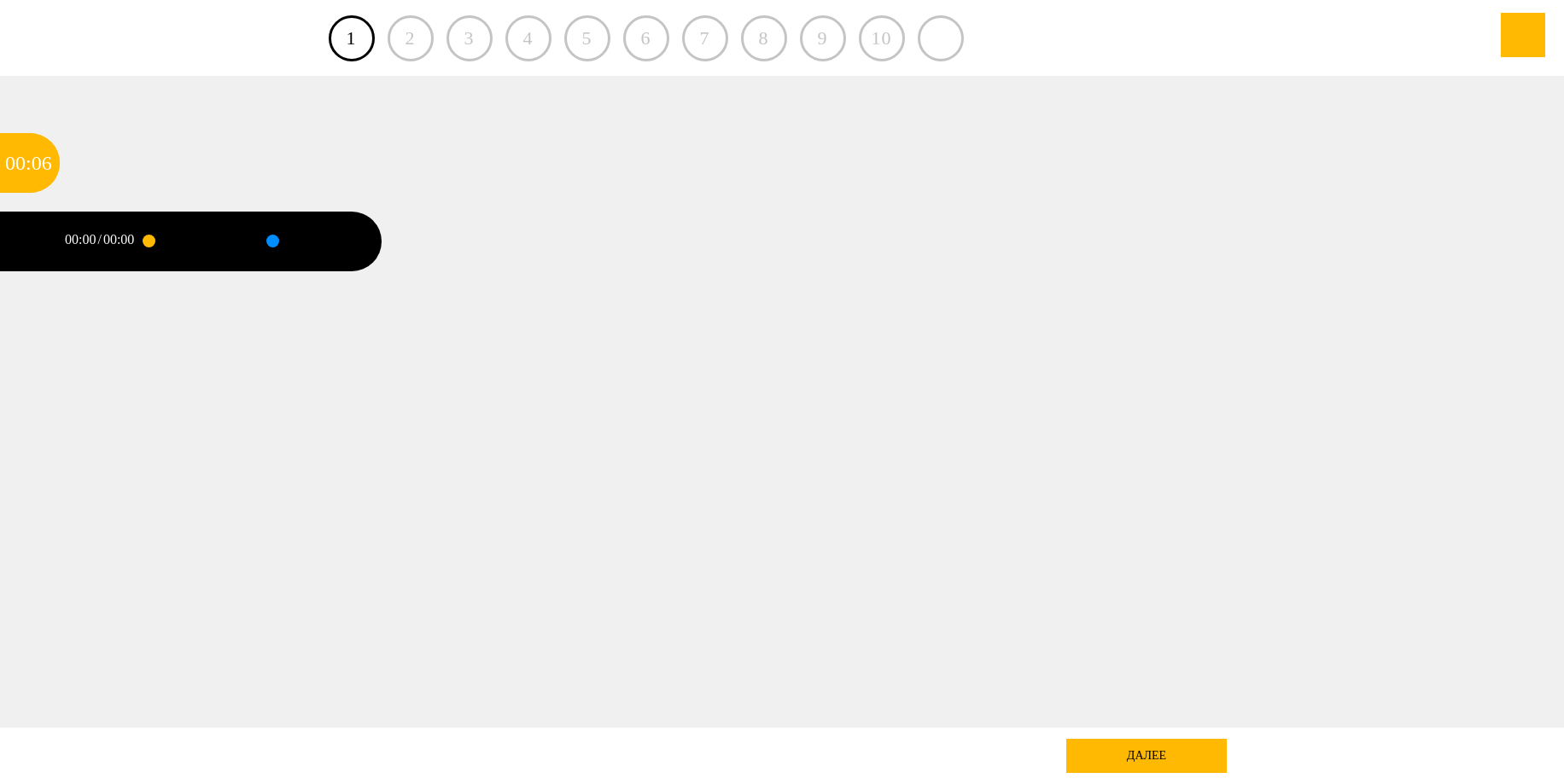
click at [212, 242] on div at bounding box center [189, 242] width 81 height 59
drag, startPoint x: 311, startPoint y: 235, endPoint x: 288, endPoint y: 258, distance: 32.5
click at [308, 237] on div at bounding box center [313, 242] width 81 height 59
click at [168, 213] on div at bounding box center [189, 242] width 81 height 59
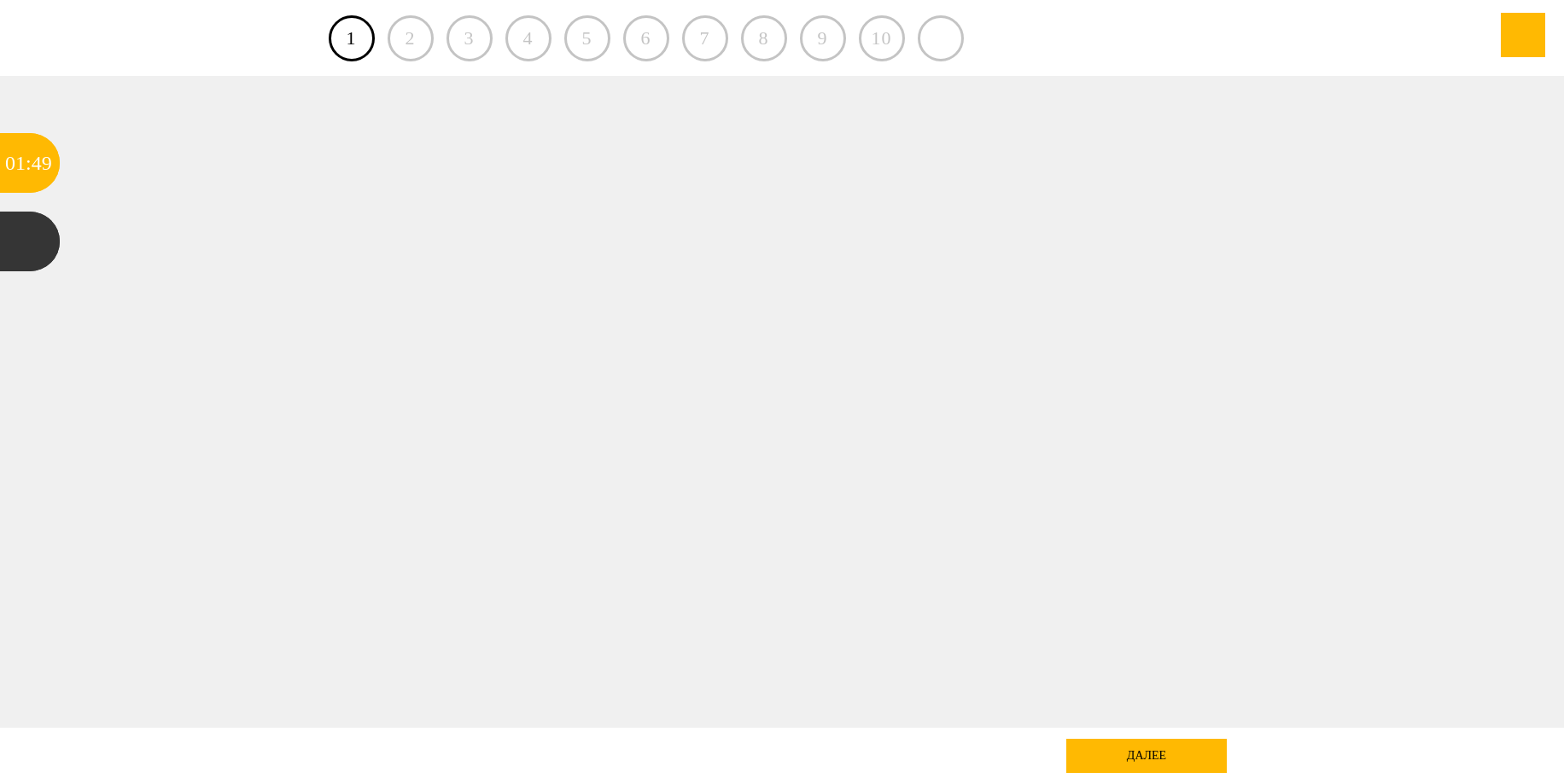
click at [562, 259] on div at bounding box center [782, 402] width 1408 height 653
drag, startPoint x: 424, startPoint y: 38, endPoint x: 482, endPoint y: 39, distance: 58.0
click at [429, 43] on div "2" at bounding box center [411, 38] width 46 height 46
click at [490, 36] on div "3" at bounding box center [469, 38] width 46 height 46
drag, startPoint x: 541, startPoint y: 48, endPoint x: 559, endPoint y: 48, distance: 18.0
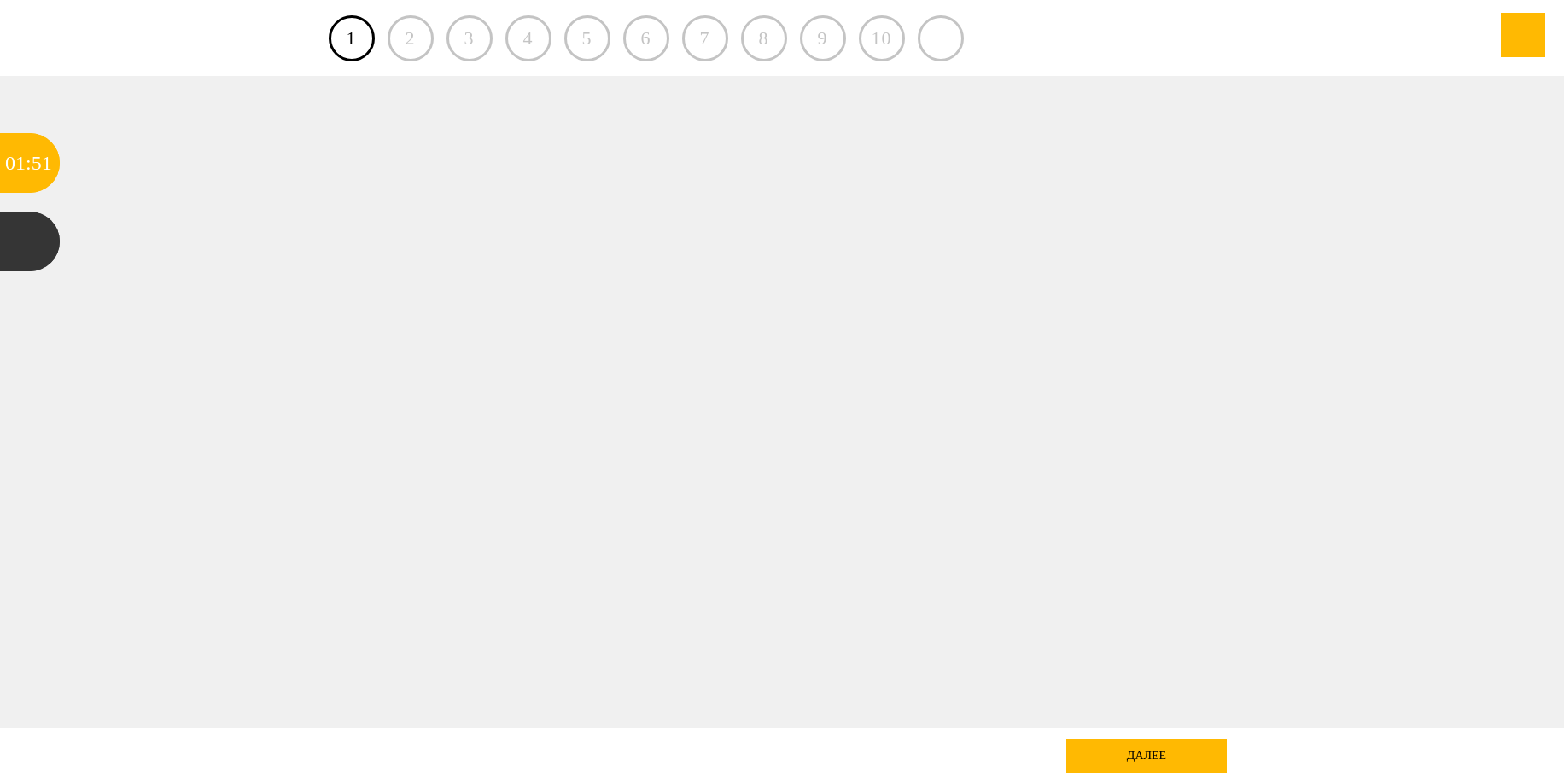
click at [542, 48] on div "4" at bounding box center [529, 38] width 46 height 46
click at [599, 40] on div "5" at bounding box center [588, 38] width 46 height 46
click at [676, 44] on div "1 2 3 4 5 6 7 8 9 10" at bounding box center [782, 37] width 907 height 76
click at [710, 42] on div "7" at bounding box center [706, 38] width 46 height 46
click at [771, 42] on div "8" at bounding box center [764, 38] width 46 height 46
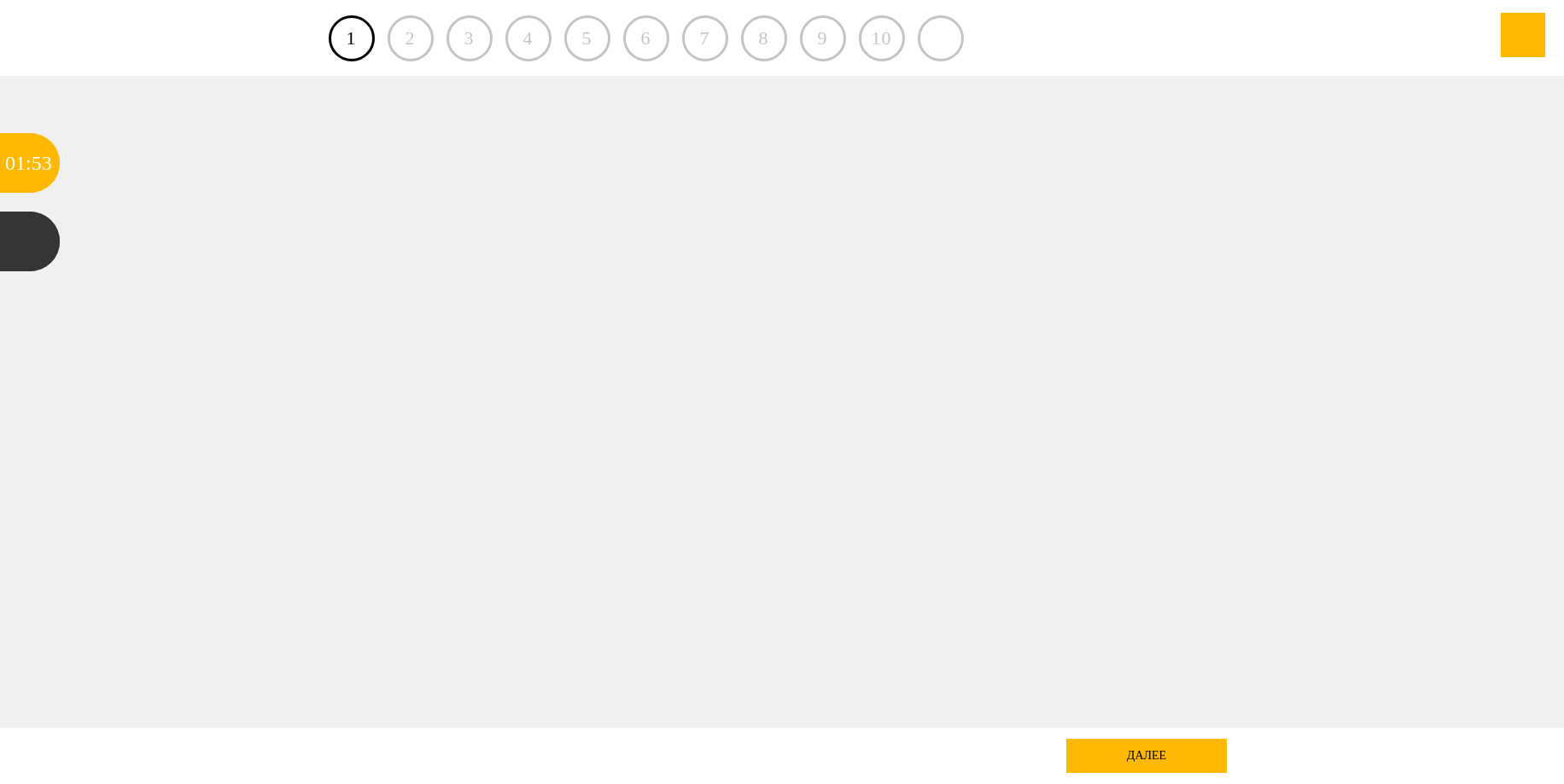
click at [828, 44] on div "9" at bounding box center [823, 38] width 46 height 46
click at [880, 46] on div "10" at bounding box center [882, 38] width 46 height 46
click at [938, 43] on div at bounding box center [941, 38] width 46 height 46
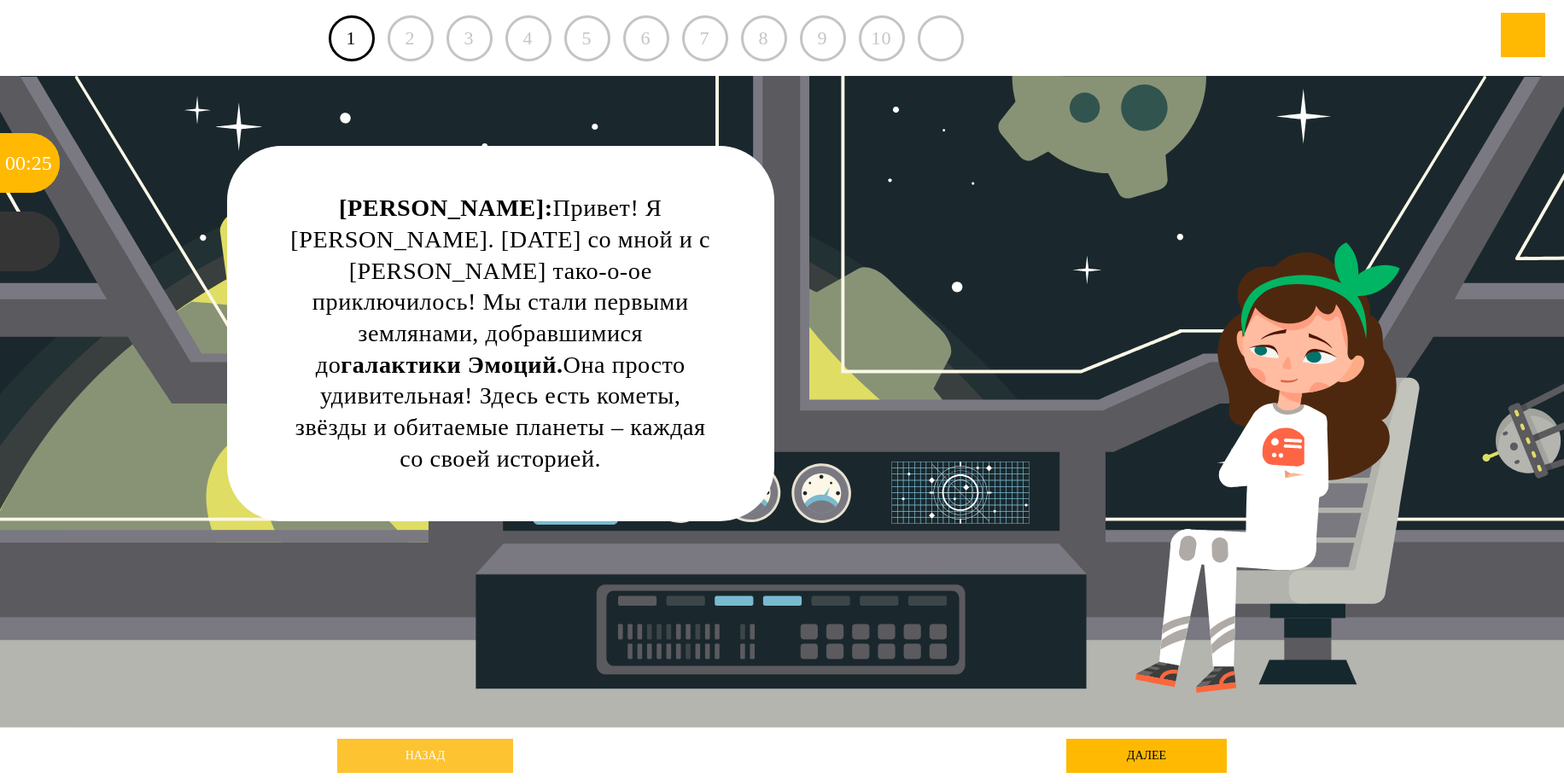
click at [420, 751] on link "назад" at bounding box center [424, 756] width 176 height 35
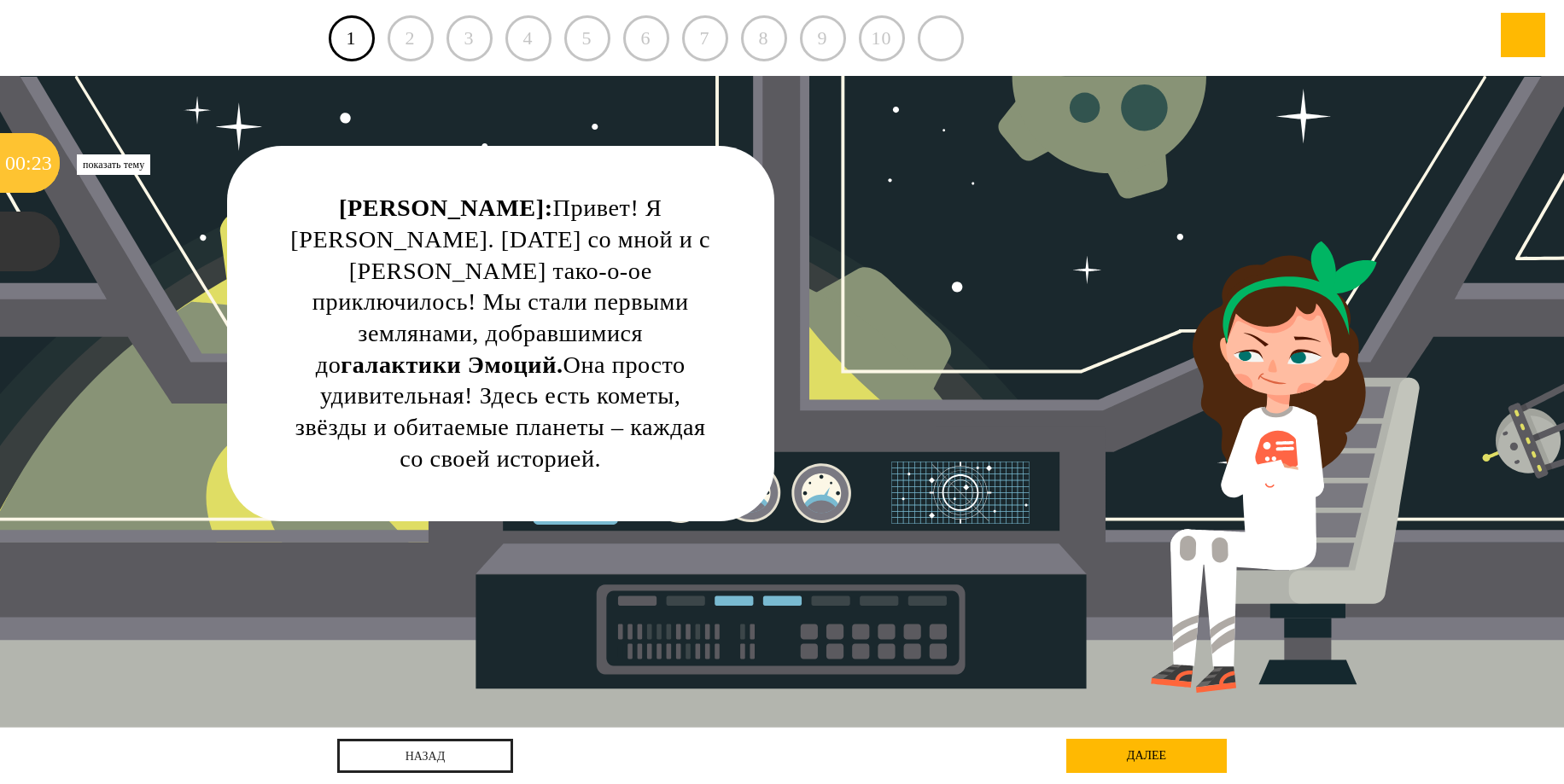
click at [32, 181] on div "23" at bounding box center [41, 163] width 20 height 59
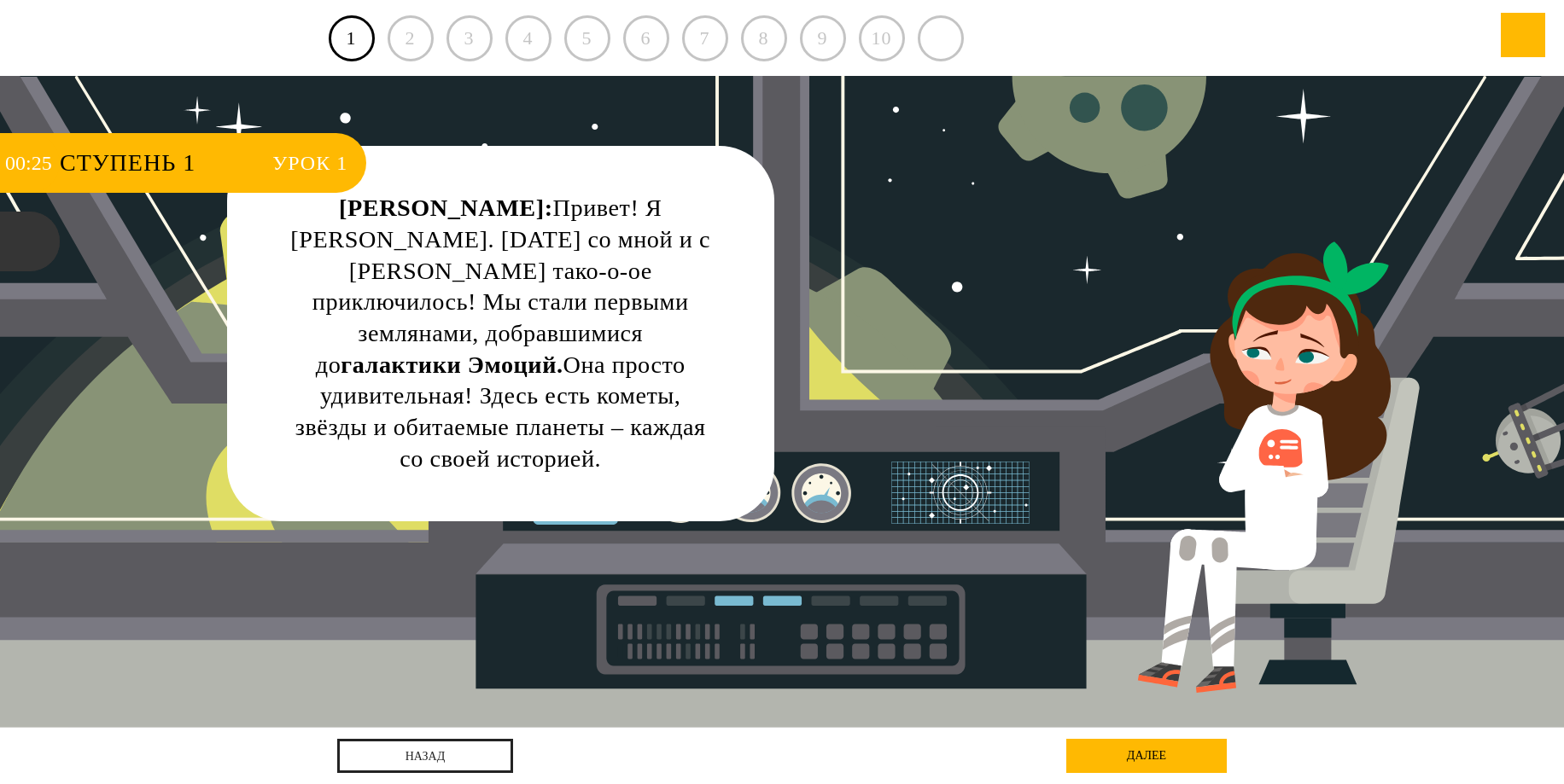
click at [187, 285] on div "Катя: Привет! Я Катя Союзова. Сегодня со мной и с Пашей Фальконовым тако-о-ое п…" at bounding box center [782, 402] width 1408 height 653
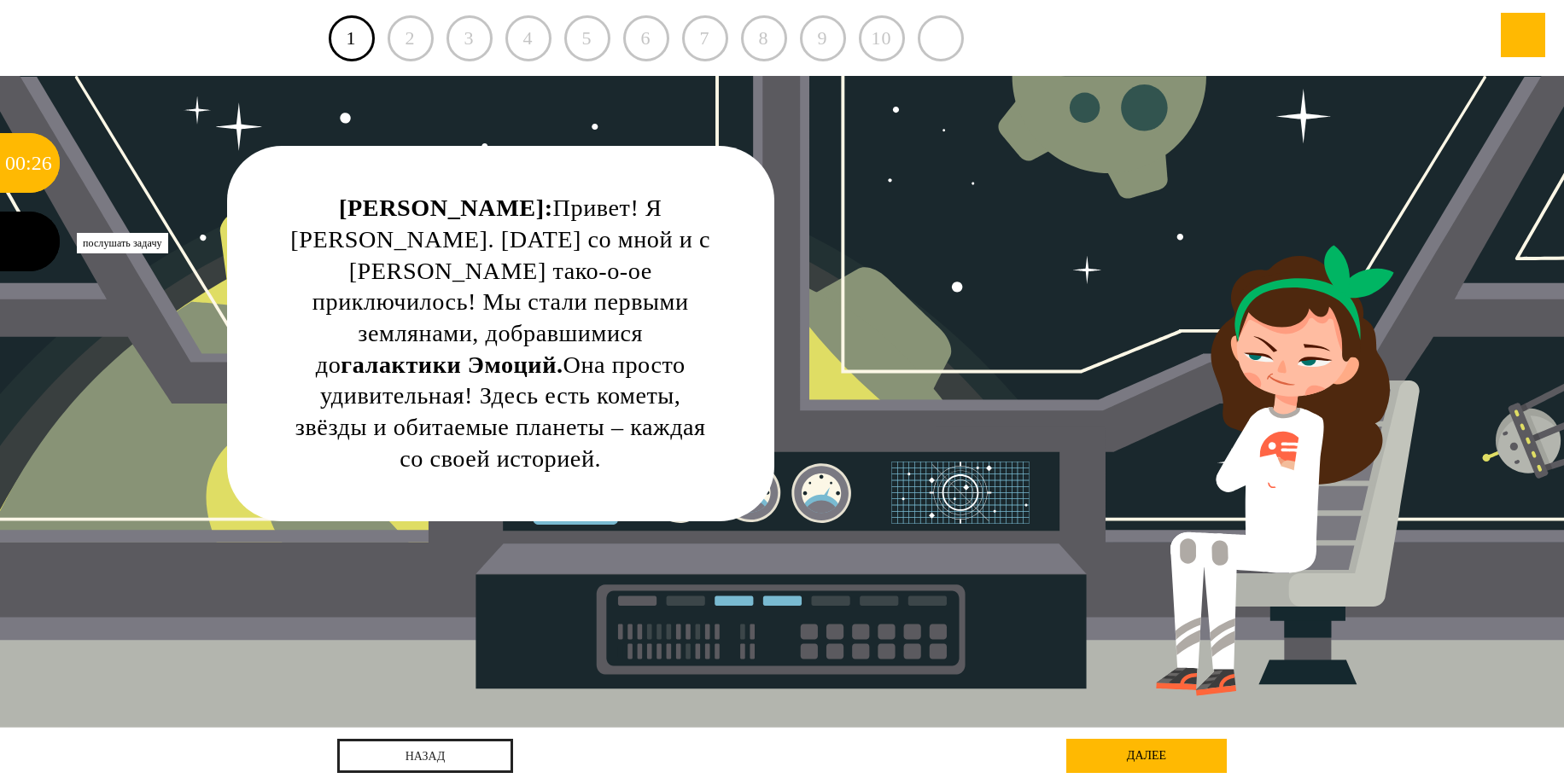
click at [27, 231] on div at bounding box center [30, 242] width 60 height 59
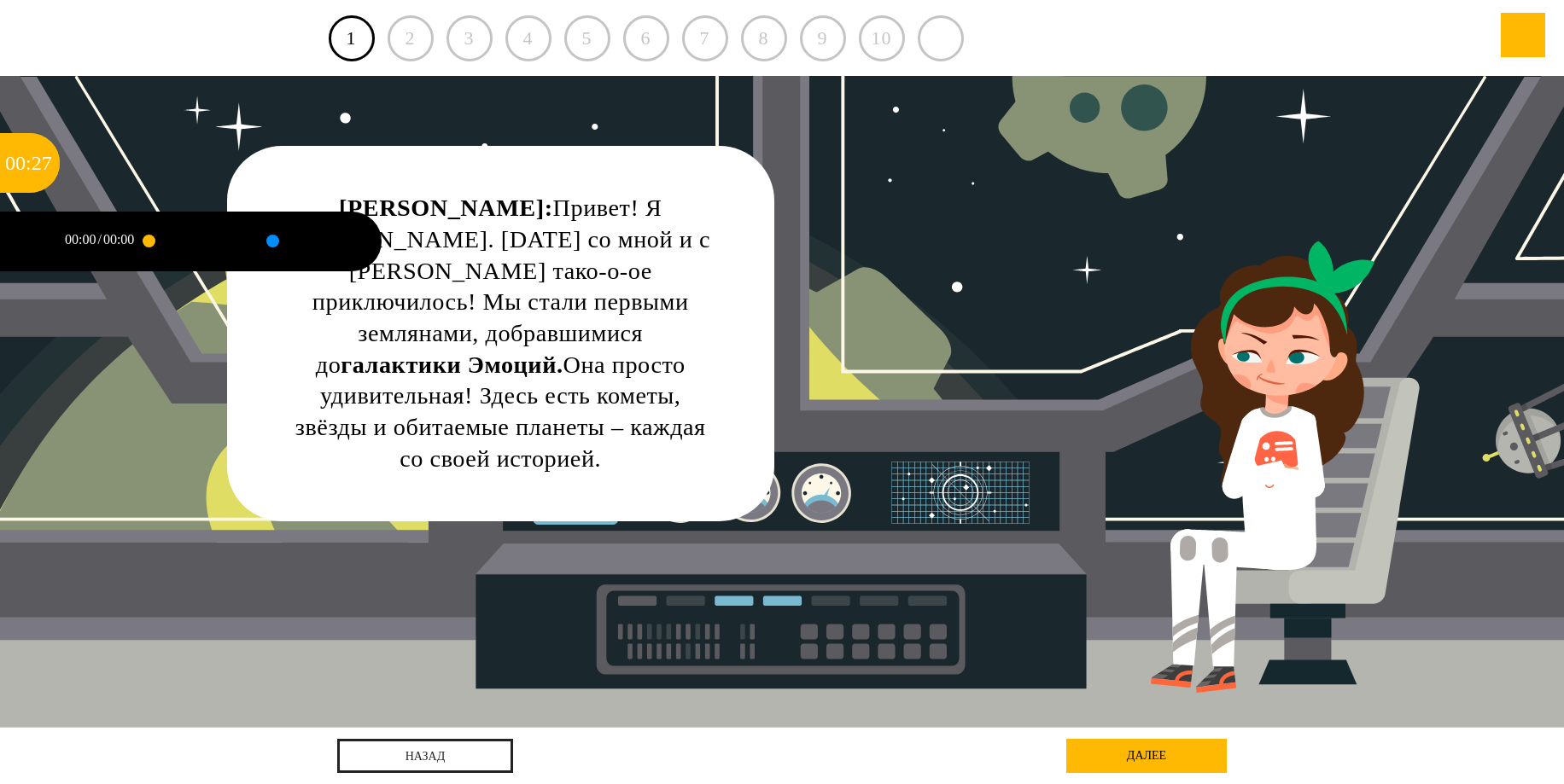
click at [186, 234] on div at bounding box center [189, 242] width 81 height 59
click at [207, 236] on div at bounding box center [189, 242] width 81 height 59
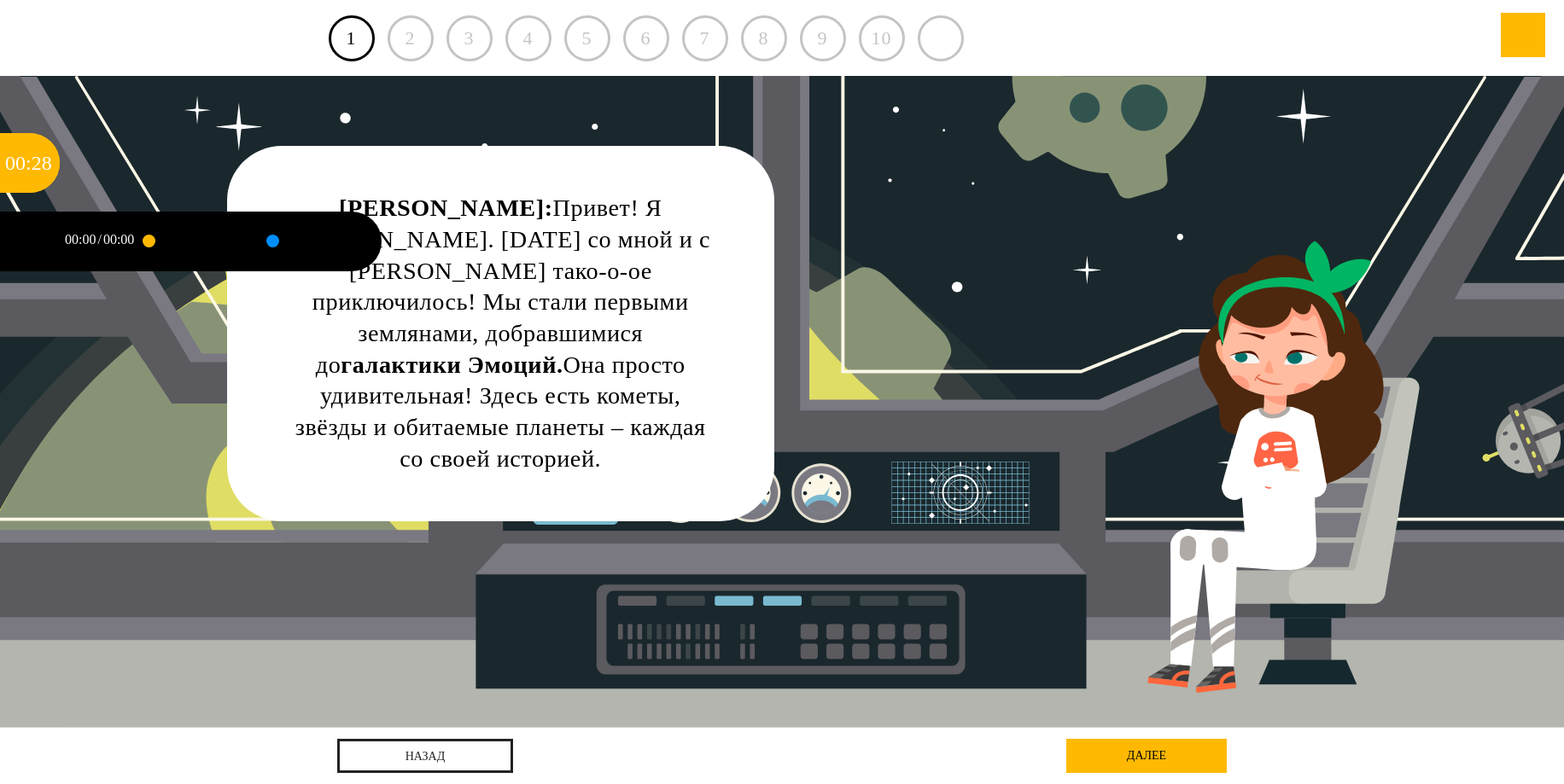
drag, startPoint x: 207, startPoint y: 236, endPoint x: 189, endPoint y: 239, distance: 18.2
click at [202, 239] on div at bounding box center [189, 242] width 81 height 59
click at [184, 239] on div at bounding box center [189, 242] width 81 height 59
click at [184, 240] on div at bounding box center [189, 242] width 81 height 59
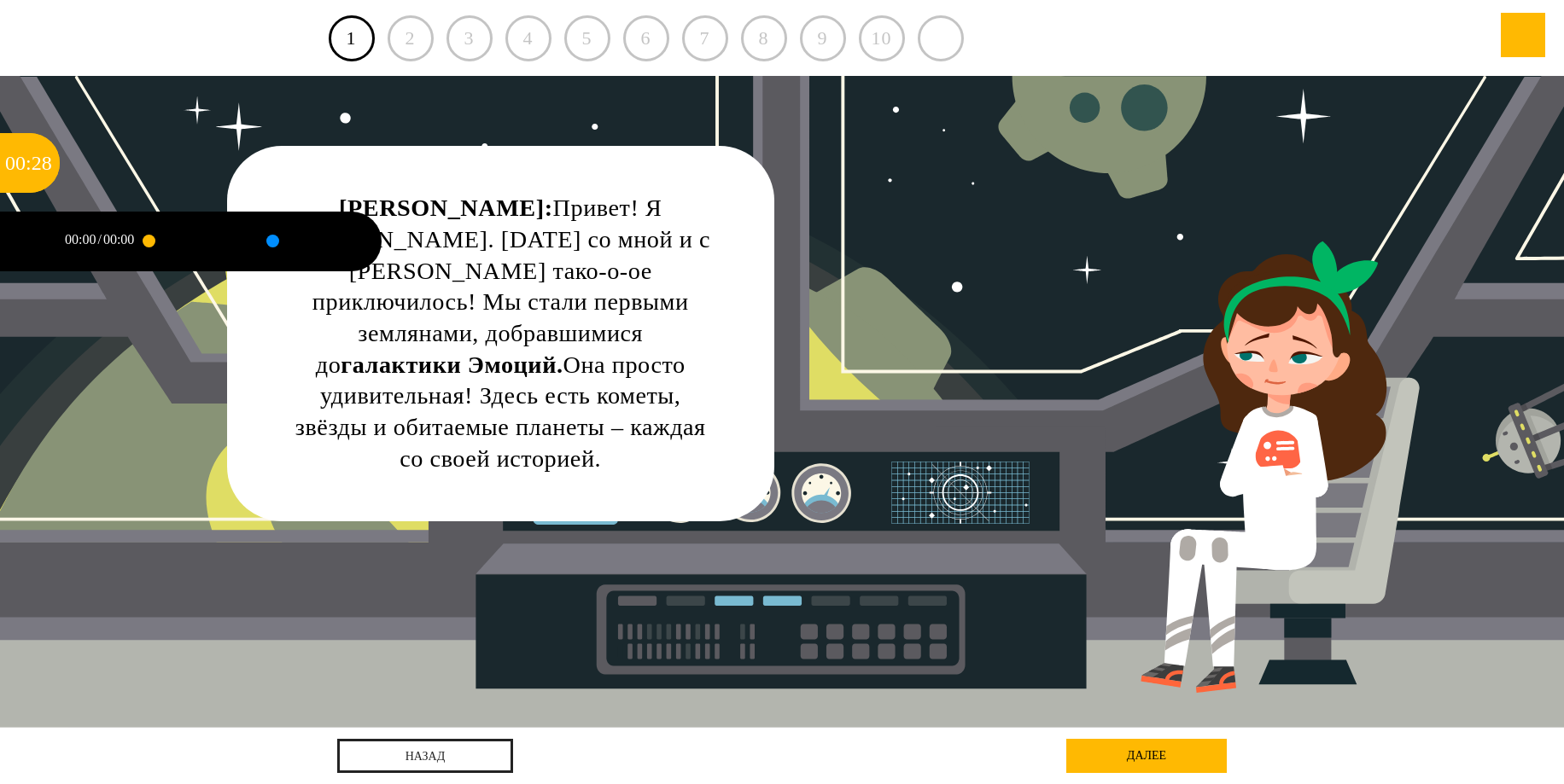
click at [84, 608] on div "Катя: Привет! Я Катя Союзова. Сегодня со мной и с Пашей Фальконовым тако-о-ое п…" at bounding box center [782, 402] width 1408 height 653
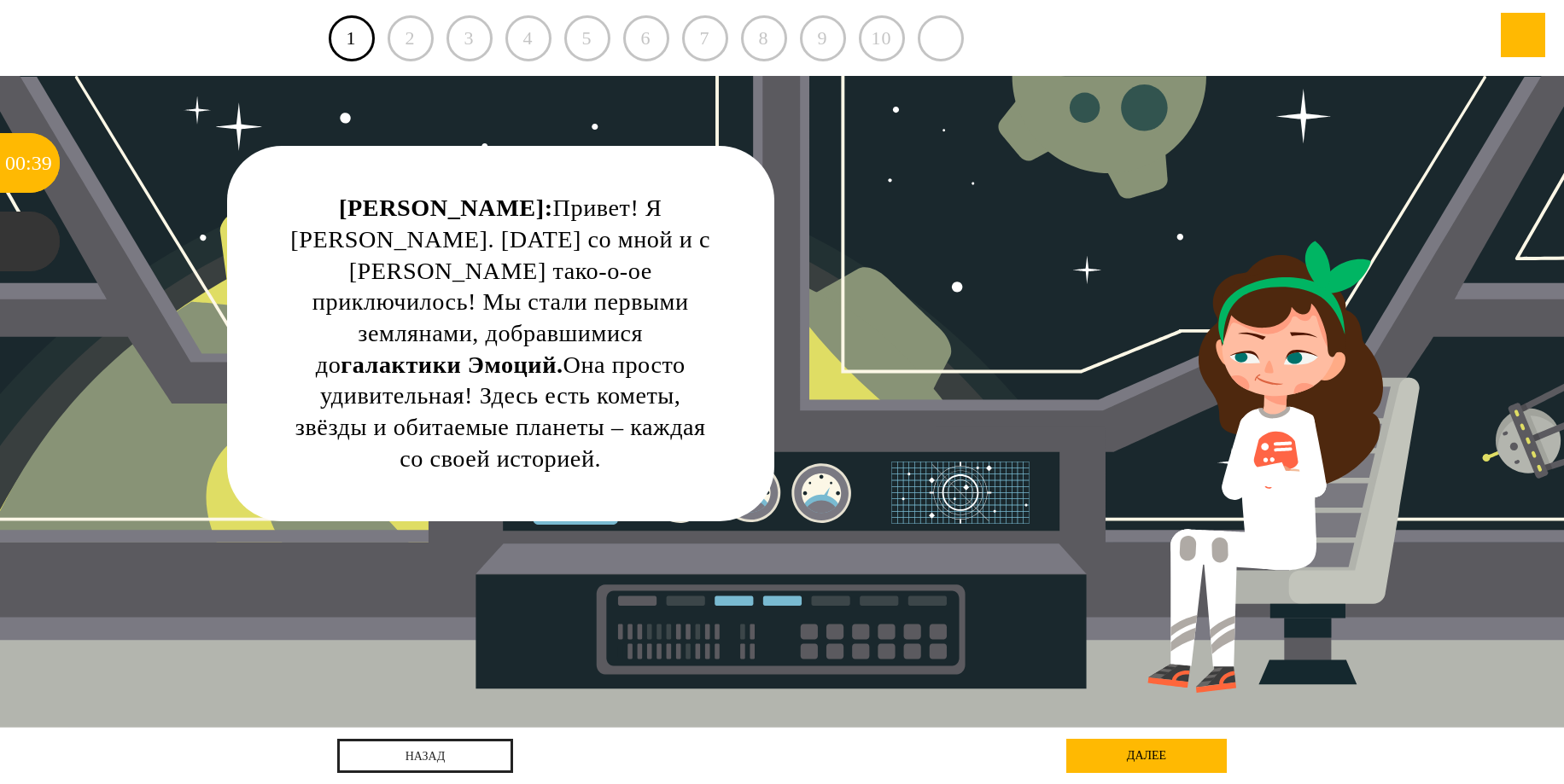
click at [490, 450] on div "Катя: Привет! Я Катя Союзова. Сегодня со мной и с Пашей Фальконовым тако-о-ое п…" at bounding box center [501, 334] width 422 height 282
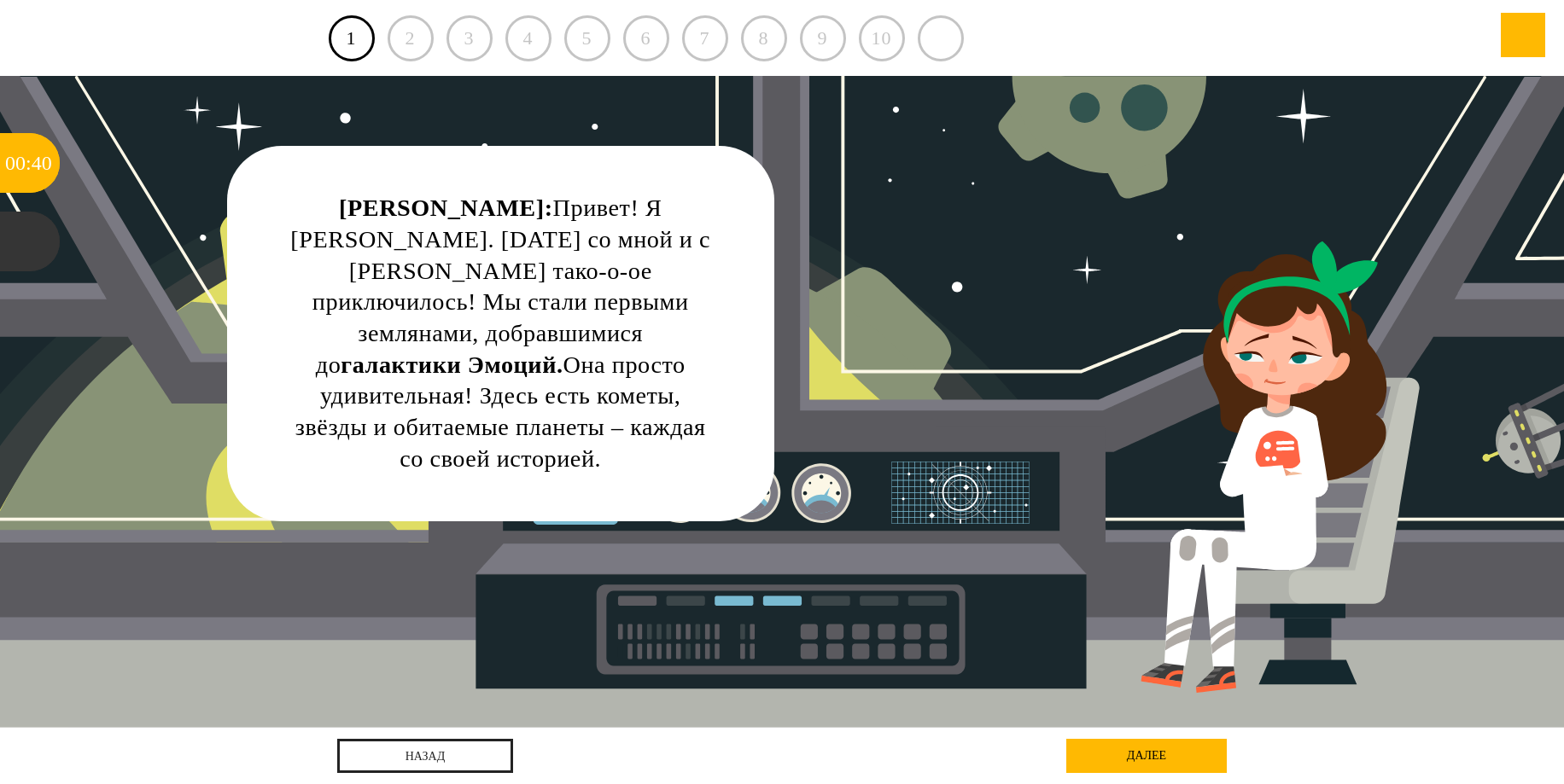
click at [1133, 757] on div "далее" at bounding box center [1146, 756] width 160 height 35
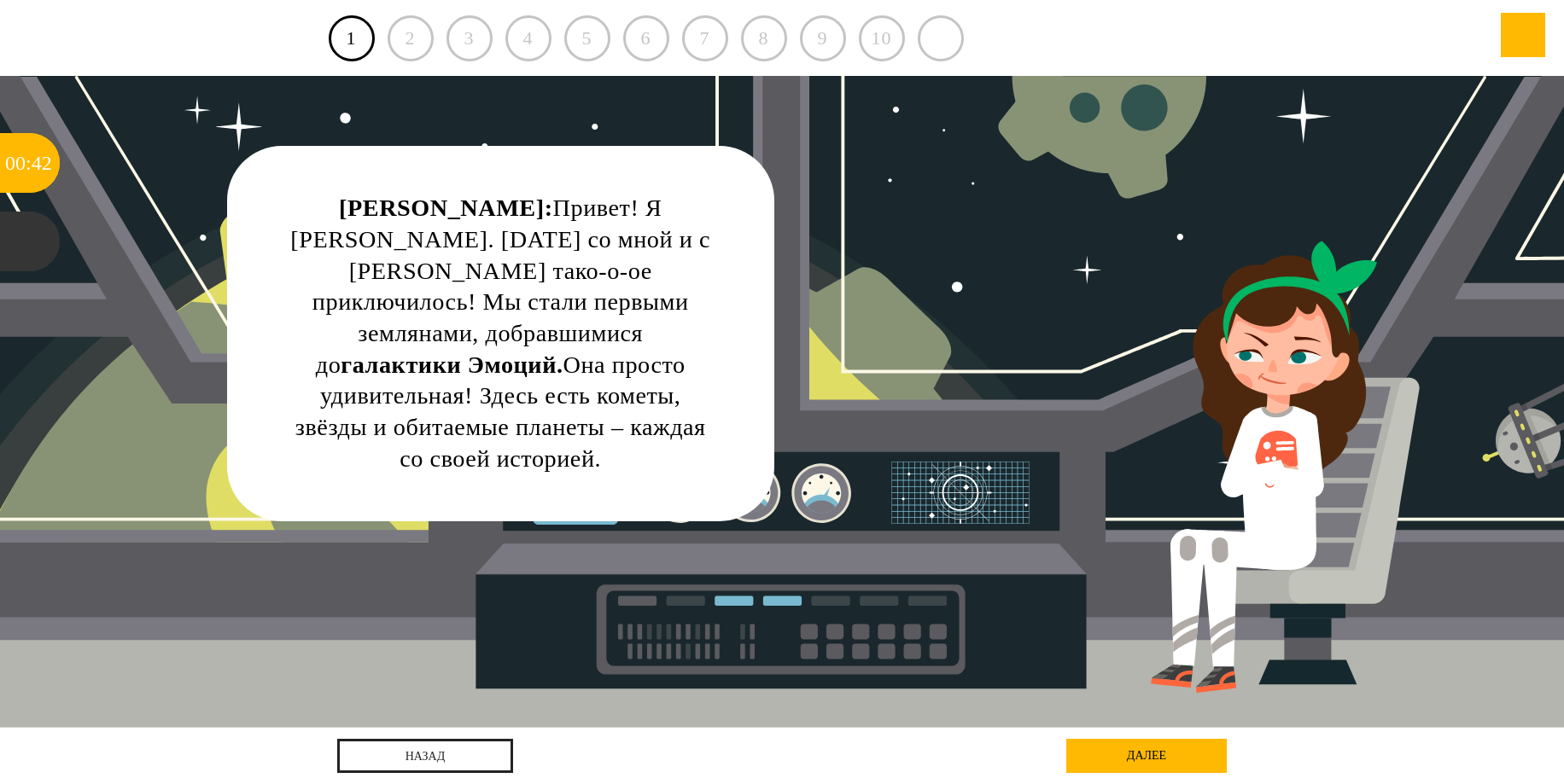
click at [1131, 750] on div "далее" at bounding box center [1146, 756] width 160 height 35
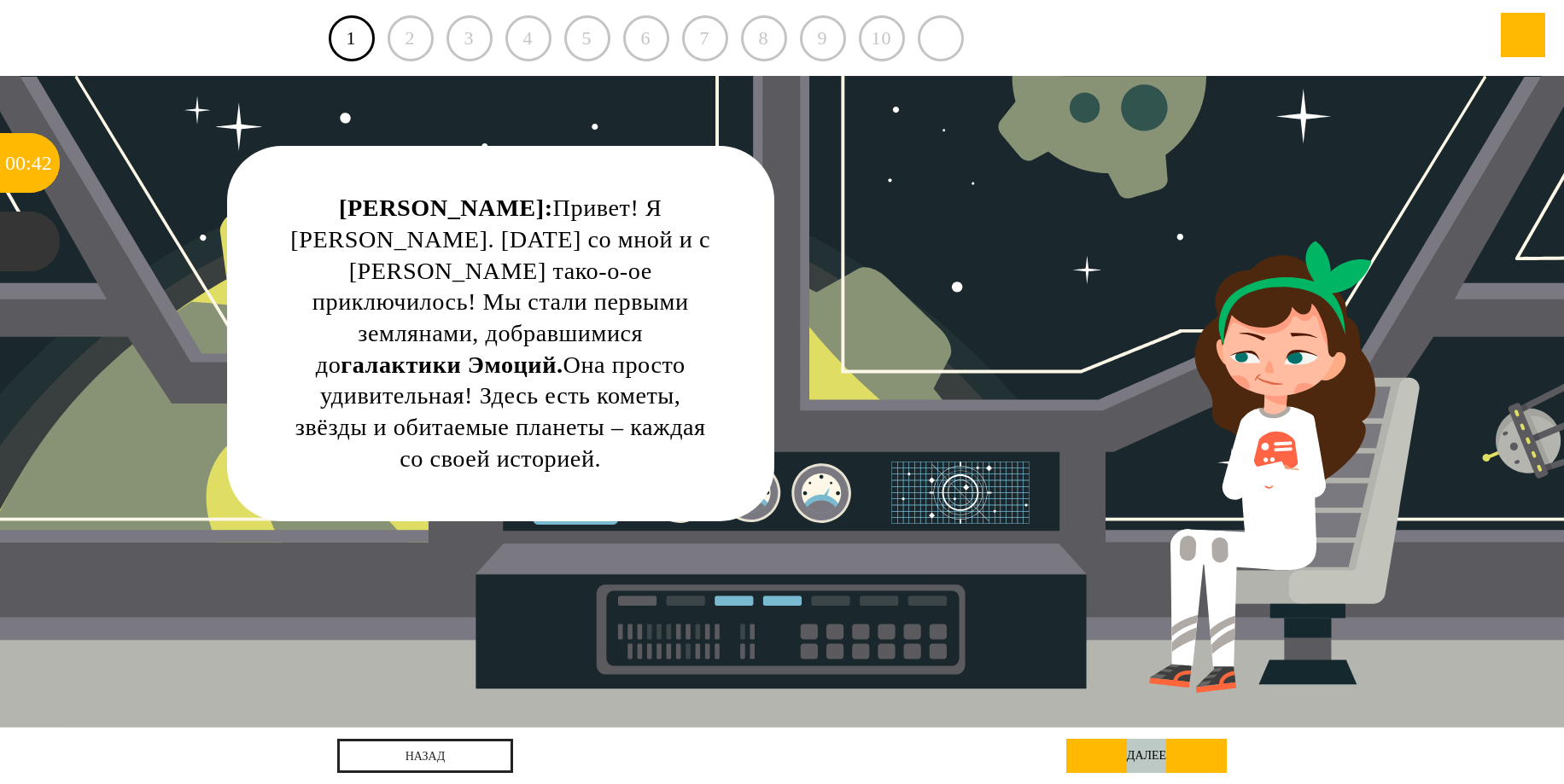
click at [1131, 750] on div "далее" at bounding box center [1146, 756] width 160 height 35
click at [1131, 749] on div "далее" at bounding box center [1146, 756] width 160 height 35
click at [1128, 743] on div "далее" at bounding box center [1146, 756] width 160 height 35
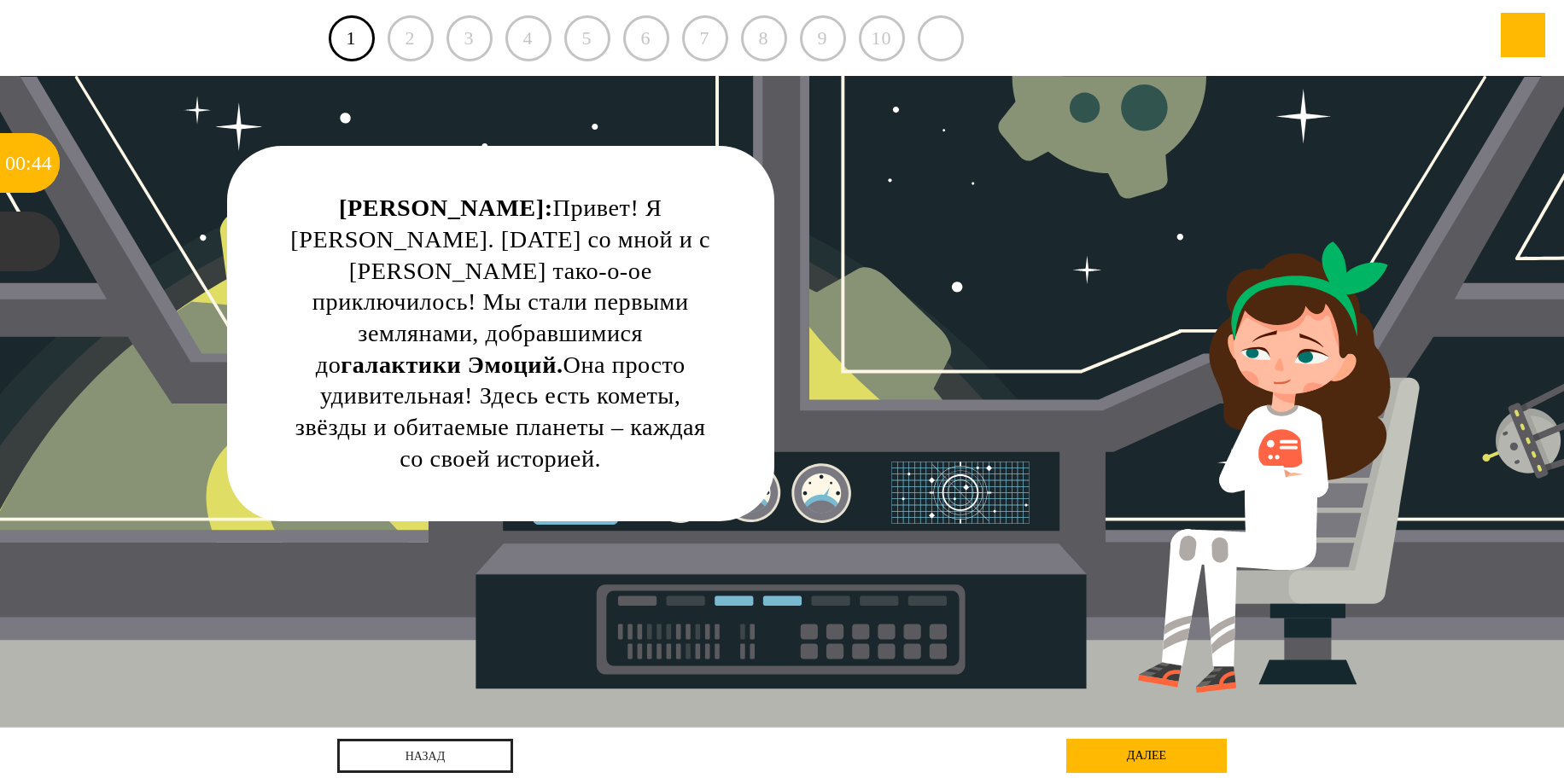
click at [1110, 467] on div "Катя: Привет! Я Катя Союзова. Сегодня со мной и с Пашей Фальконовым тако-о-ое п…" at bounding box center [782, 402] width 1408 height 653
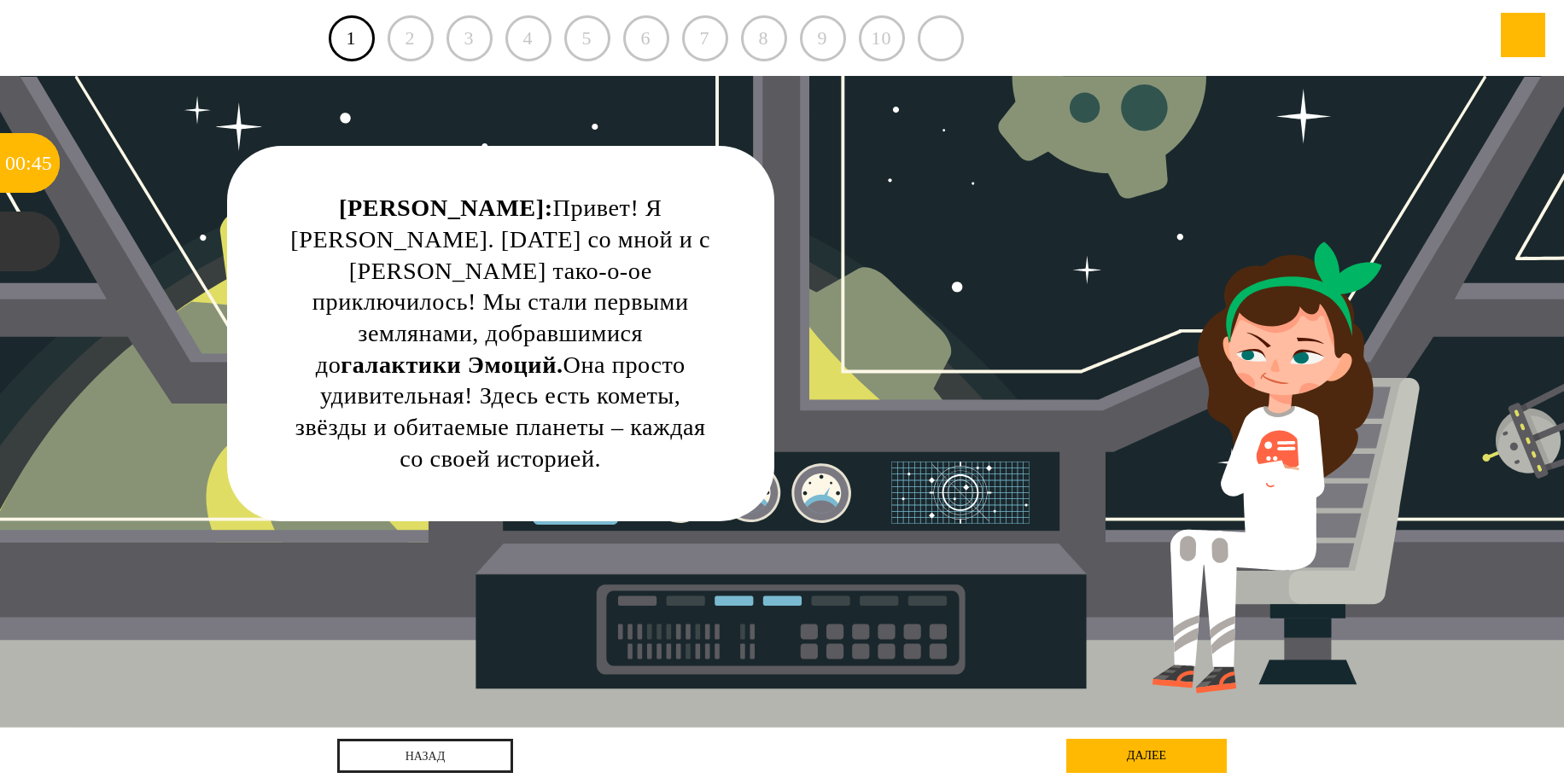
click at [422, 40] on div "2" at bounding box center [411, 38] width 46 height 46
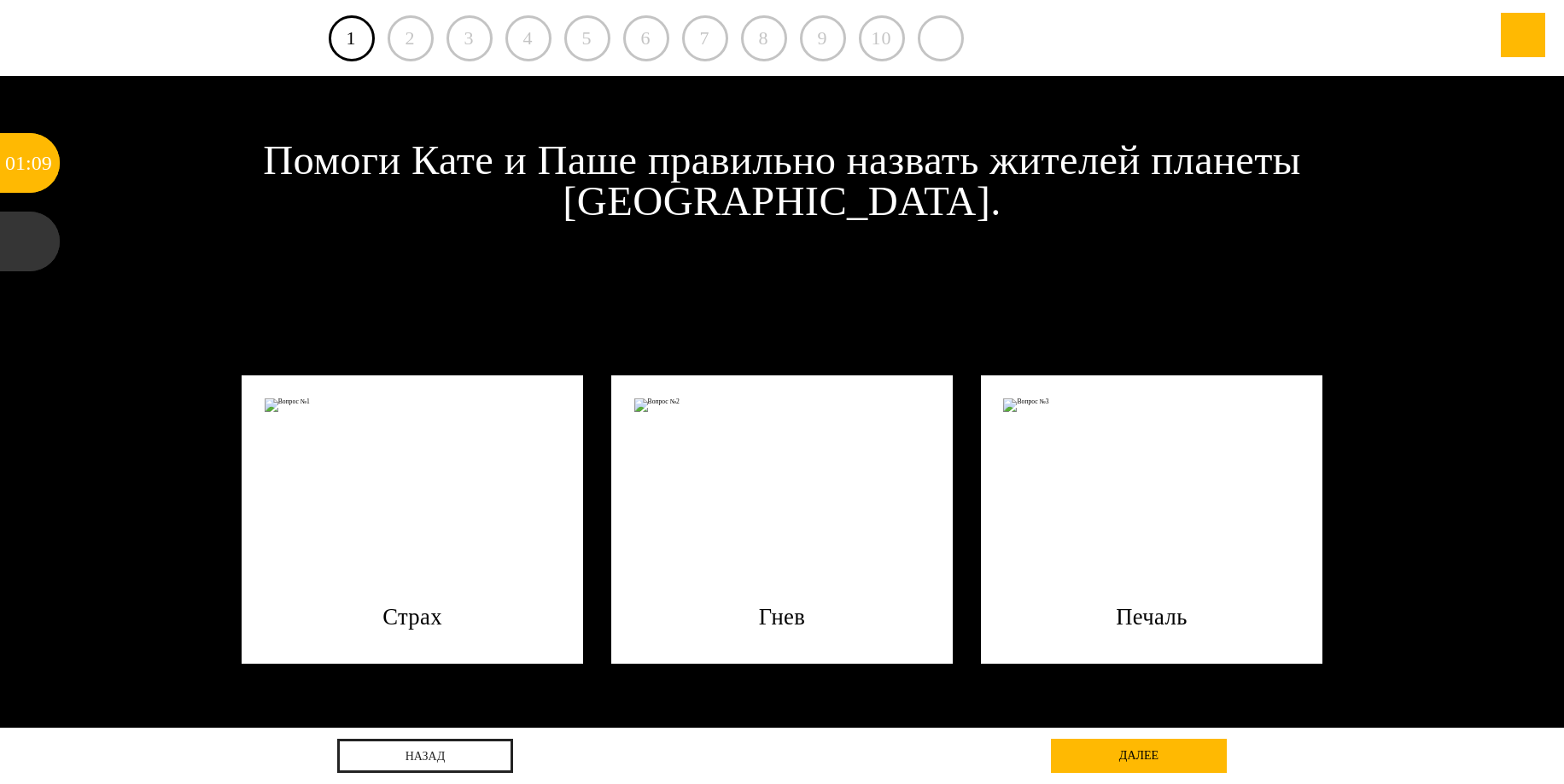
click at [399, 42] on div "2" at bounding box center [411, 38] width 46 height 46
click at [356, 34] on link "1" at bounding box center [351, 38] width 46 height 46
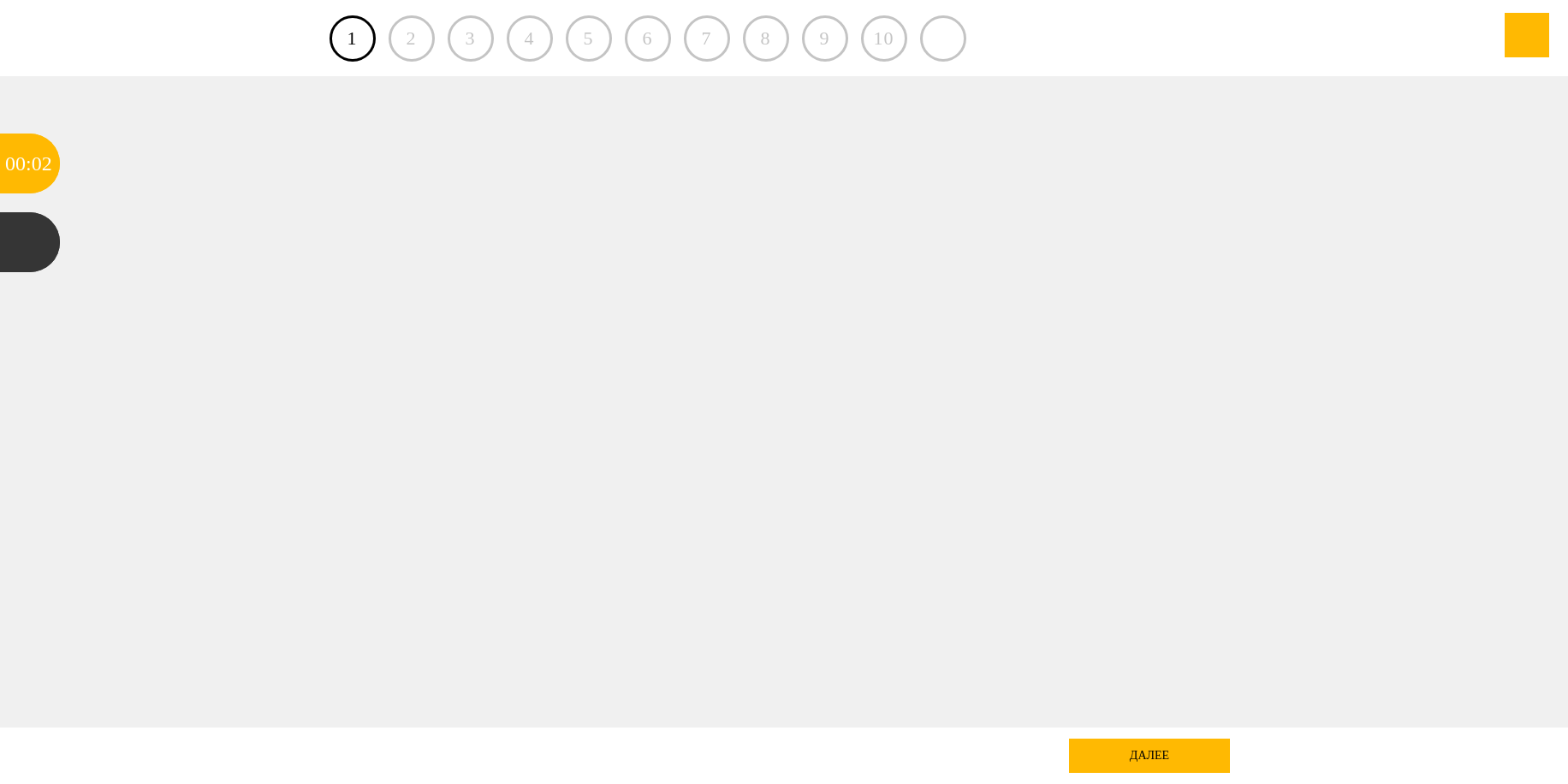
click at [400, 47] on div "2" at bounding box center [412, 38] width 46 height 46
click at [355, 51] on link "1" at bounding box center [352, 38] width 46 height 46
click at [410, 35] on div "2" at bounding box center [412, 38] width 46 height 46
click at [487, 38] on div "3" at bounding box center [471, 38] width 46 height 46
click at [538, 35] on div "4" at bounding box center [530, 38] width 46 height 46
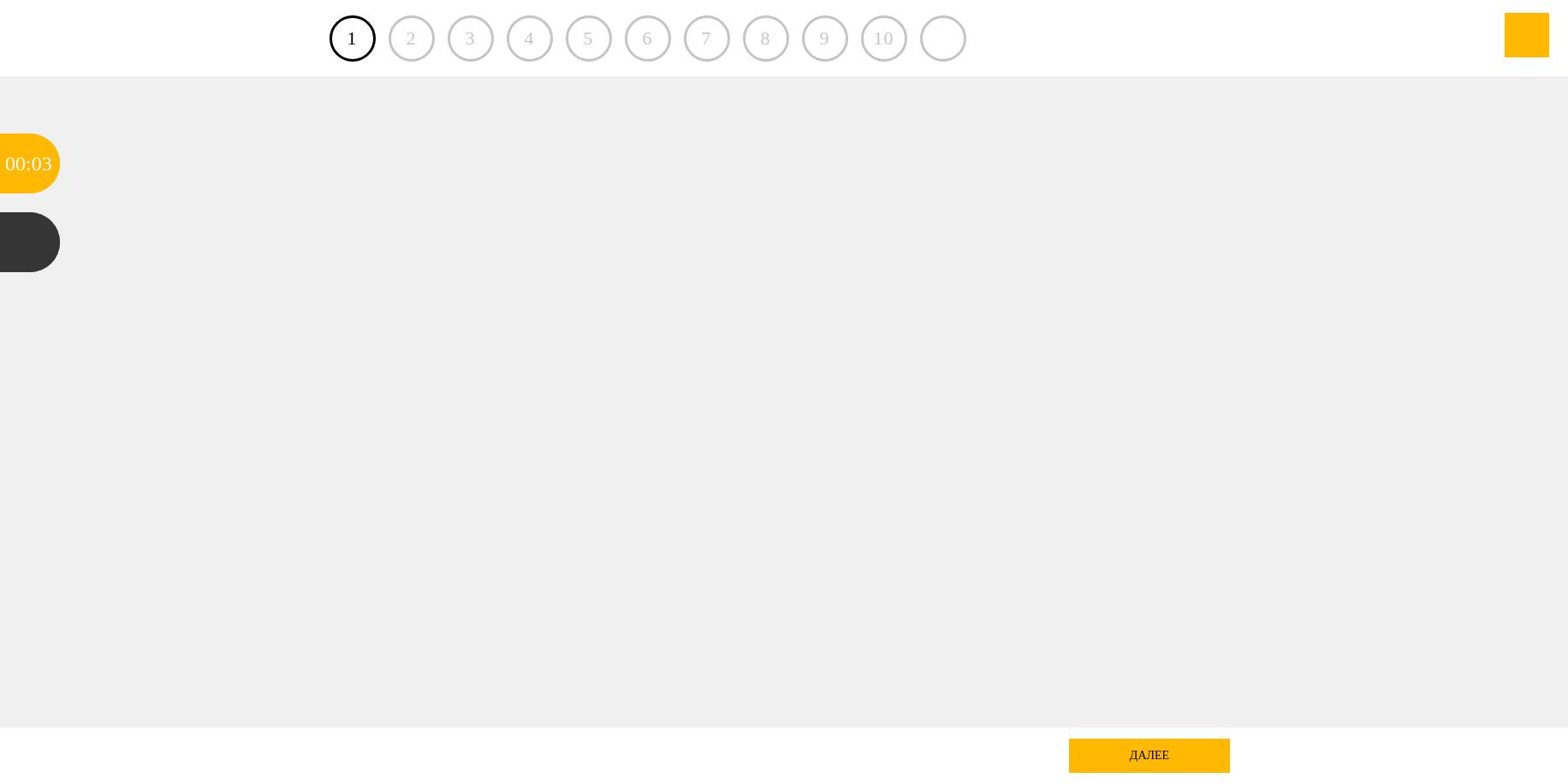
click at [588, 37] on div "5" at bounding box center [589, 38] width 46 height 46
click at [363, 44] on link "1" at bounding box center [352, 38] width 46 height 46
click at [33, 246] on div at bounding box center [30, 242] width 60 height 60
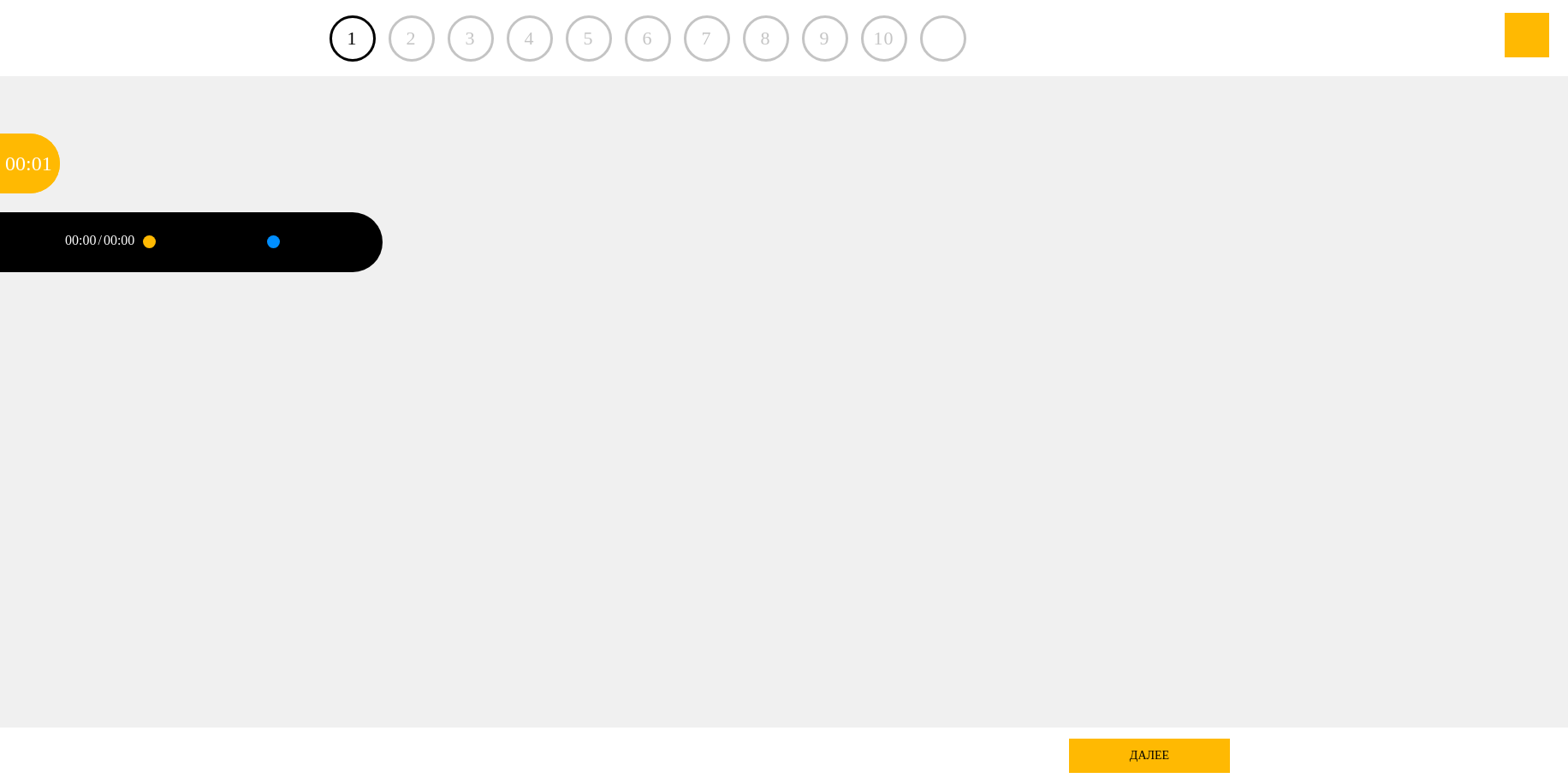
click at [183, 237] on div at bounding box center [190, 242] width 81 height 60
click at [283, 251] on div at bounding box center [314, 242] width 81 height 60
click at [1170, 746] on div "далее" at bounding box center [1149, 756] width 161 height 35
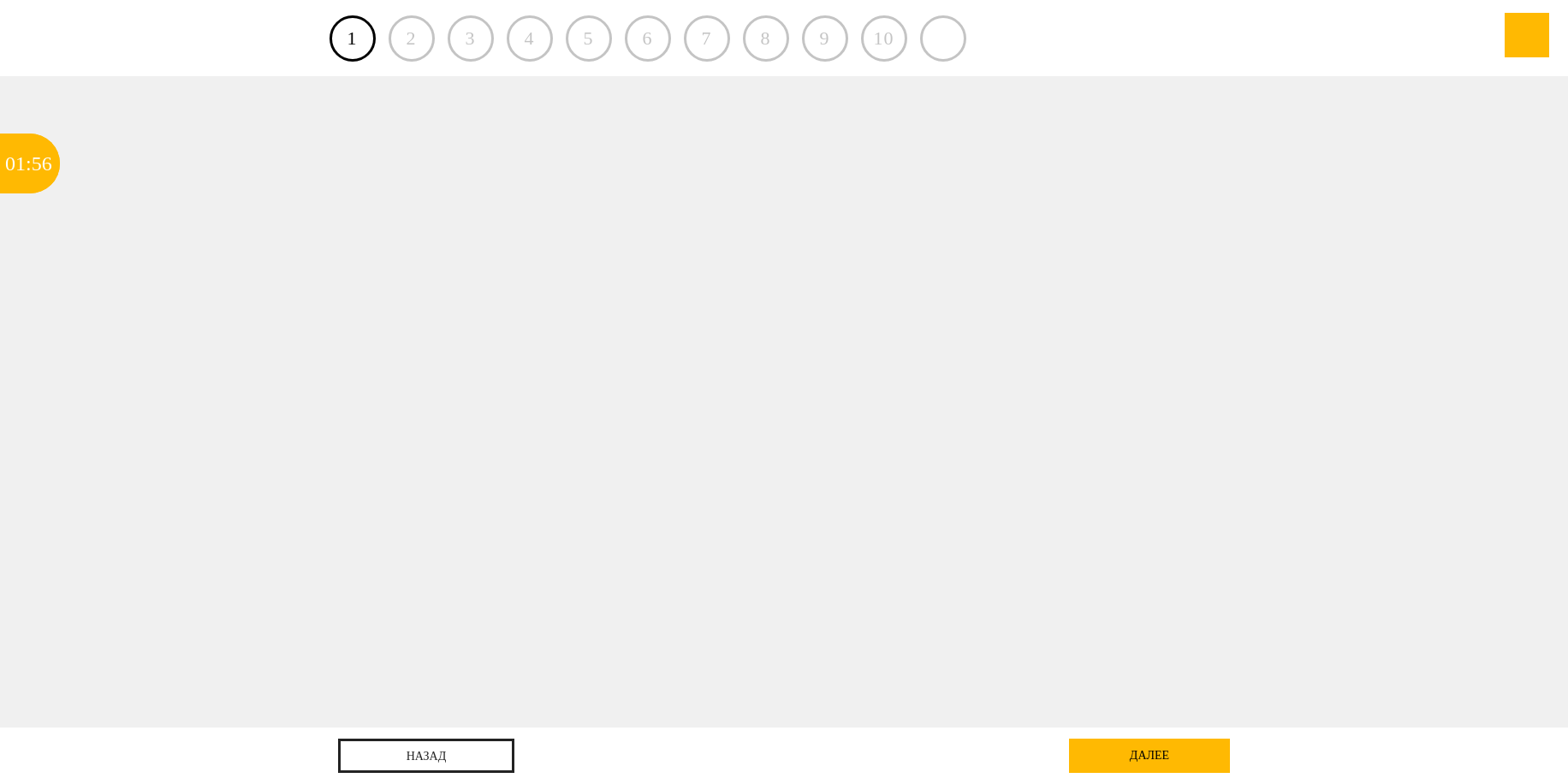
click at [394, 266] on div at bounding box center [784, 401] width 1412 height 651
click at [414, 44] on div "2" at bounding box center [412, 38] width 46 height 46
drag, startPoint x: 357, startPoint y: 35, endPoint x: 367, endPoint y: 40, distance: 11.2
click at [358, 35] on link "1" at bounding box center [352, 38] width 46 height 46
click at [421, 35] on div "2" at bounding box center [412, 38] width 46 height 46
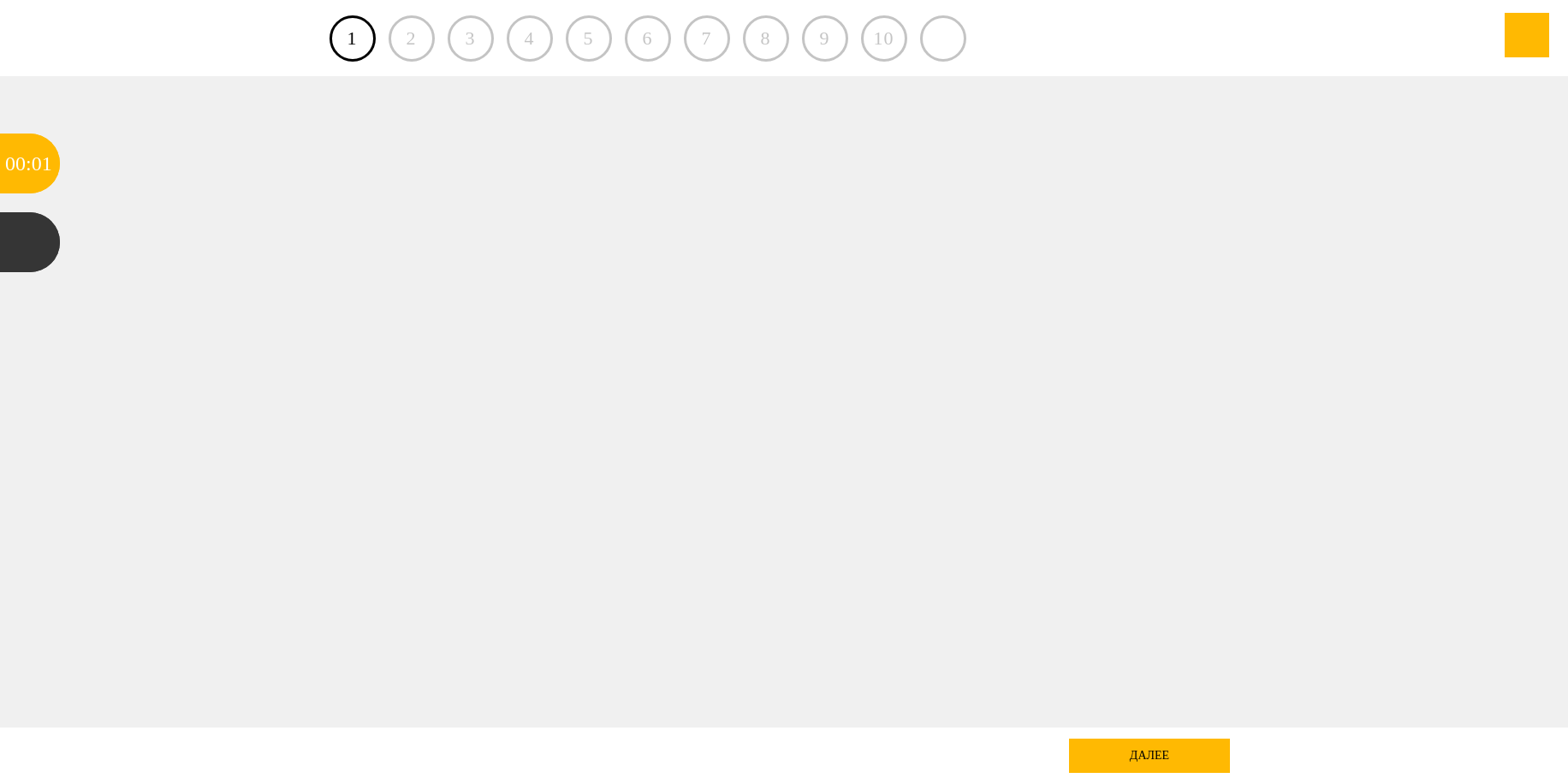
click at [421, 34] on div "2" at bounding box center [412, 38] width 46 height 46
click at [541, 48] on div "4" at bounding box center [530, 38] width 46 height 46
click at [621, 35] on div "1 2 3 4 5 6 7 8 9 10" at bounding box center [784, 38] width 910 height 76
drag, startPoint x: 640, startPoint y: 34, endPoint x: 683, endPoint y: 39, distance: 43.3
click at [641, 34] on div "6" at bounding box center [648, 38] width 46 height 46
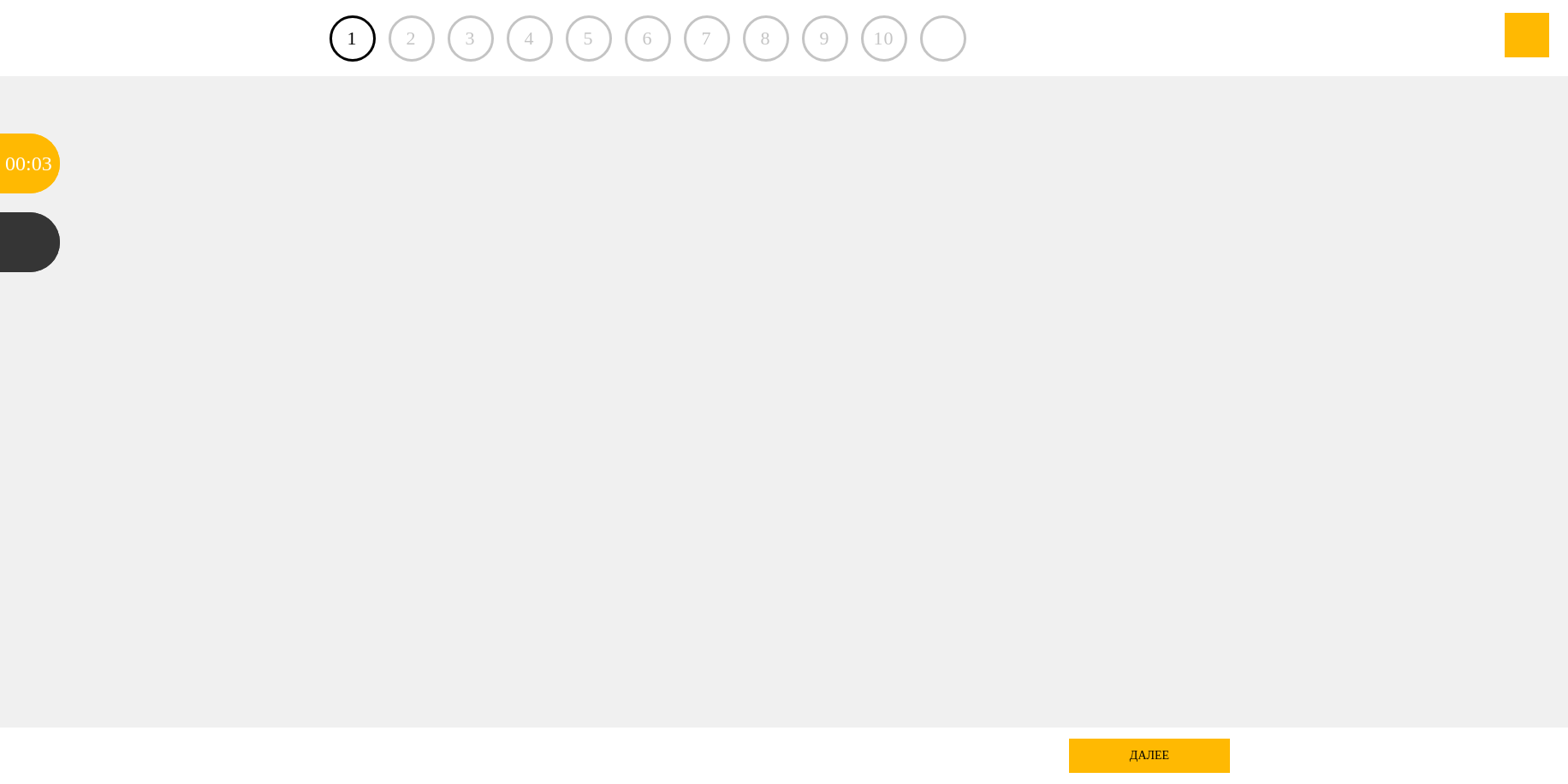
drag, startPoint x: 683, startPoint y: 39, endPoint x: 756, endPoint y: 46, distance: 73.3
click at [684, 39] on div "7" at bounding box center [707, 38] width 46 height 46
click at [759, 45] on div "8" at bounding box center [766, 38] width 46 height 46
click at [843, 46] on div "9" at bounding box center [825, 38] width 46 height 46
click at [1017, 70] on div "1 2 3 4 5 6 7 8 9 10" at bounding box center [784, 38] width 910 height 76
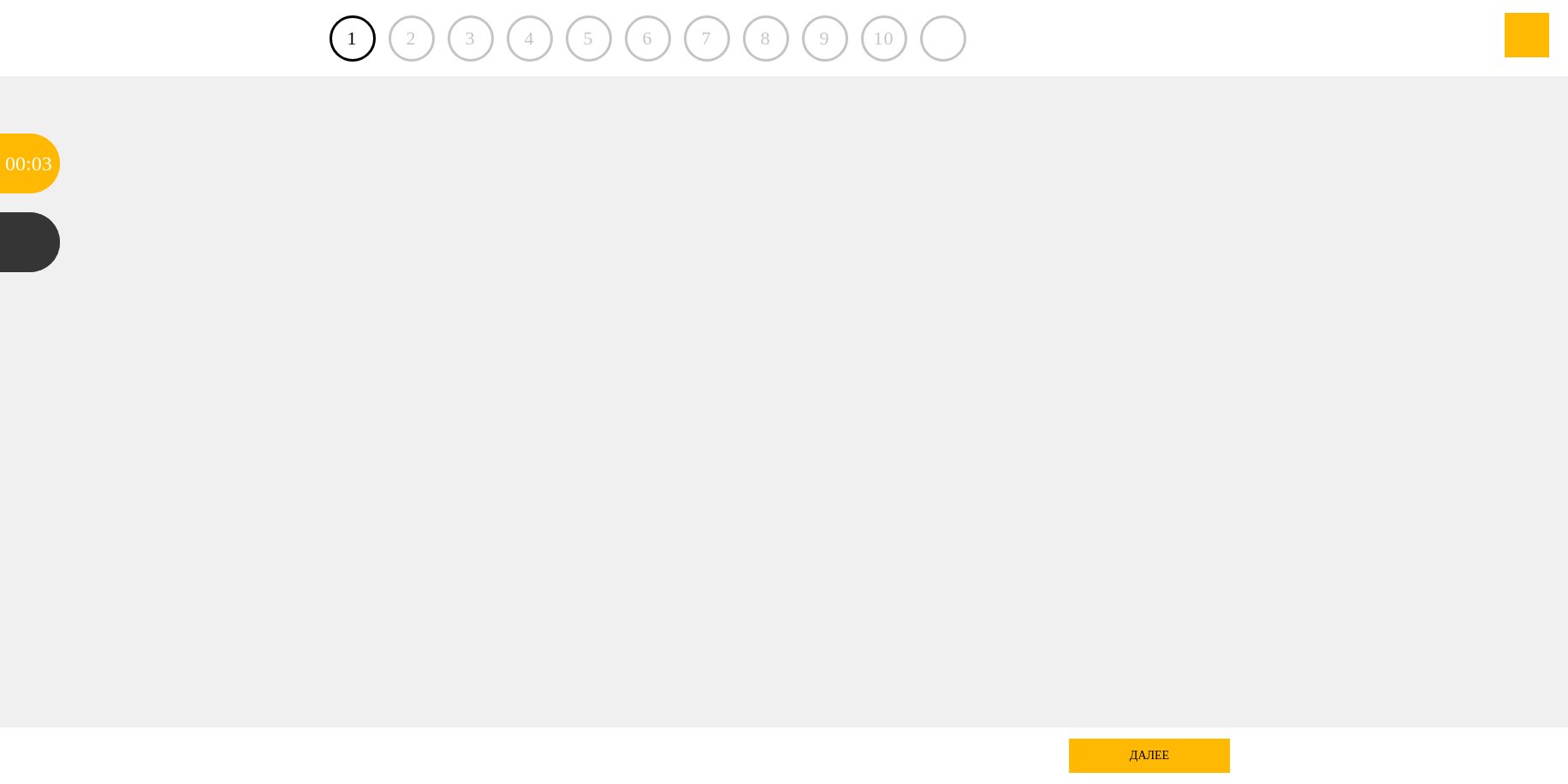
drag, startPoint x: 994, startPoint y: 60, endPoint x: 872, endPoint y: 29, distance: 125.9
click at [956, 51] on div "1 2 3 4 5 6 7 8 9 10" at bounding box center [784, 38] width 910 height 76
click at [874, 32] on div "10" at bounding box center [885, 38] width 46 height 46
click at [927, 46] on div at bounding box center [943, 38] width 46 height 46
click at [930, 48] on div at bounding box center [943, 38] width 46 height 46
